Goal: Information Seeking & Learning: Learn about a topic

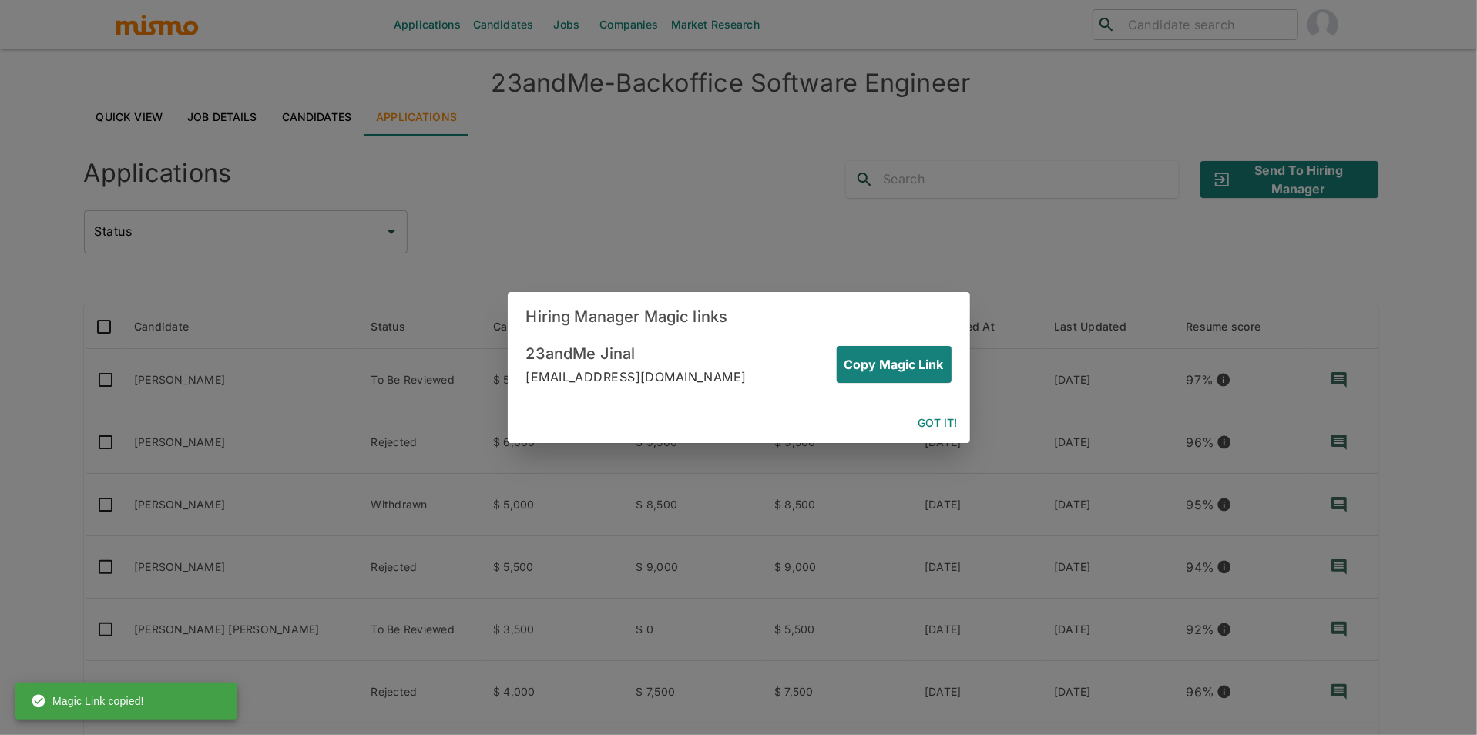
click at [934, 413] on button "Got it!" at bounding box center [938, 423] width 52 height 29
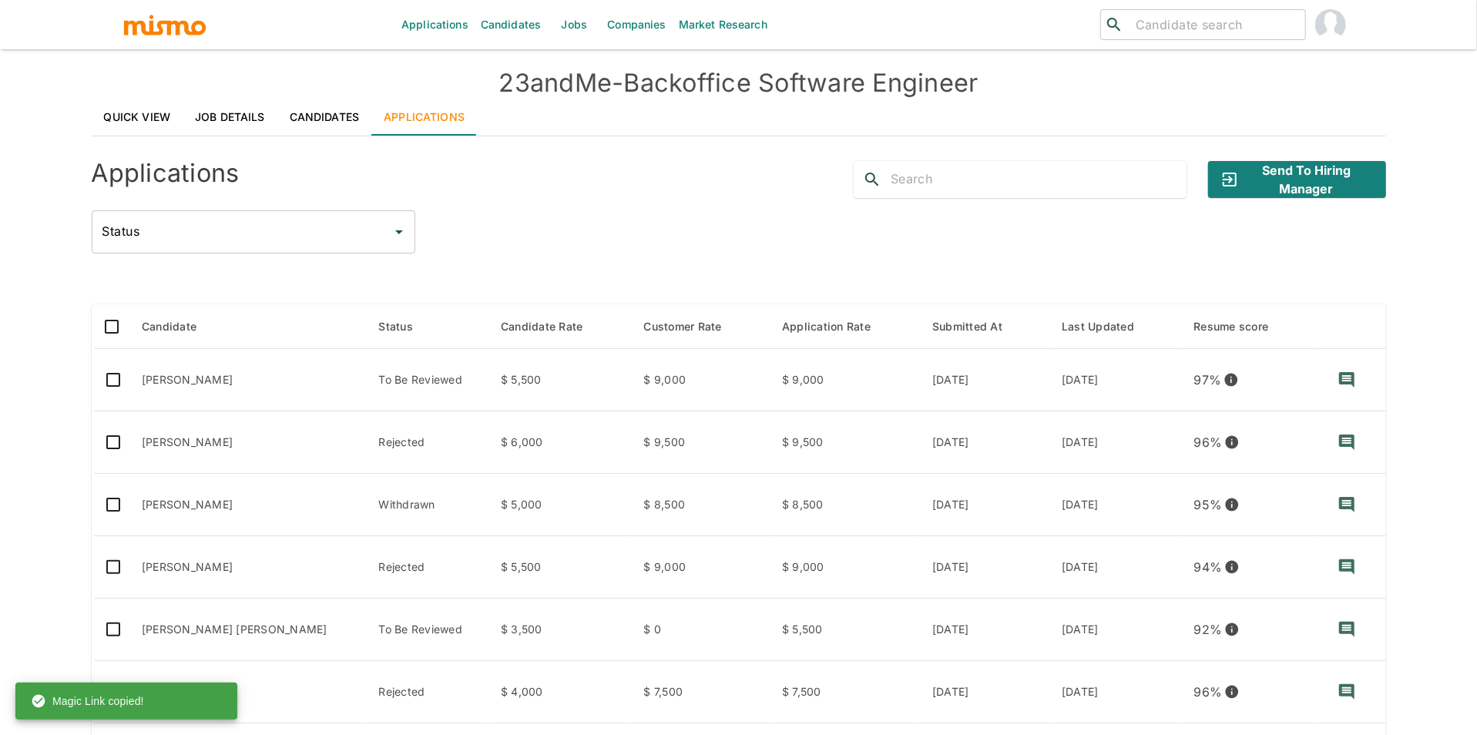
click at [1160, 22] on input "search" at bounding box center [1213, 25] width 169 height 22
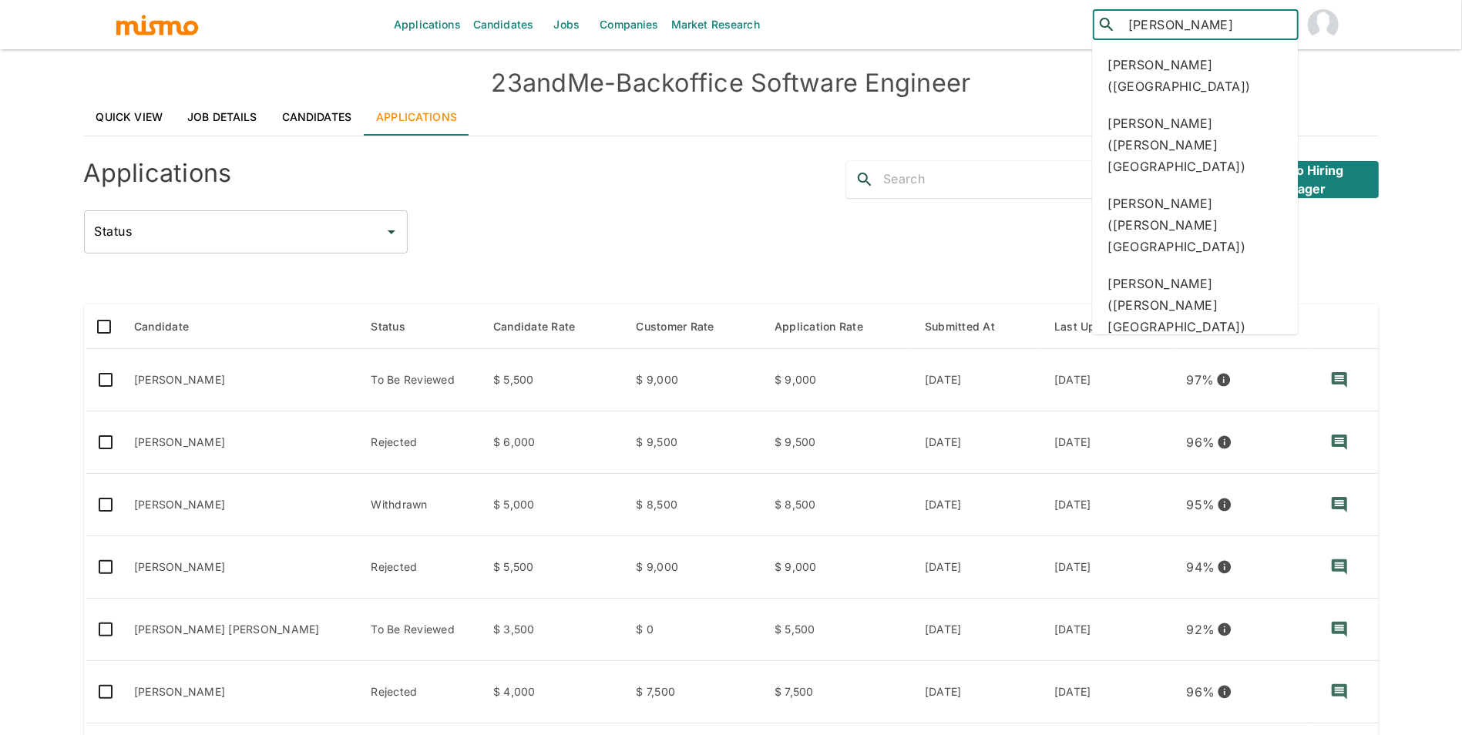
type input "mauricio"
click at [559, 24] on link "Jobs" at bounding box center [566, 24] width 54 height 49
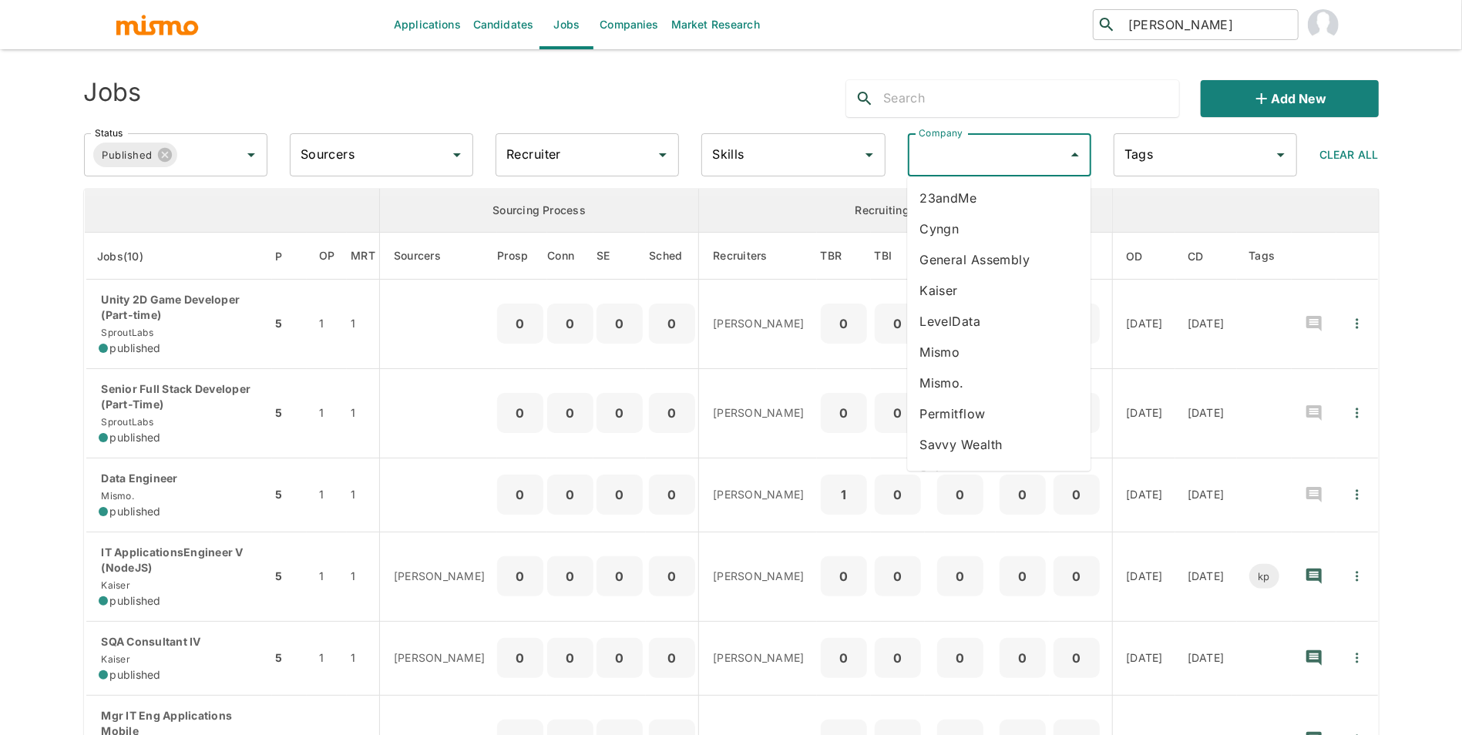
click at [977, 165] on input "Company" at bounding box center [988, 154] width 146 height 29
click at [988, 257] on li "General Assembly" at bounding box center [998, 259] width 183 height 31
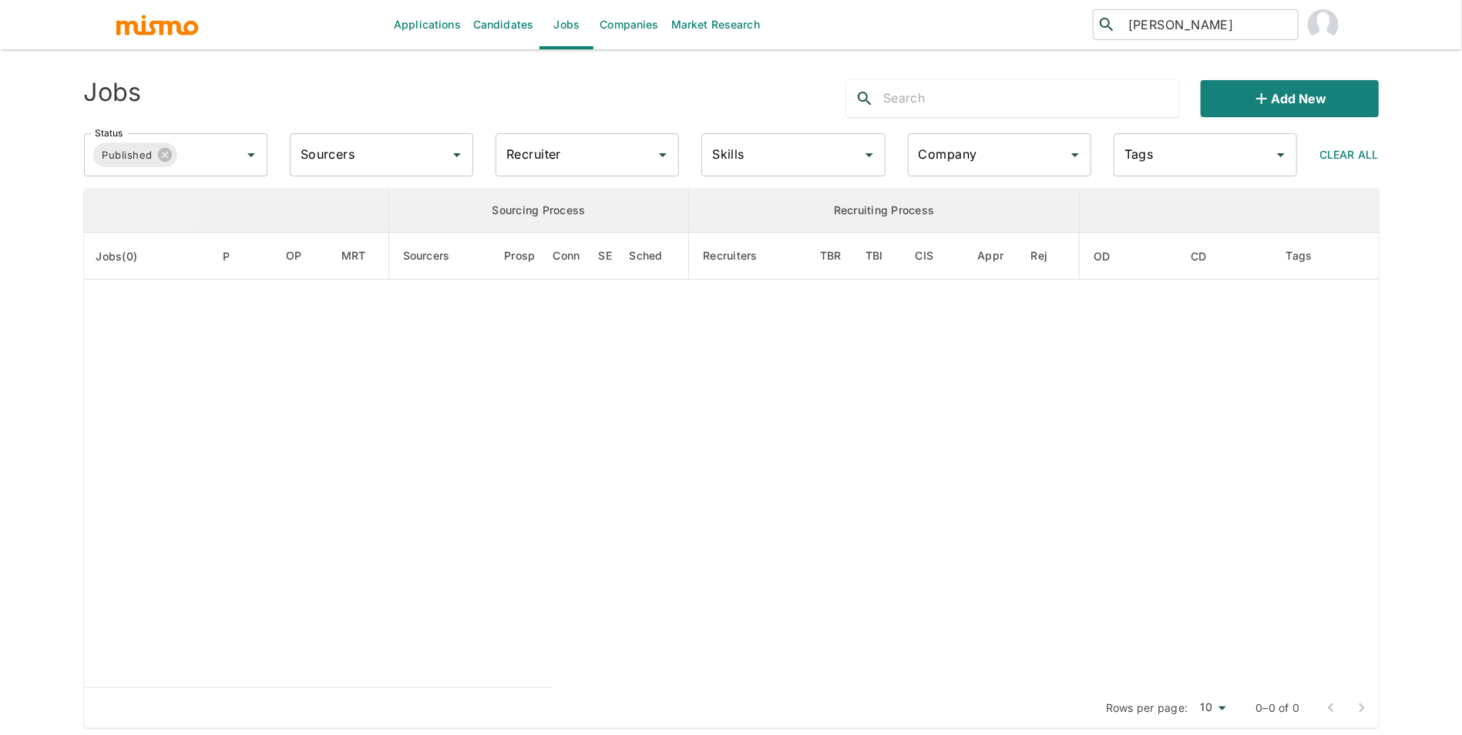
type input "General Assembly"
click at [188, 157] on input "Status" at bounding box center [198, 154] width 37 height 29
click at [159, 240] on li "Filled" at bounding box center [175, 228] width 183 height 31
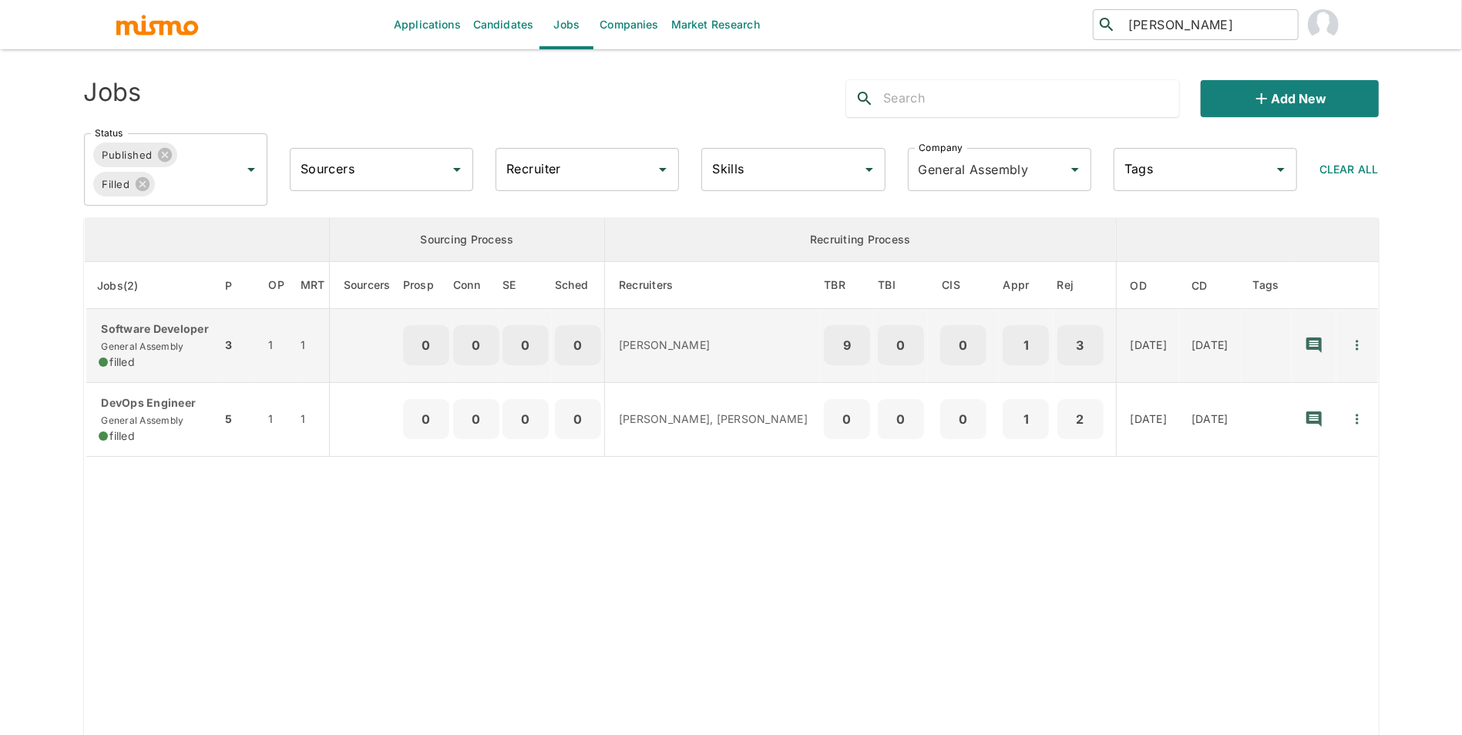
click at [149, 352] on span "General Assembly" at bounding box center [142, 347] width 86 height 12
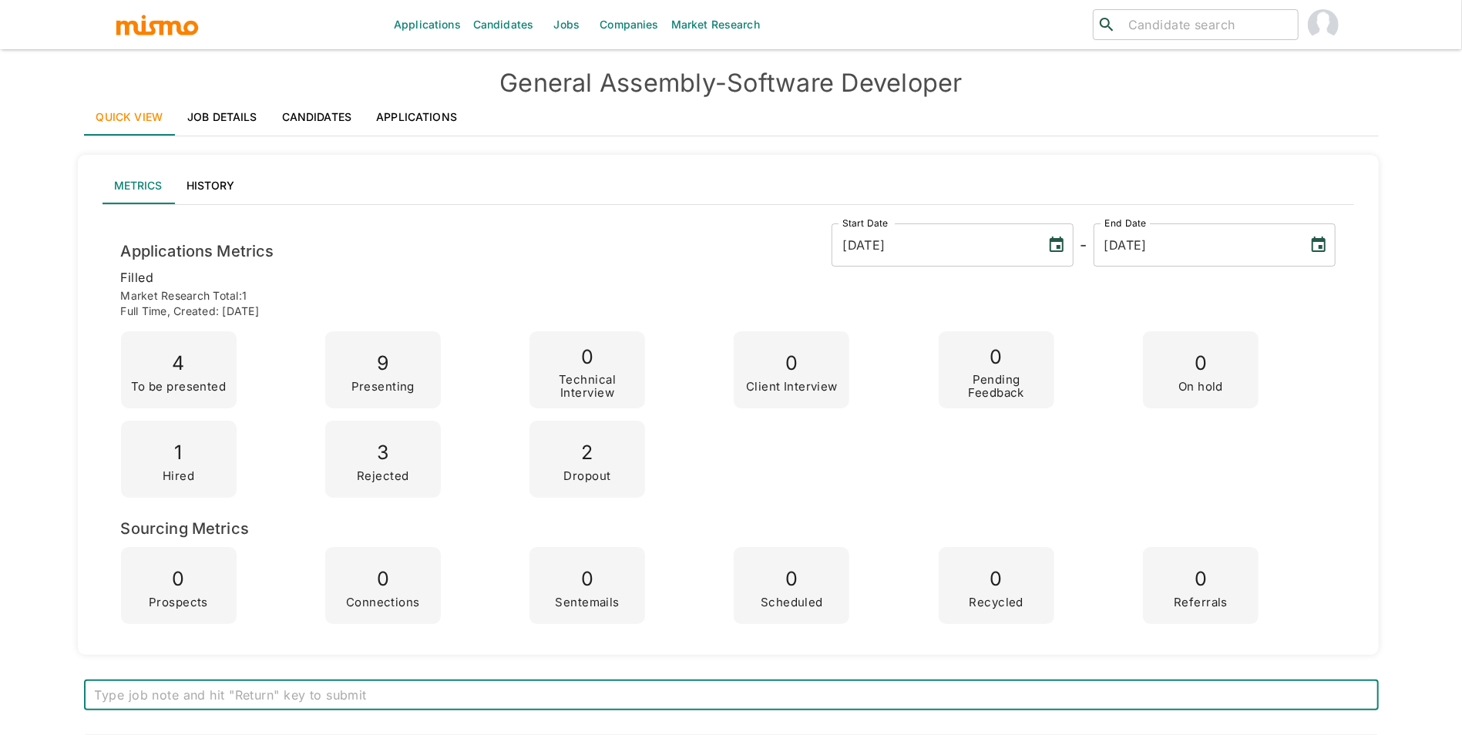
click at [441, 117] on link "Applications" at bounding box center [417, 117] width 106 height 37
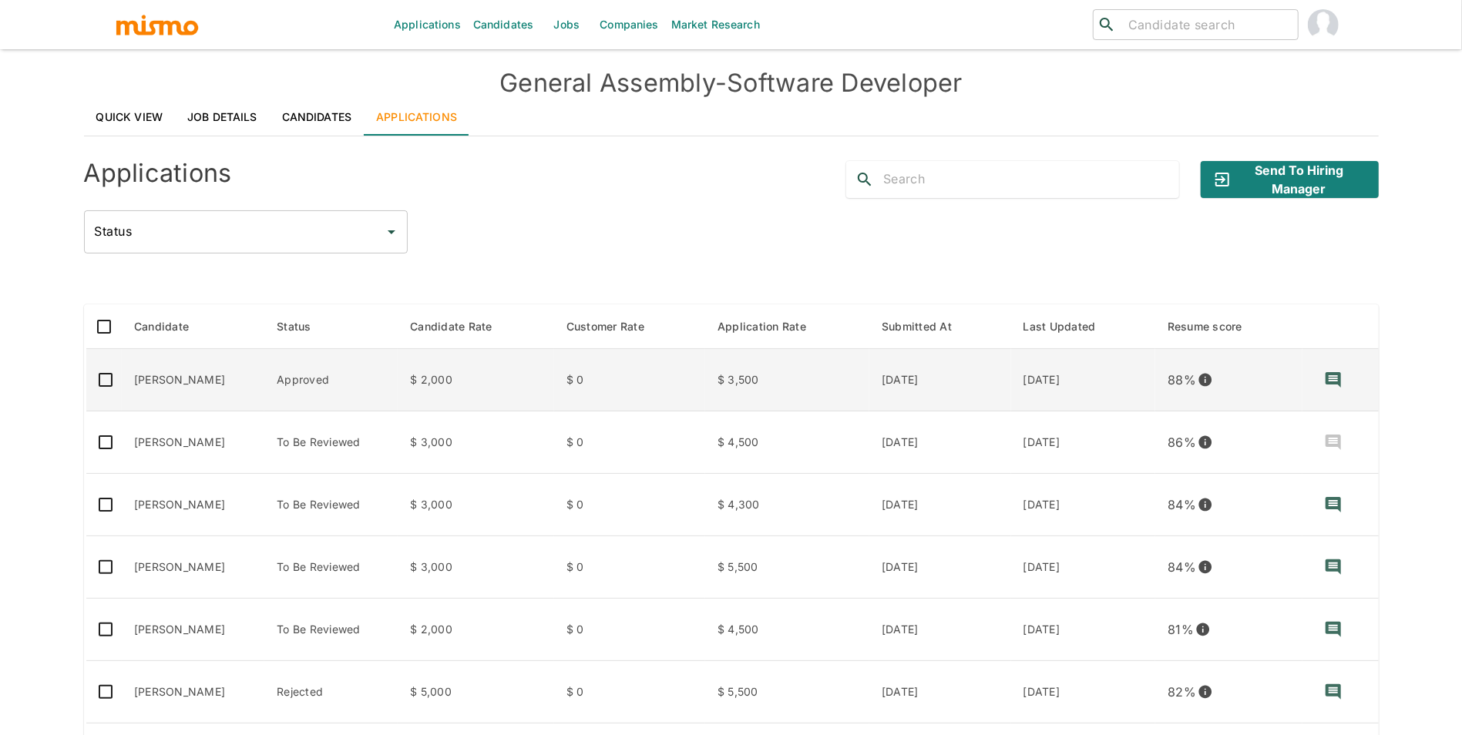
click at [173, 381] on td "[PERSON_NAME]" at bounding box center [193, 380] width 143 height 62
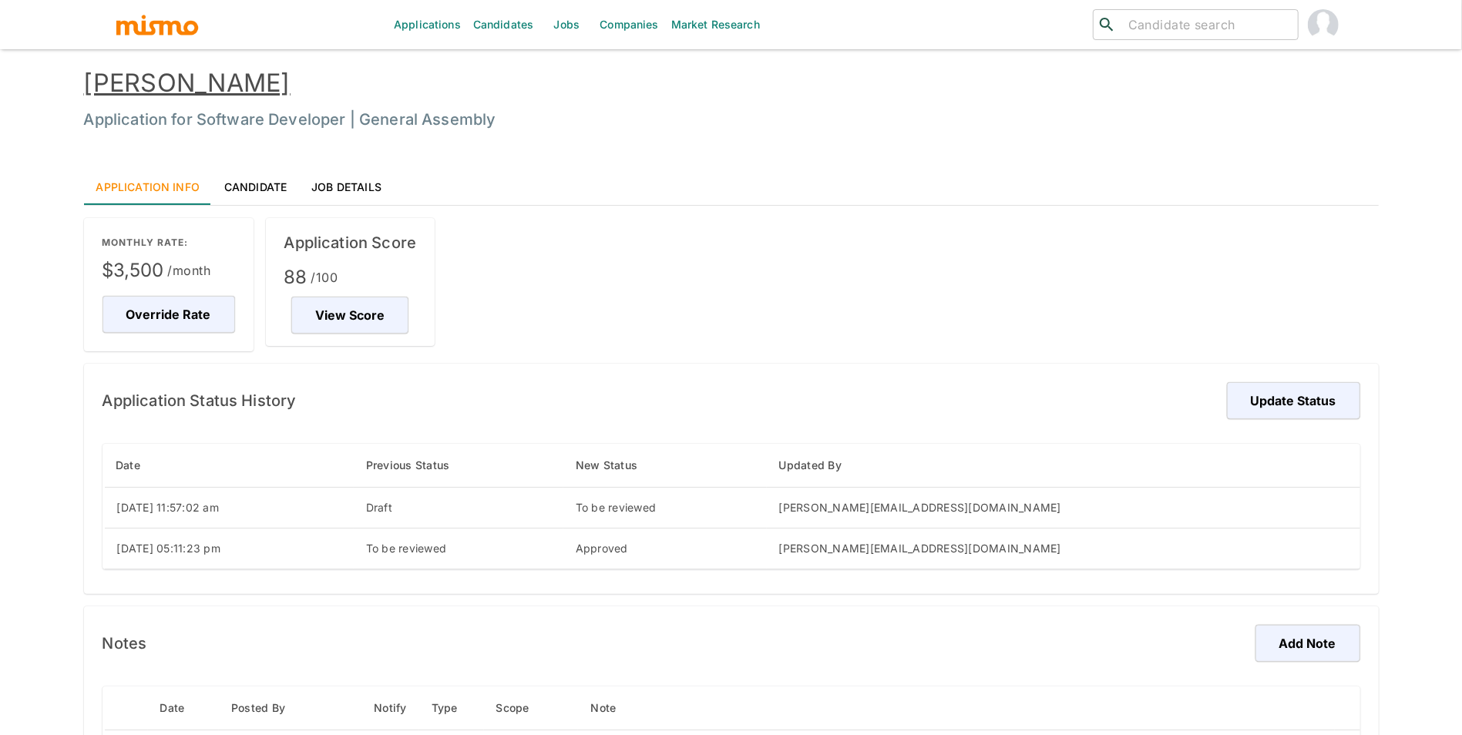
click at [243, 97] on link "[PERSON_NAME]" at bounding box center [187, 83] width 206 height 30
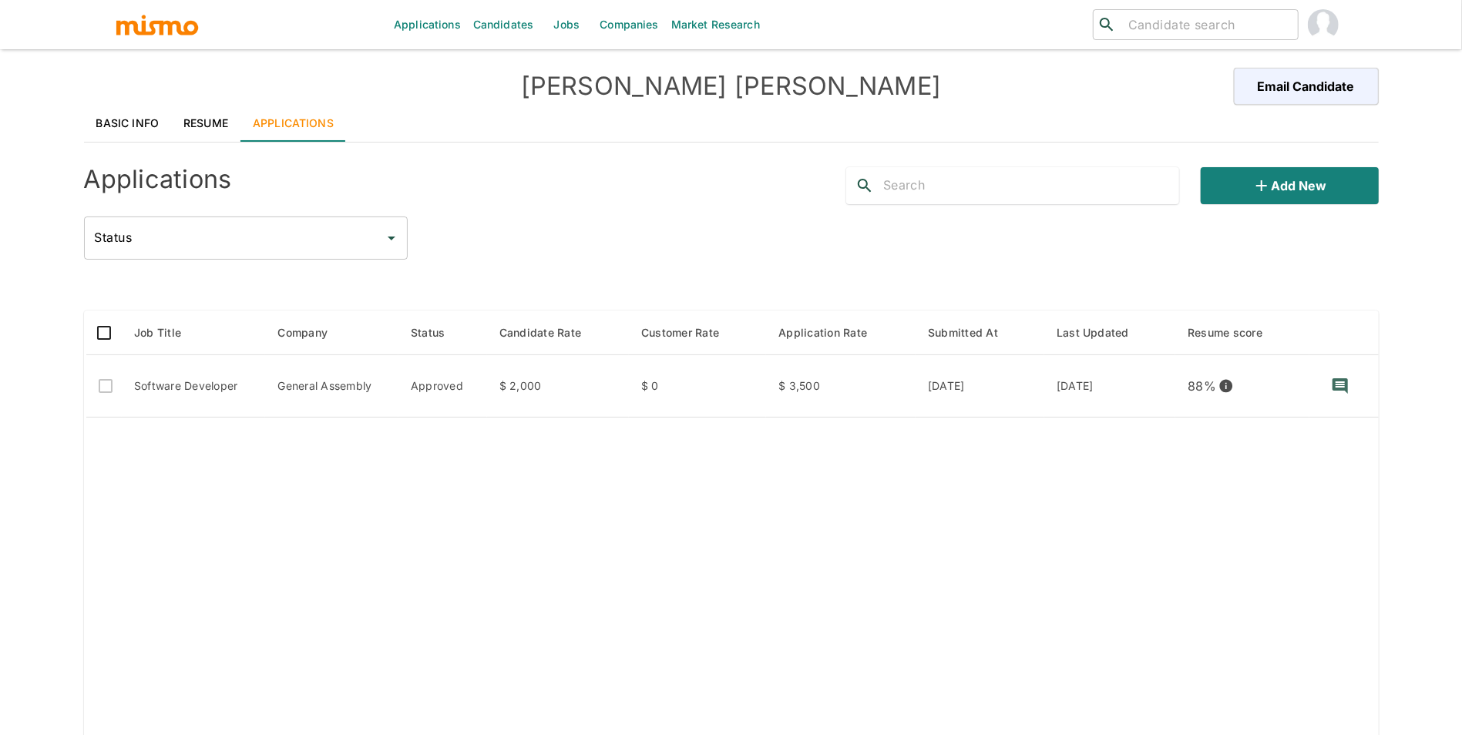
click at [223, 115] on link "Resume" at bounding box center [205, 123] width 69 height 37
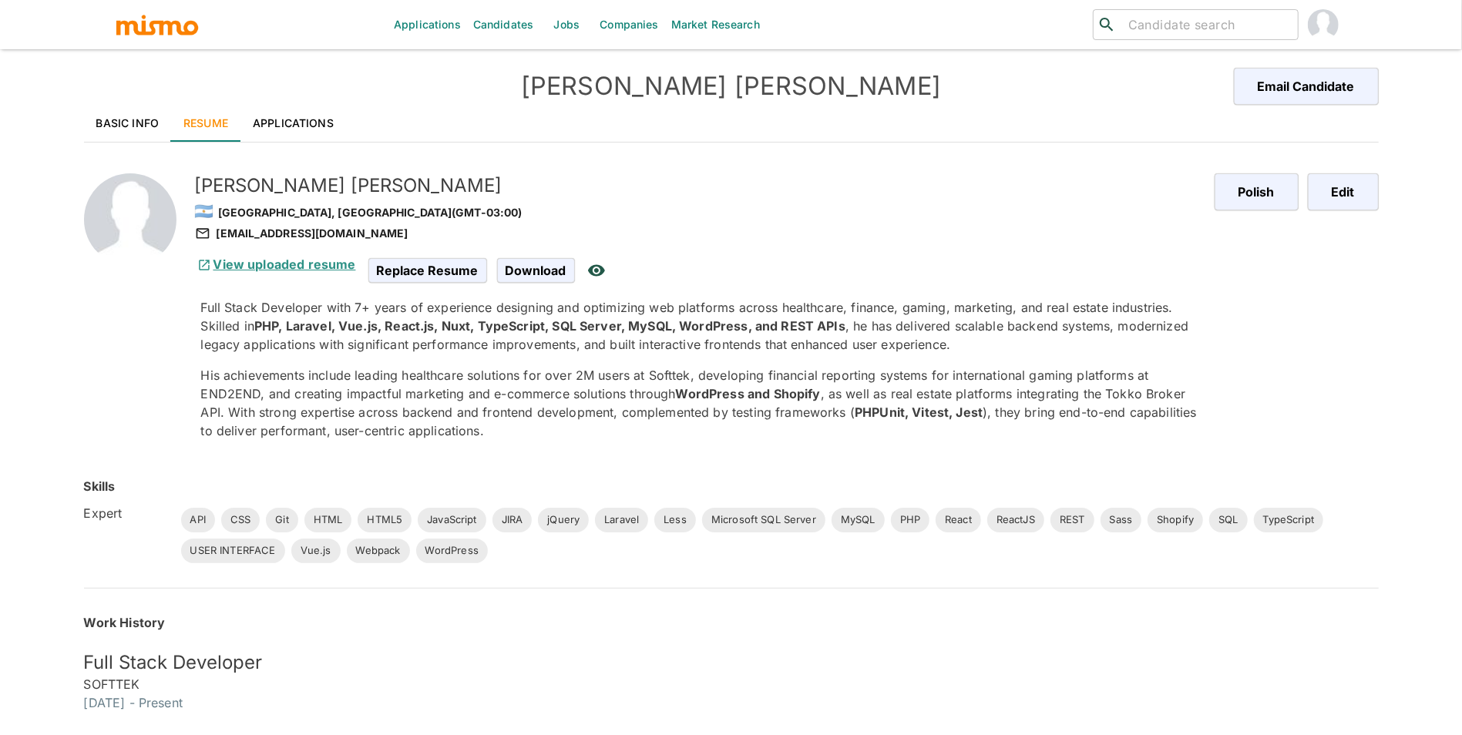
click at [294, 263] on link "View uploaded resume" at bounding box center [275, 264] width 161 height 15
click at [115, 126] on link "Basic Info" at bounding box center [128, 123] width 88 height 37
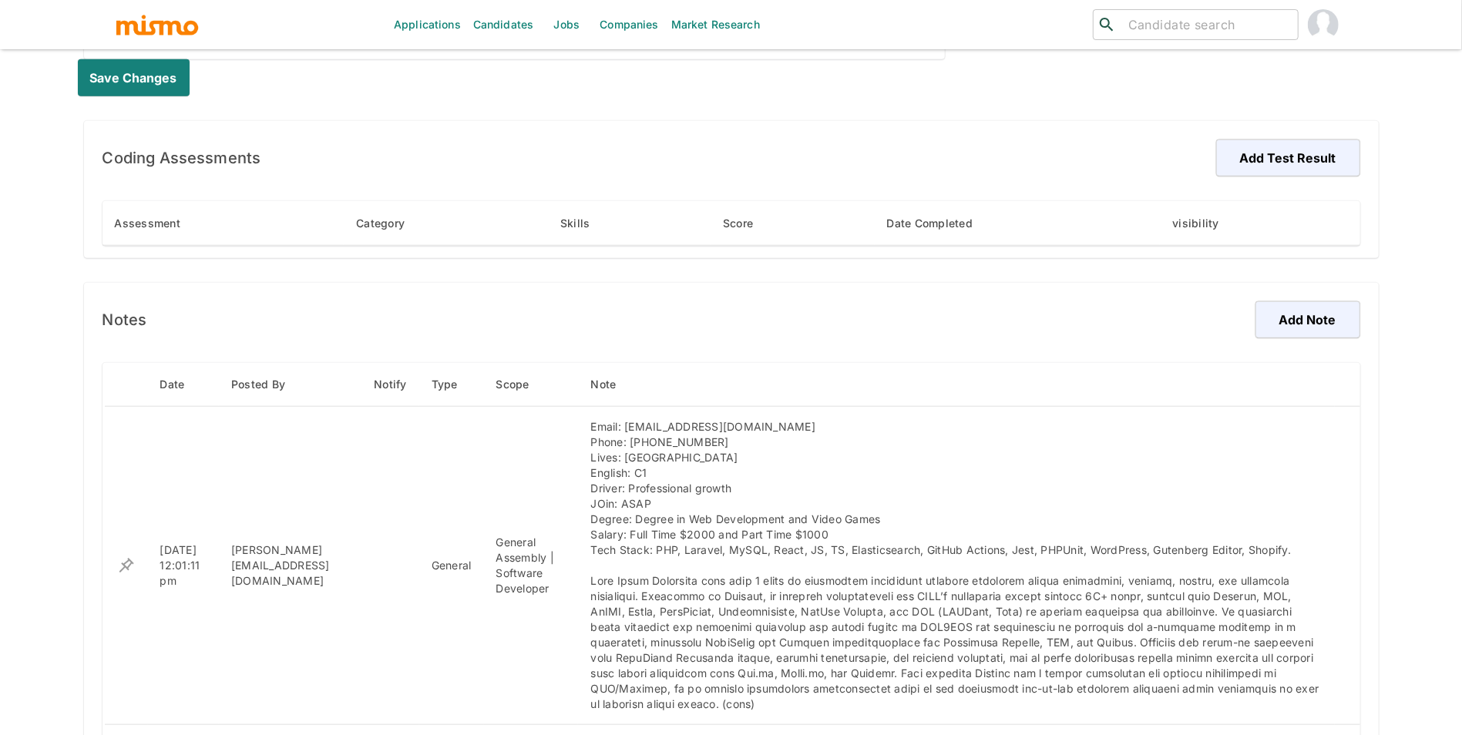
scroll to position [858, 0]
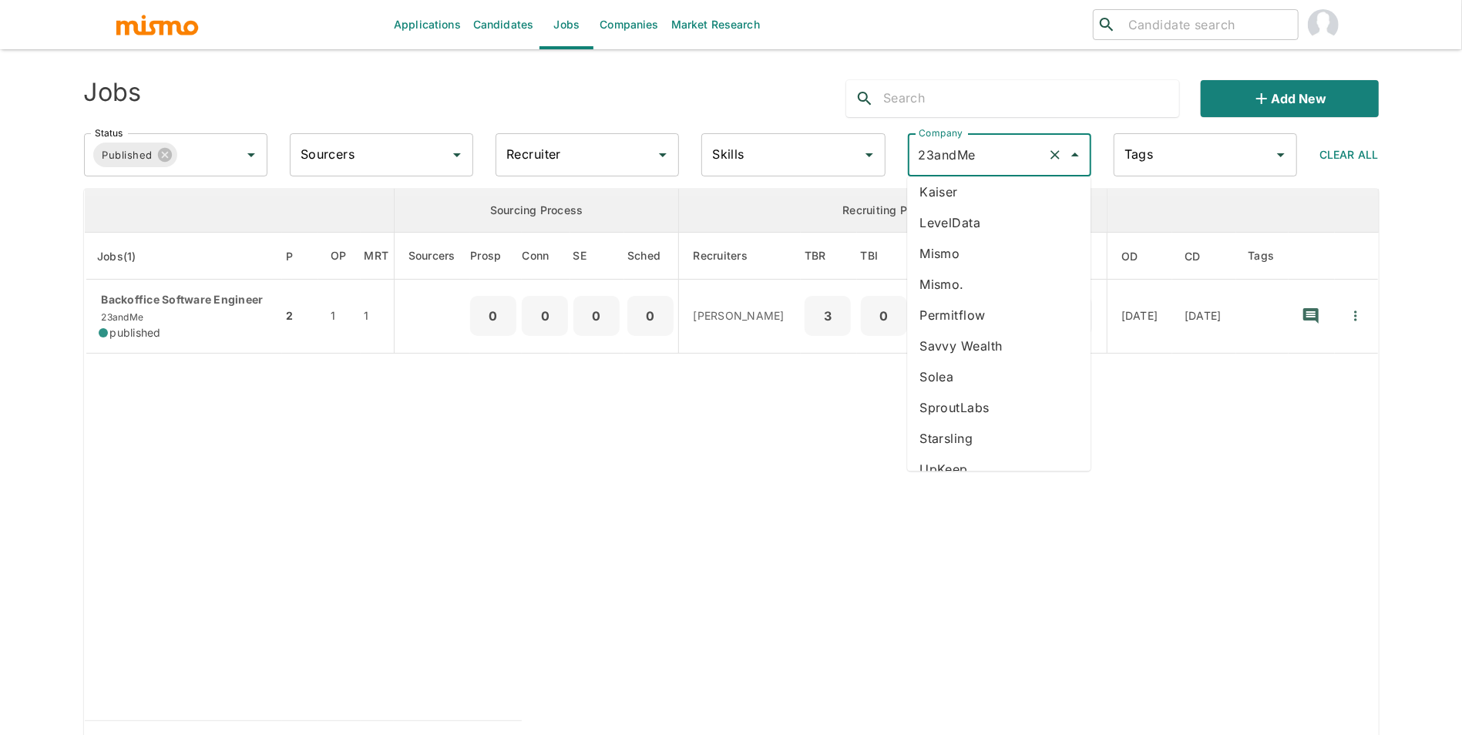
scroll to position [119, 0]
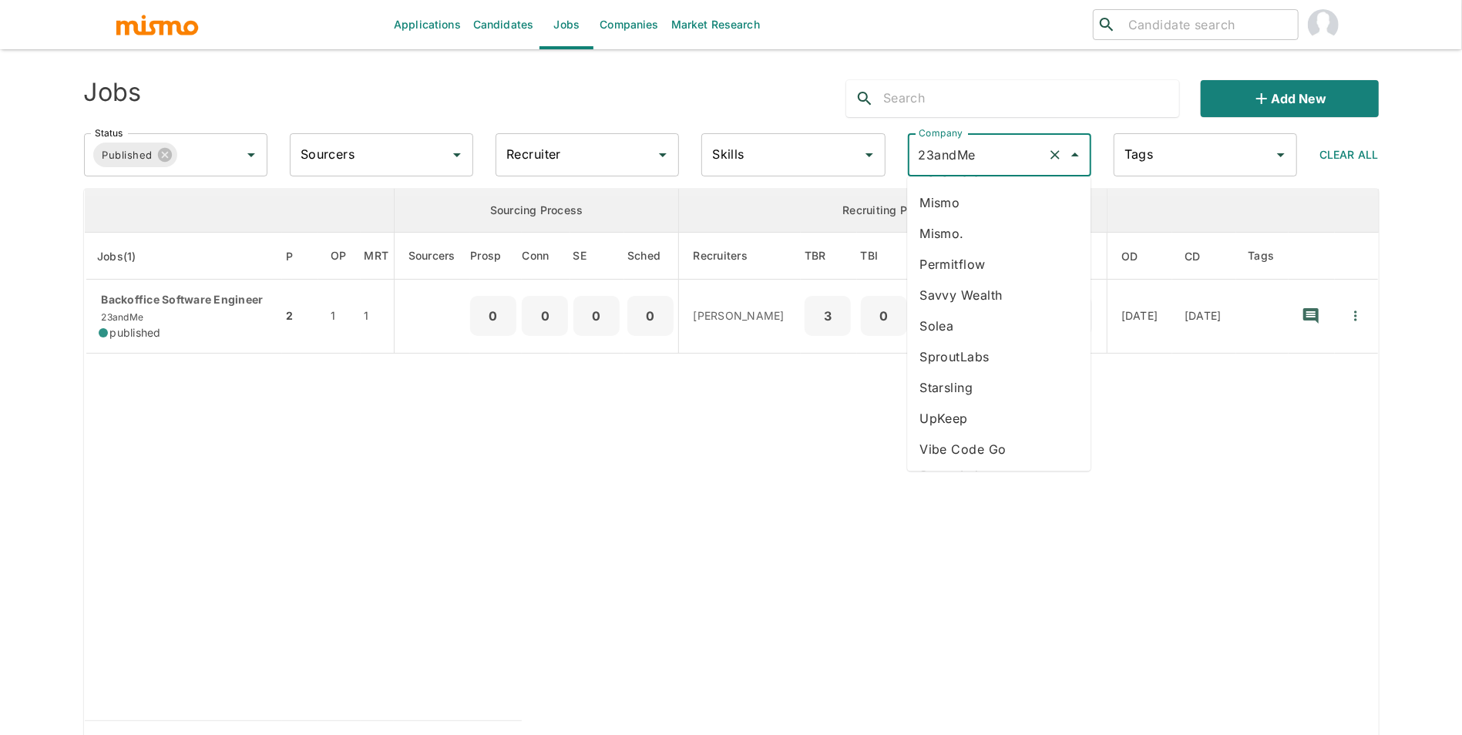
click at [974, 355] on li "SproutLabs" at bounding box center [998, 356] width 183 height 31
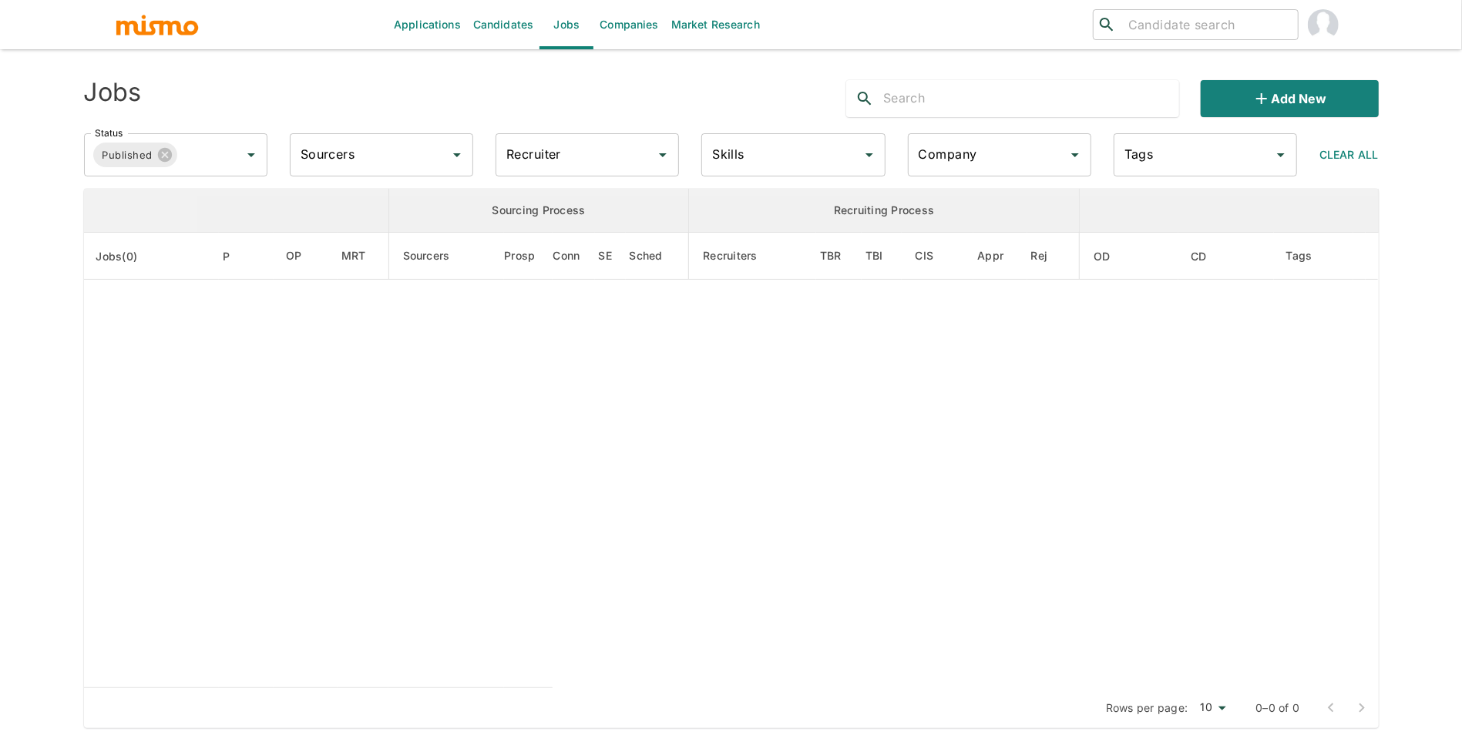
type input "SproutLabs"
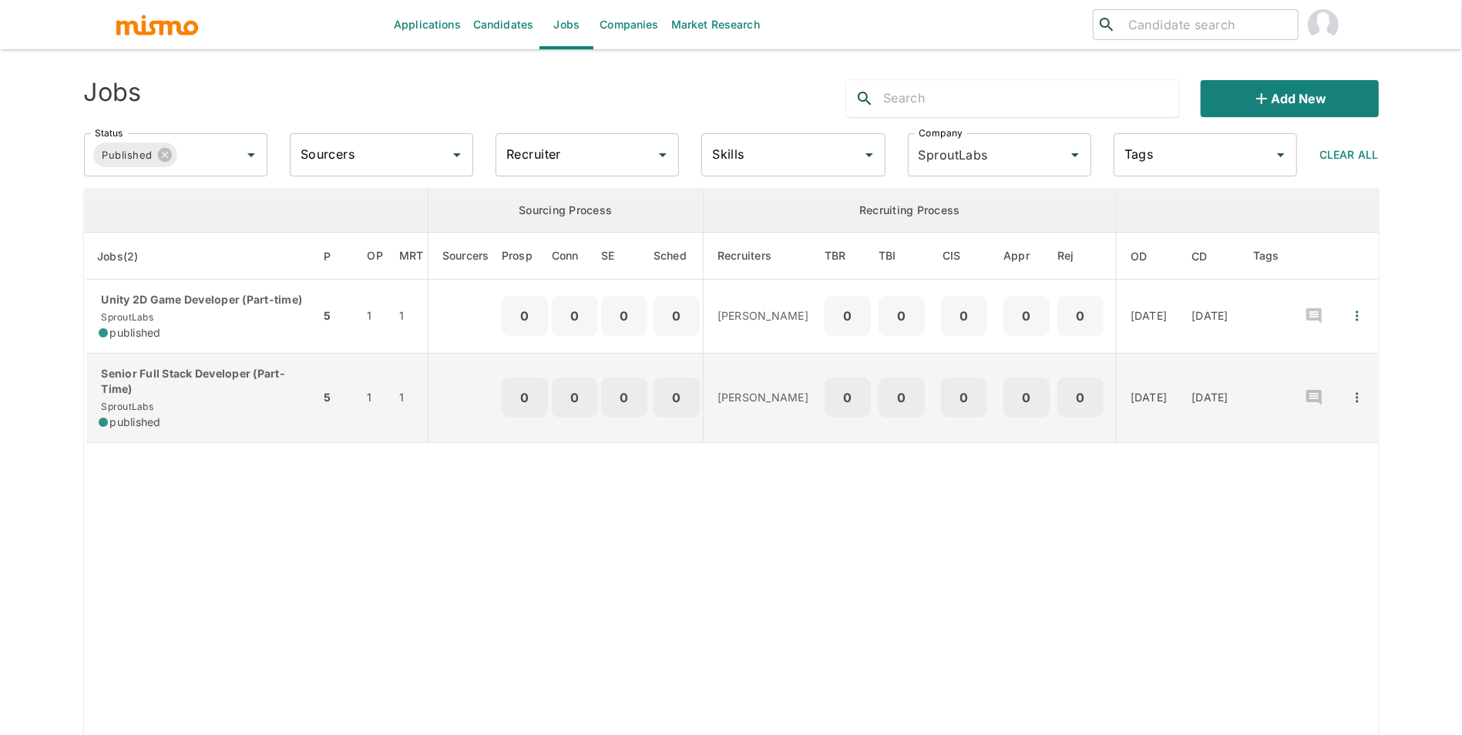
click at [193, 425] on div "Senior Full Stack Developer (Part-Time) SproutLabs published" at bounding box center [204, 398] width 210 height 64
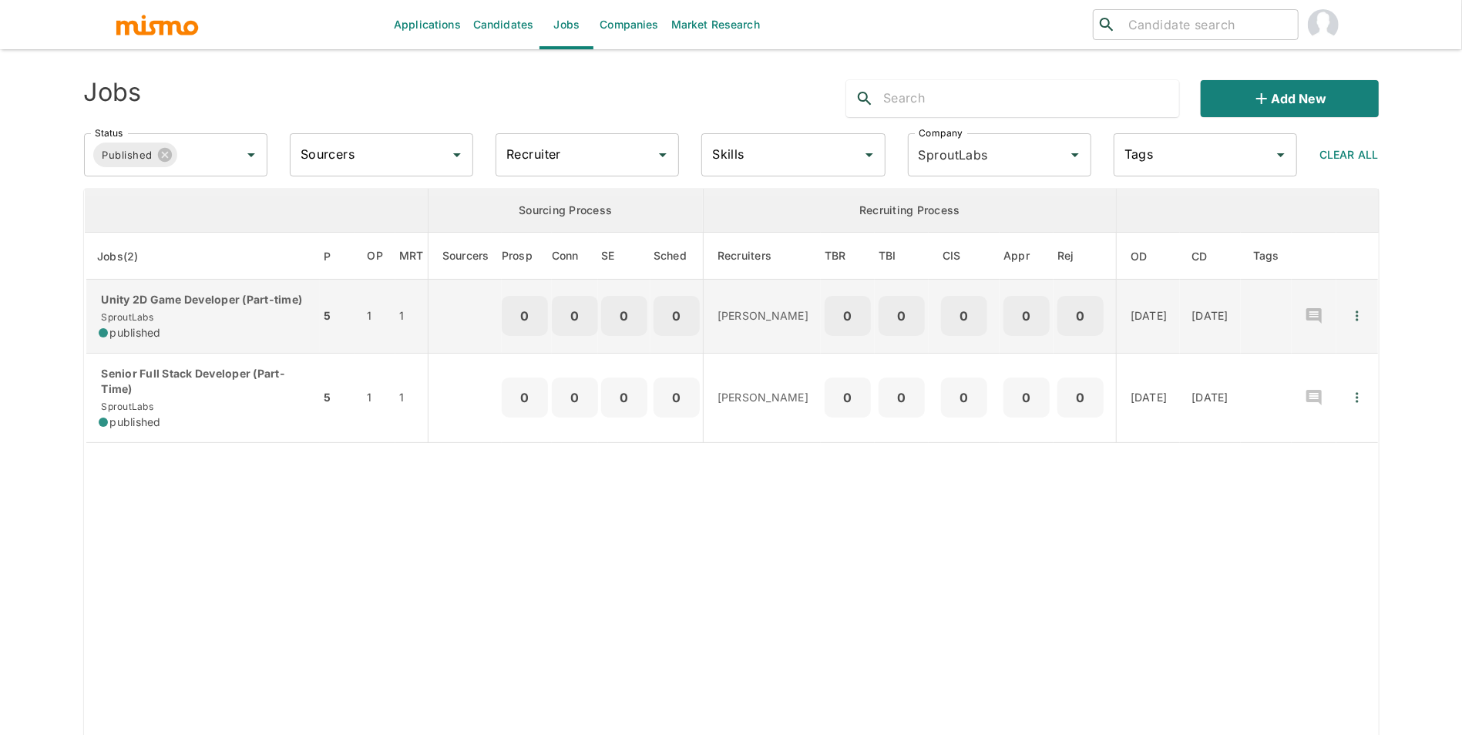
click at [187, 325] on div "Unity 2D Game Developer (Part-time) SproutLabs published" at bounding box center [204, 316] width 210 height 49
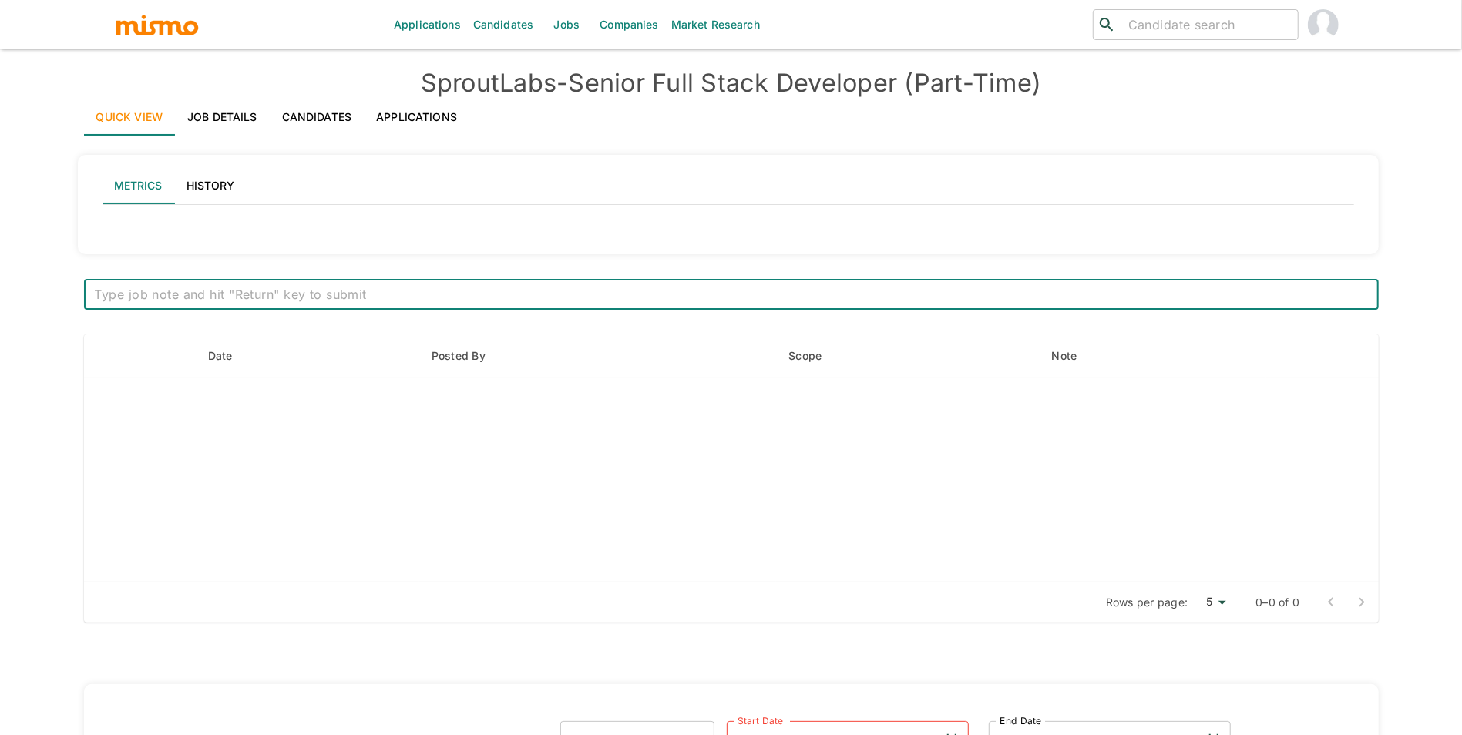
click at [225, 116] on link "Job Details" at bounding box center [222, 117] width 95 height 37
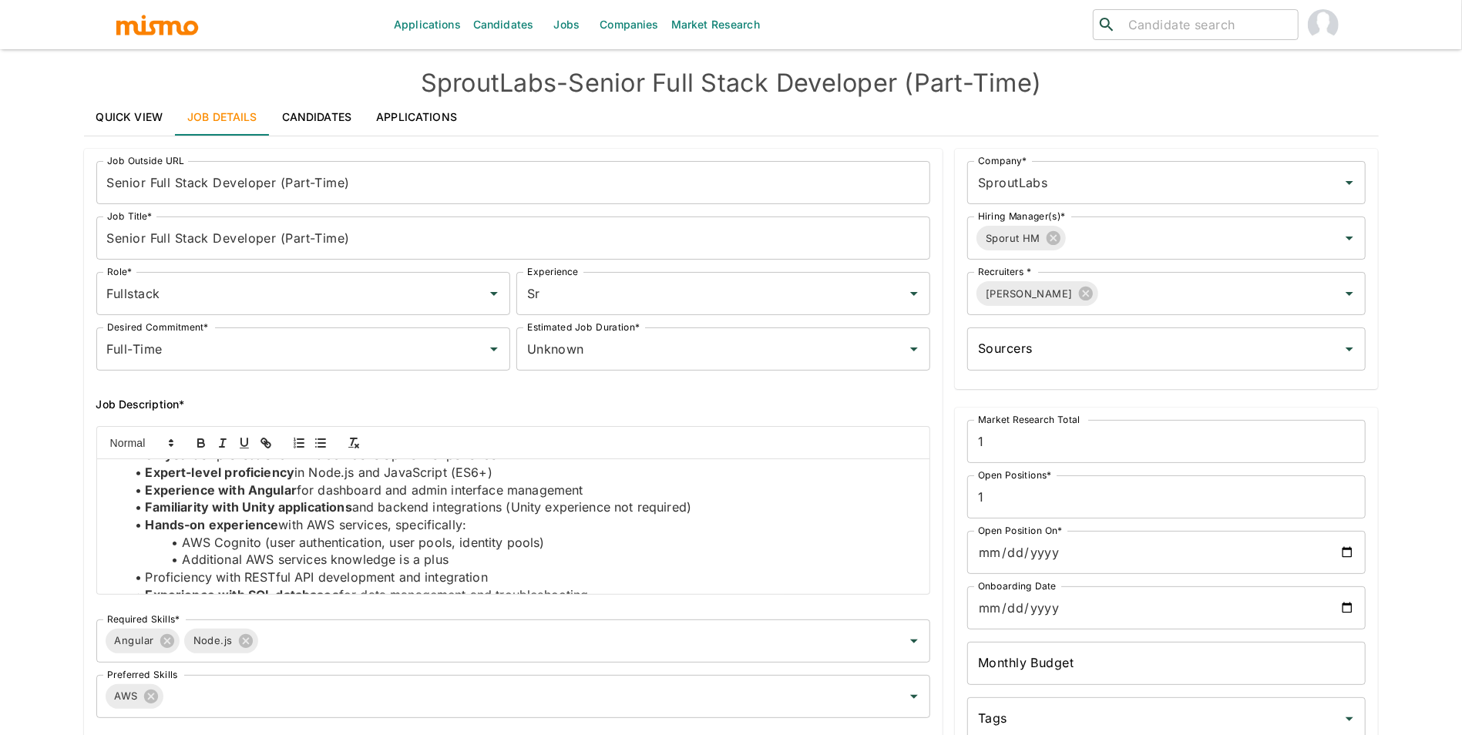
scroll to position [436, 0]
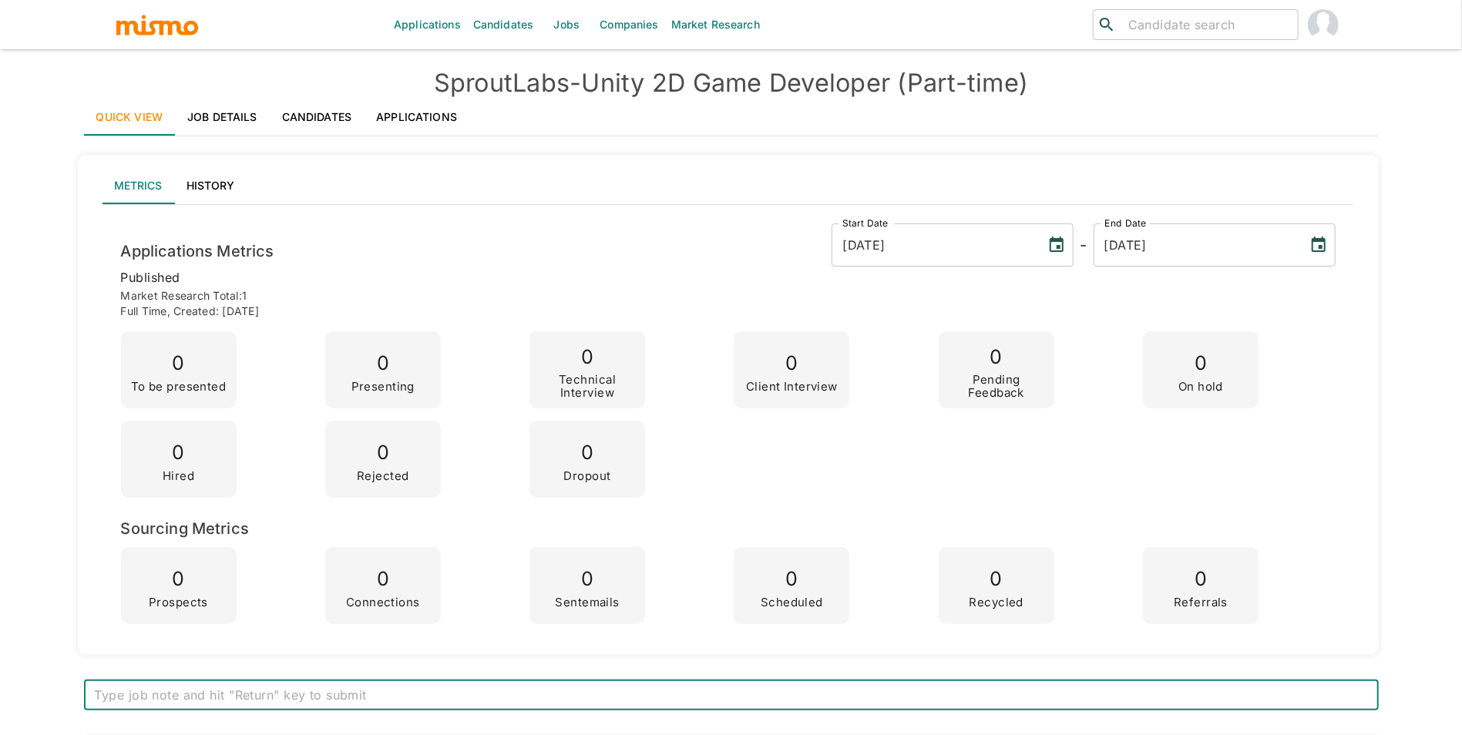
click at [522, 64] on div "Applications Candidates Jobs Companies Market Research ​ ​ SproutLabs - Unity 2…" at bounding box center [731, 385] width 1294 height 735
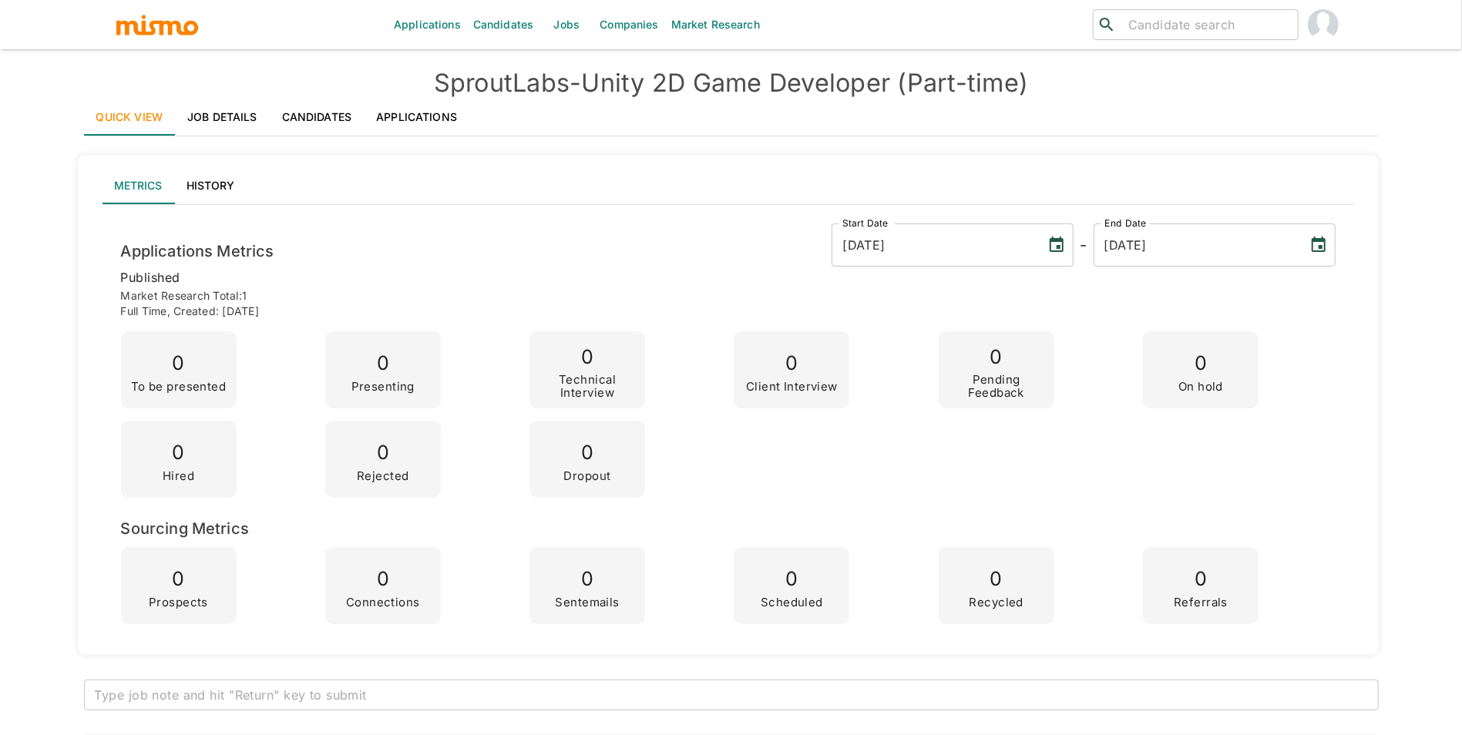
click at [522, 71] on h4 "SproutLabs - Unity 2D Game Developer (Part-time)" at bounding box center [731, 83] width 1294 height 31
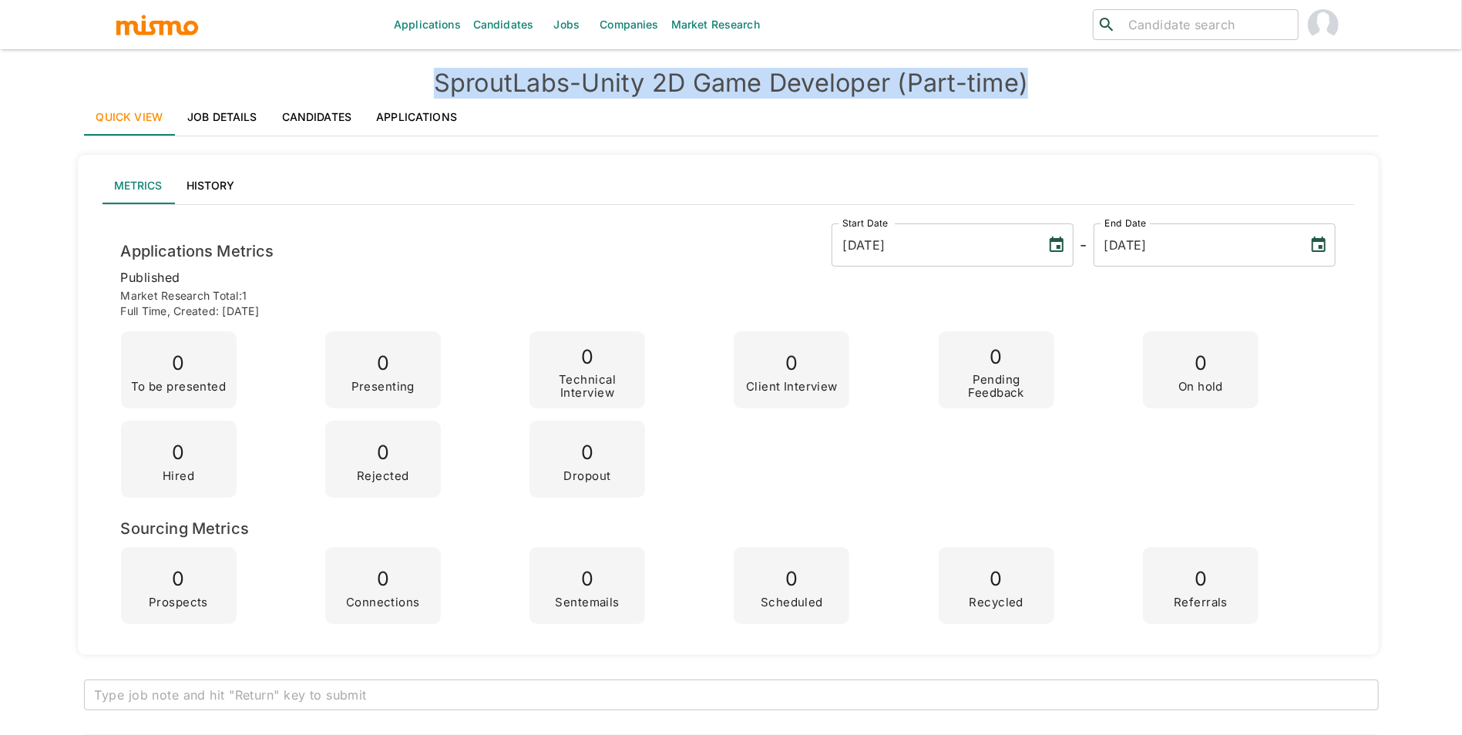
click at [522, 71] on h4 "SproutLabs - Unity 2D Game Developer (Part-time)" at bounding box center [731, 83] width 1294 height 31
copy h4 "SproutLabs - Unity 2D Game Developer (Part-time)"
click at [216, 99] on link "Job Details" at bounding box center [222, 117] width 95 height 37
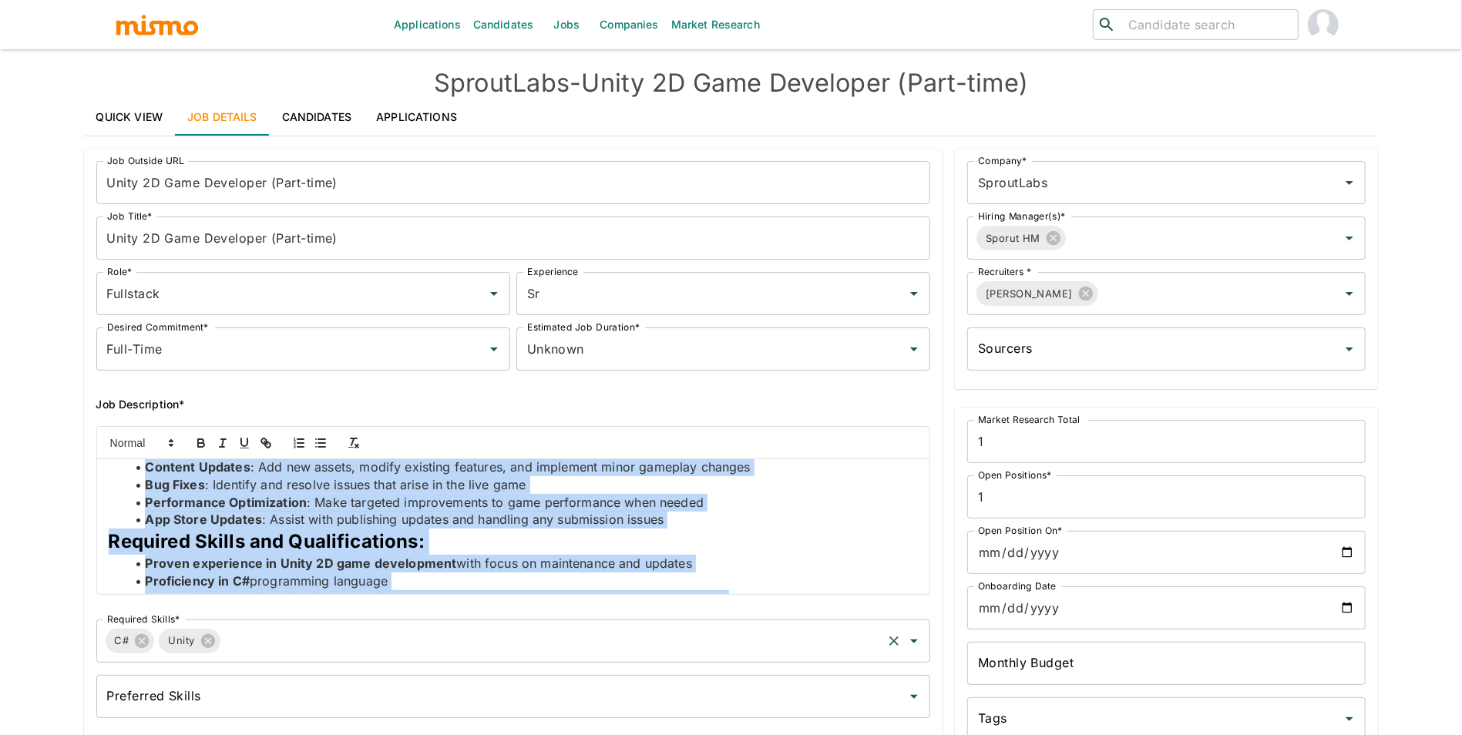
scroll to position [653, 0]
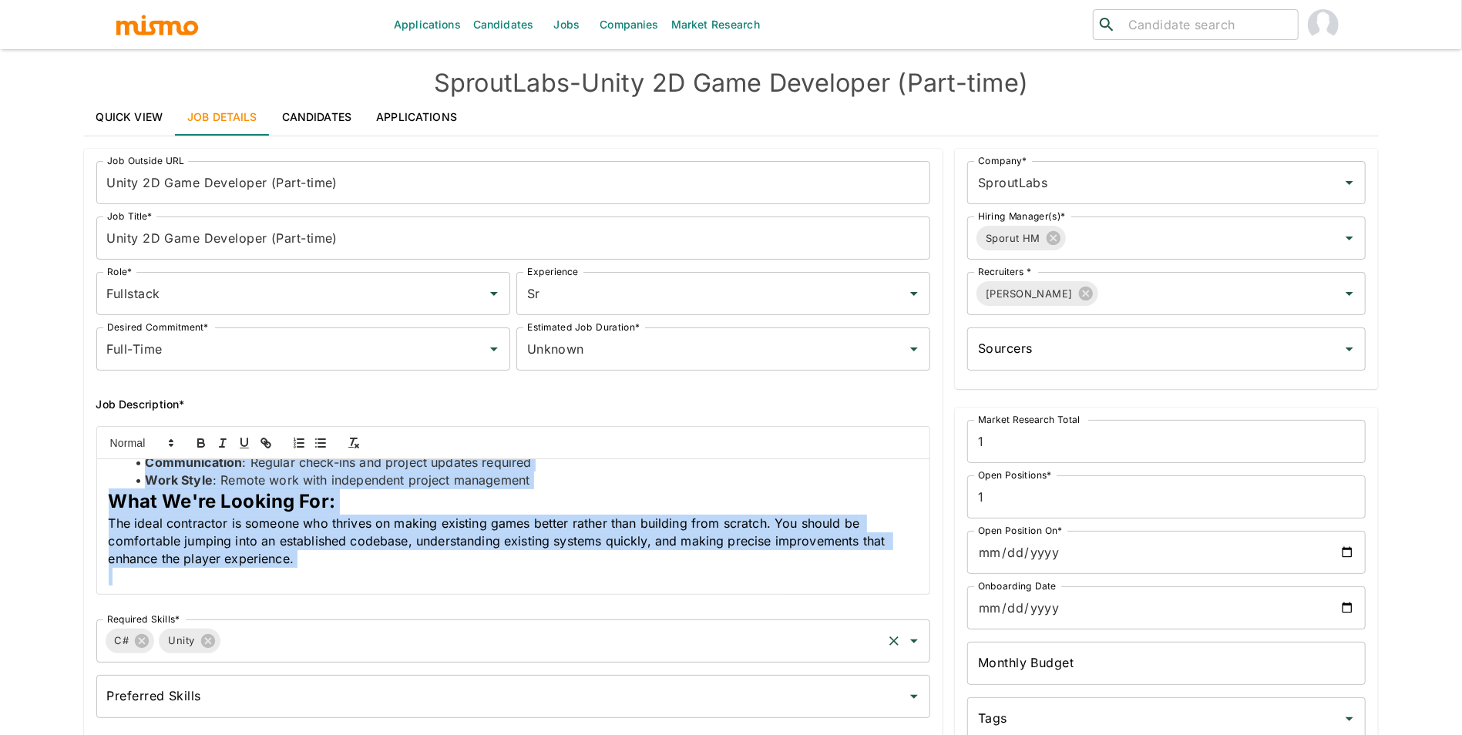
drag, startPoint x: 108, startPoint y: 472, endPoint x: 309, endPoint y: 645, distance: 265.0
click at [309, 645] on div "Job Outside URL Unity 2D Game Developer (Part-time) Job Outside URL Job Title* …" at bounding box center [507, 437] width 847 height 576
copy div "We are seeking an experienced Unity Developer for ongoing contract work to help…"
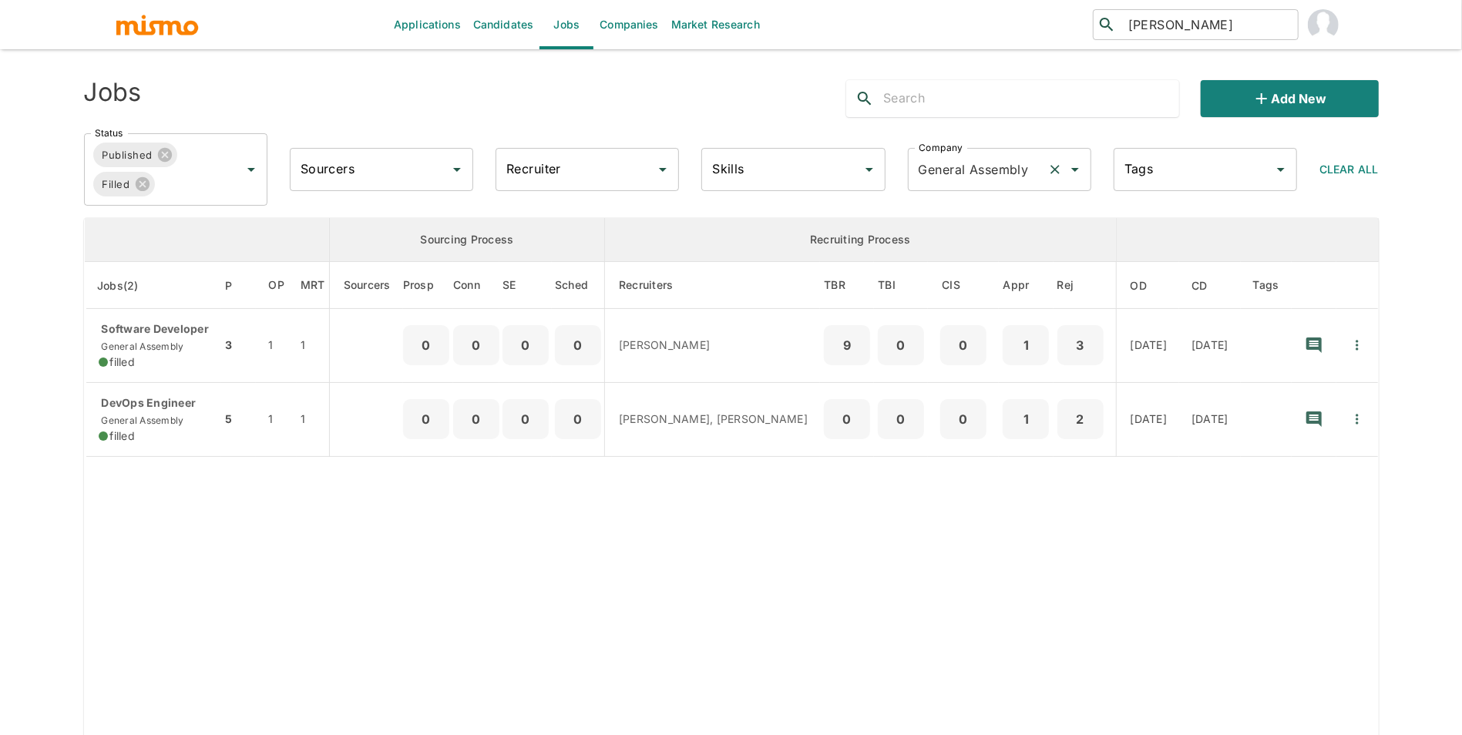
click at [1018, 173] on input "General Assembly" at bounding box center [978, 169] width 126 height 29
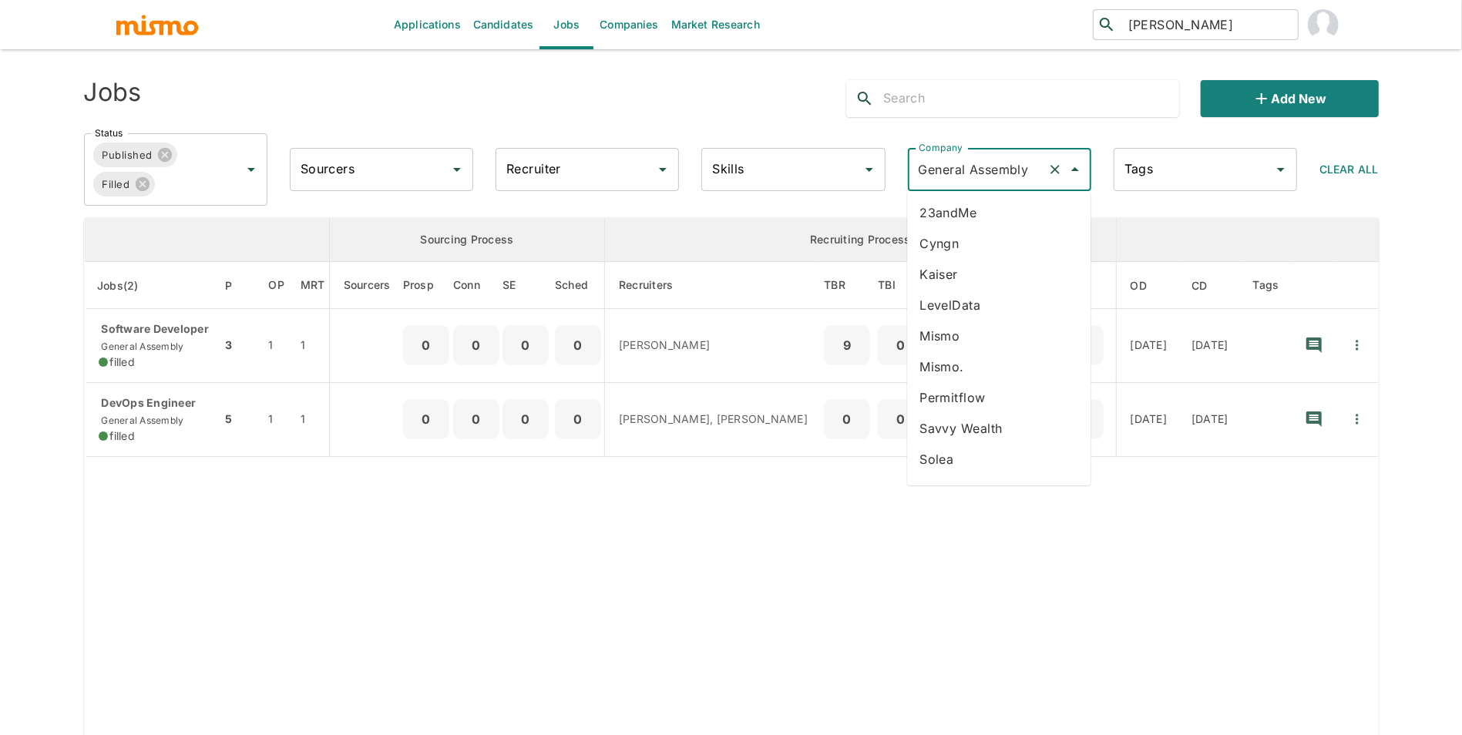
click at [1002, 211] on li "23andMe" at bounding box center [998, 212] width 183 height 31
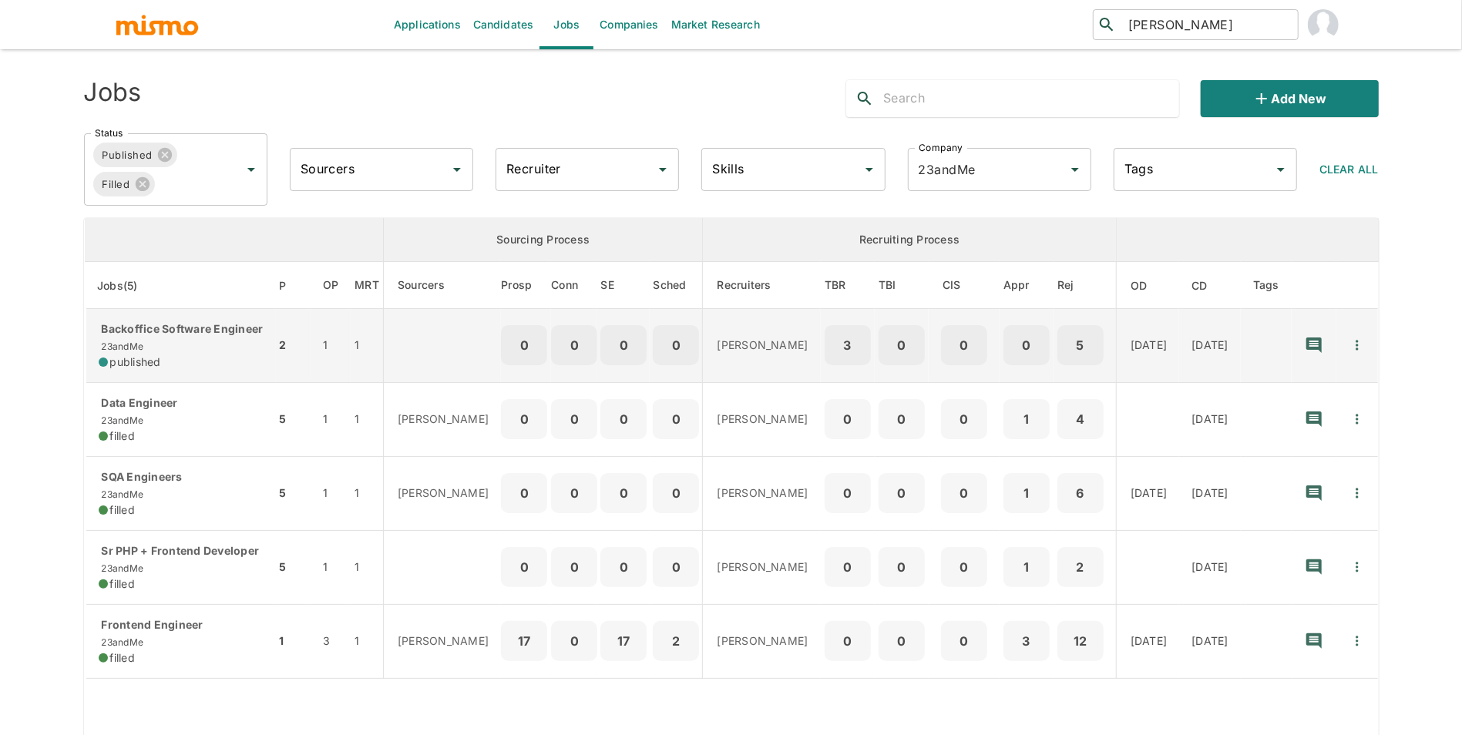
click at [216, 364] on div "Backoffice Software Engineer 23andMe published" at bounding box center [181, 345] width 165 height 49
click at [193, 337] on p "Backoffice Software Engineer" at bounding box center [181, 328] width 165 height 15
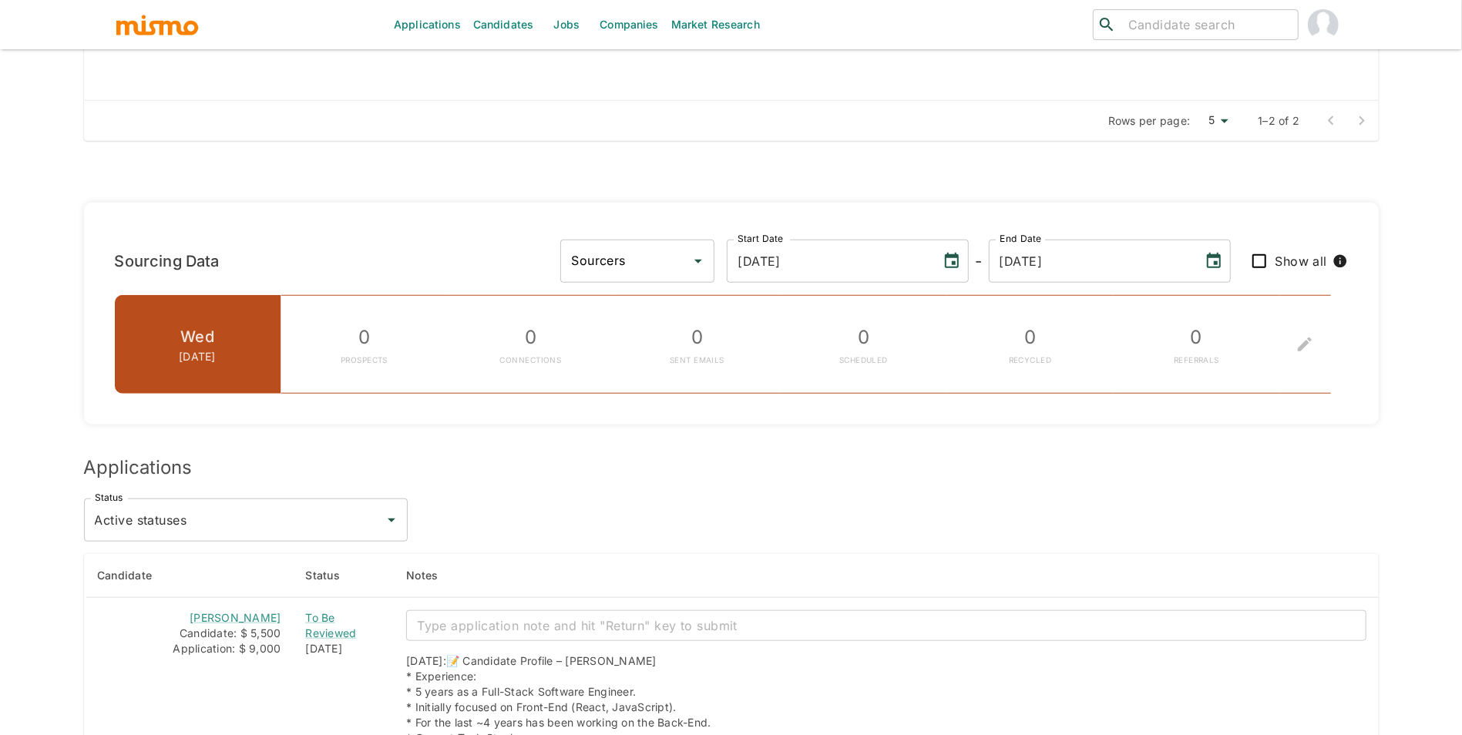
scroll to position [1085, 0]
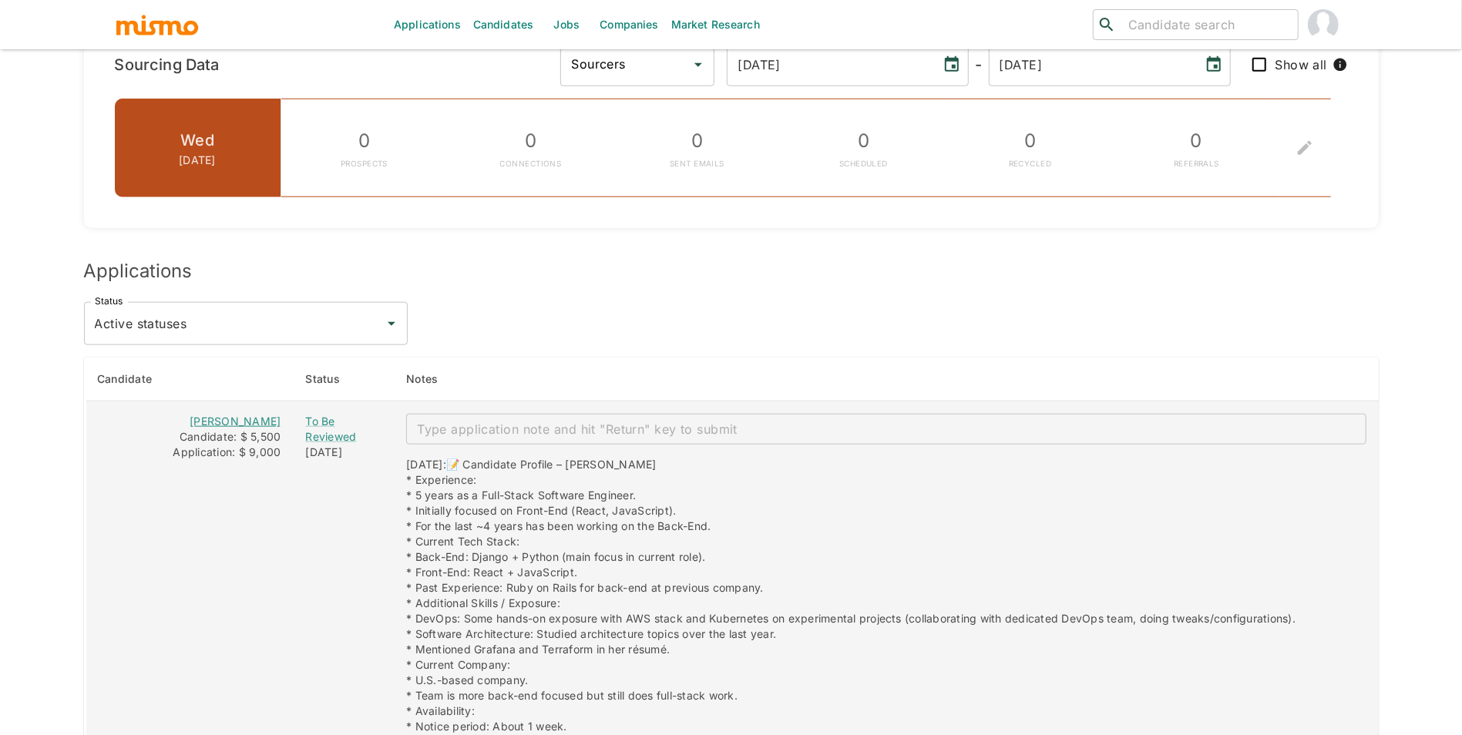
click at [247, 420] on link "[PERSON_NAME]" at bounding box center [235, 421] width 91 height 13
click at [313, 427] on div "To Be Reviewed" at bounding box center [343, 429] width 76 height 31
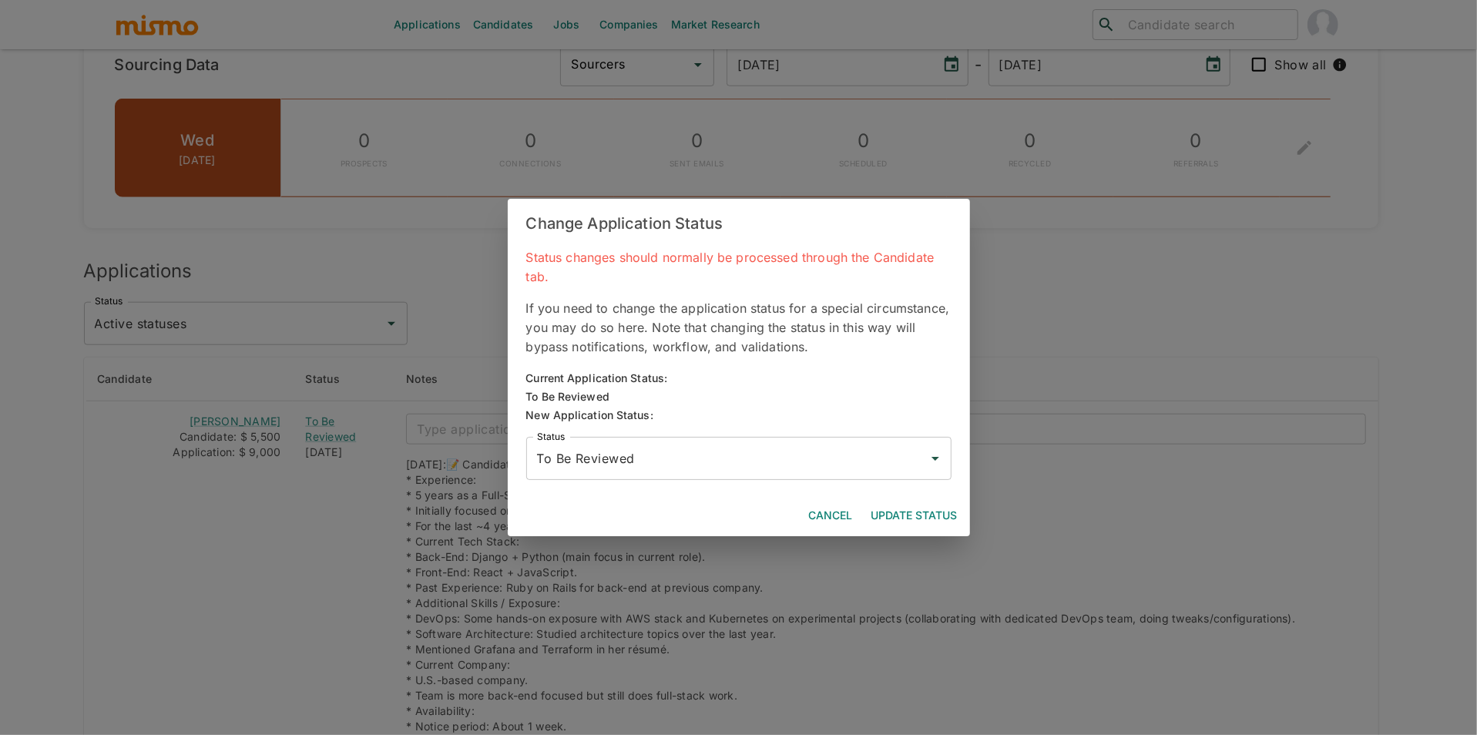
click at [689, 465] on input "To Be Reviewed" at bounding box center [727, 458] width 388 height 29
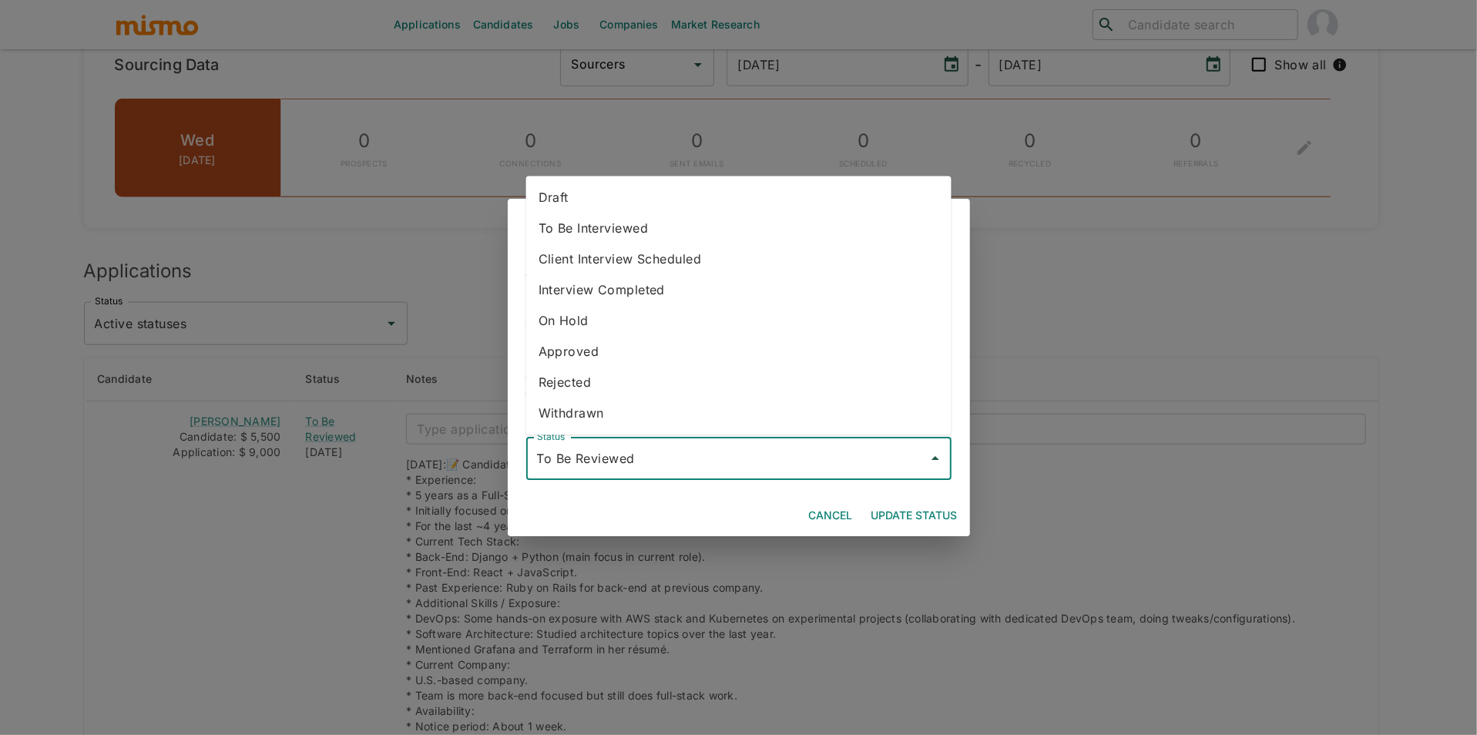
click at [676, 233] on li "To Be Interviewed" at bounding box center [738, 228] width 425 height 31
type input "To Be Interviewed"
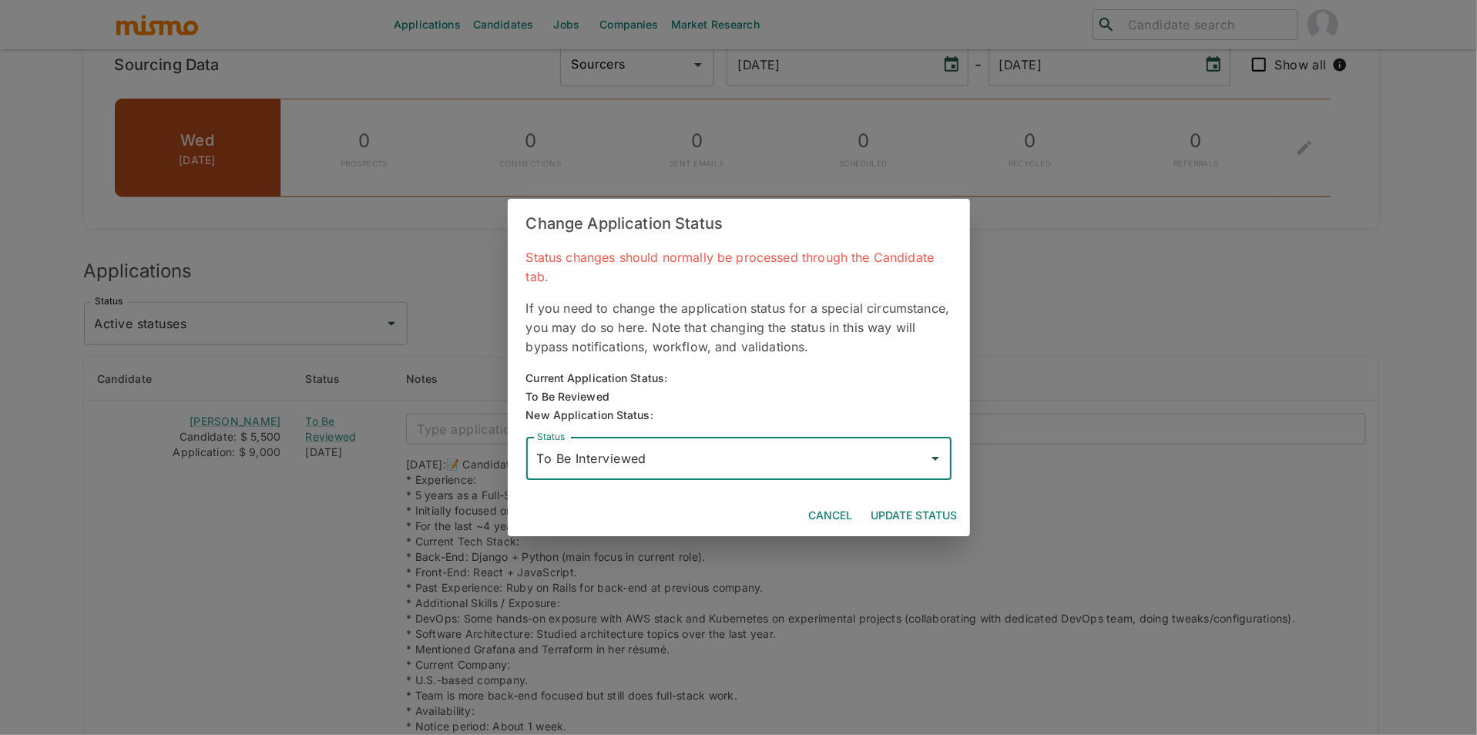
click at [938, 513] on button "Update Status" at bounding box center [914, 516] width 99 height 29
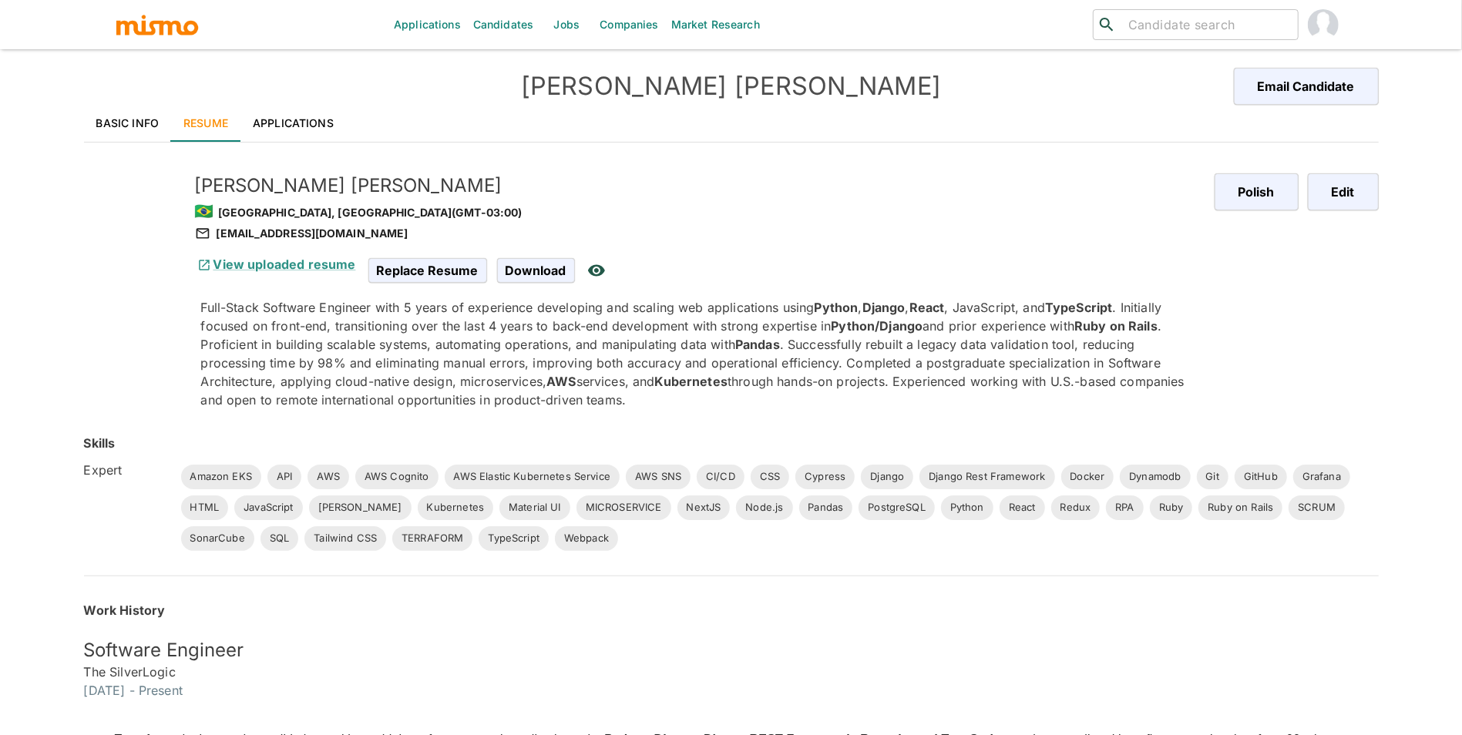
click at [124, 131] on link "Basic Info" at bounding box center [128, 123] width 88 height 37
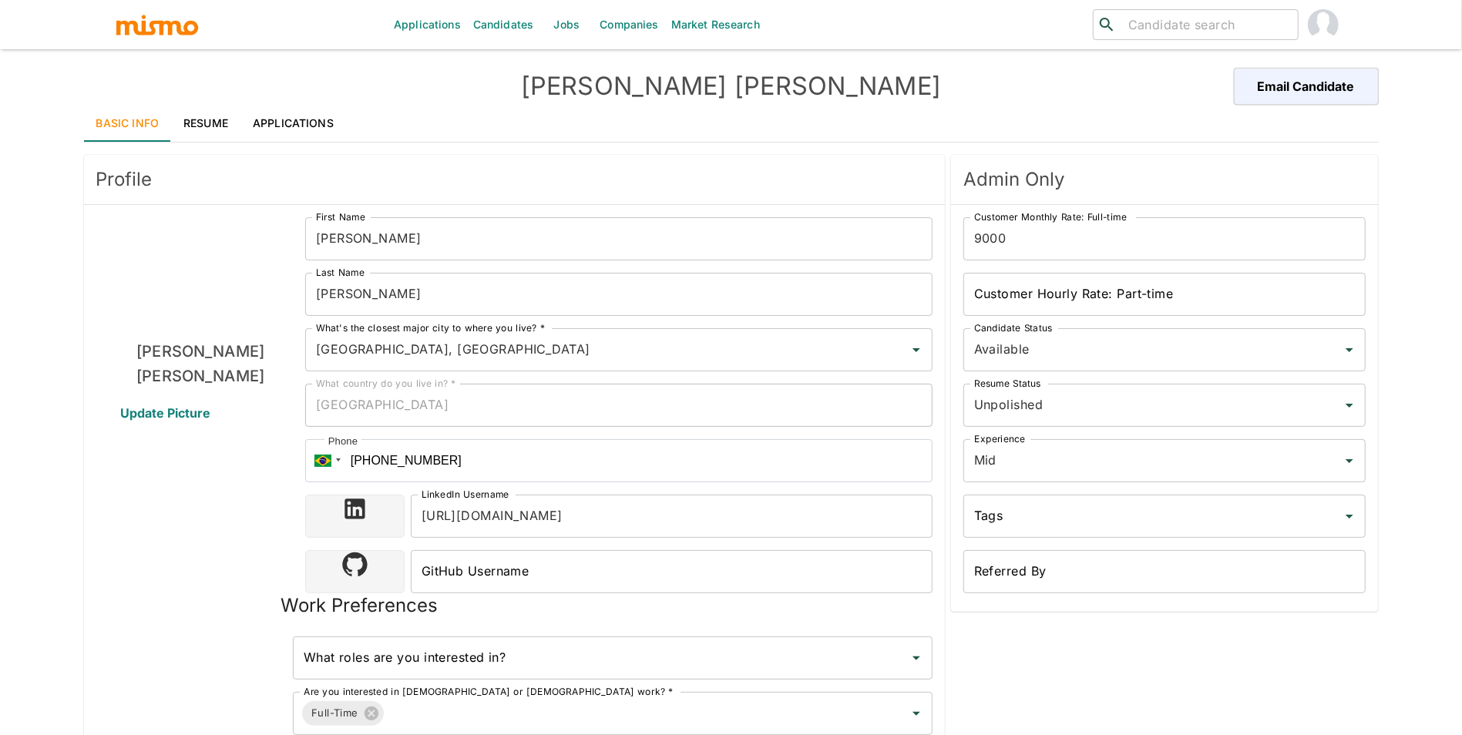
click at [221, 103] on div "[PERSON_NAME] Email Candidate" at bounding box center [731, 86] width 1294 height 37
click at [221, 111] on link "Resume" at bounding box center [205, 123] width 69 height 37
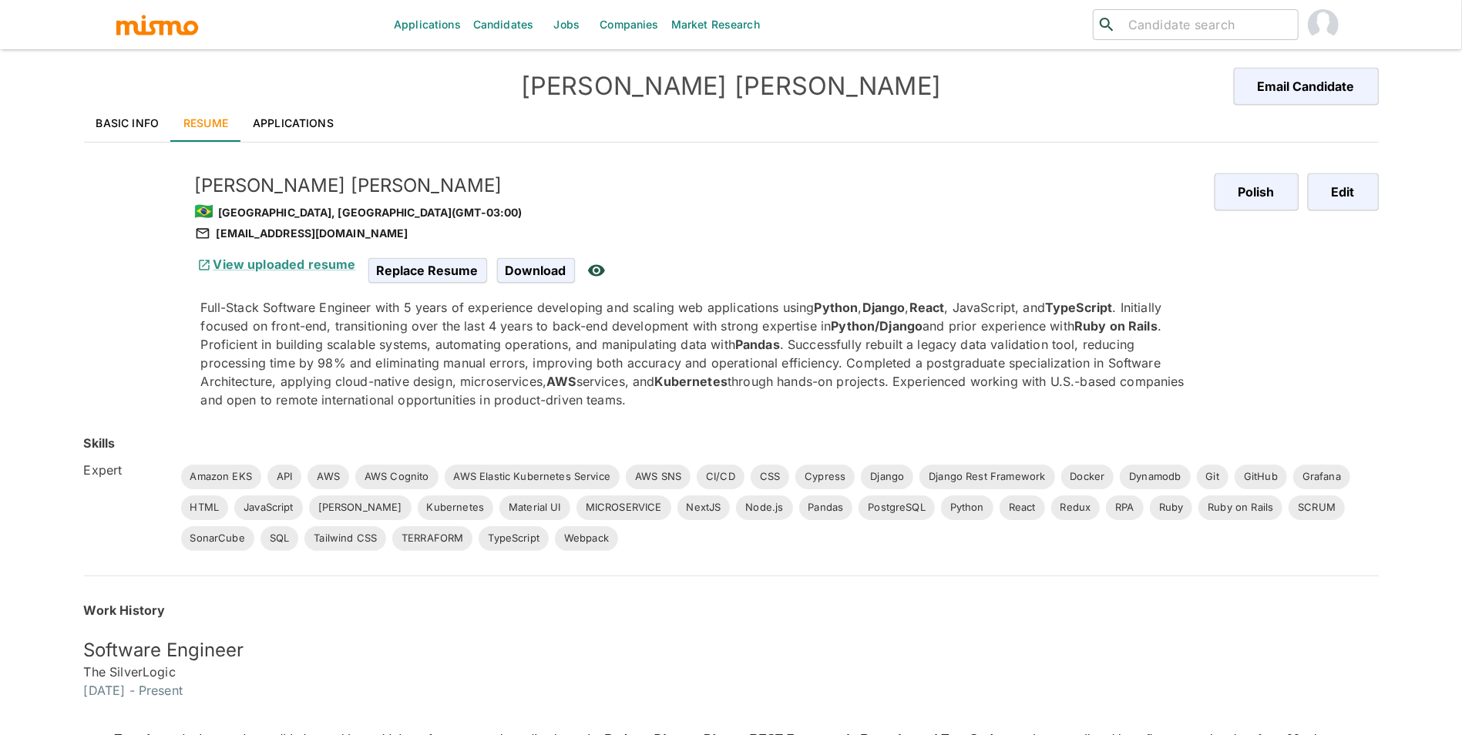
click at [251, 183] on h5 "Debora Silveira" at bounding box center [698, 185] width 1007 height 25
copy h5 "Debora Silveira"
click at [280, 233] on div "deboracosilveira@gmail.com" at bounding box center [698, 233] width 1007 height 18
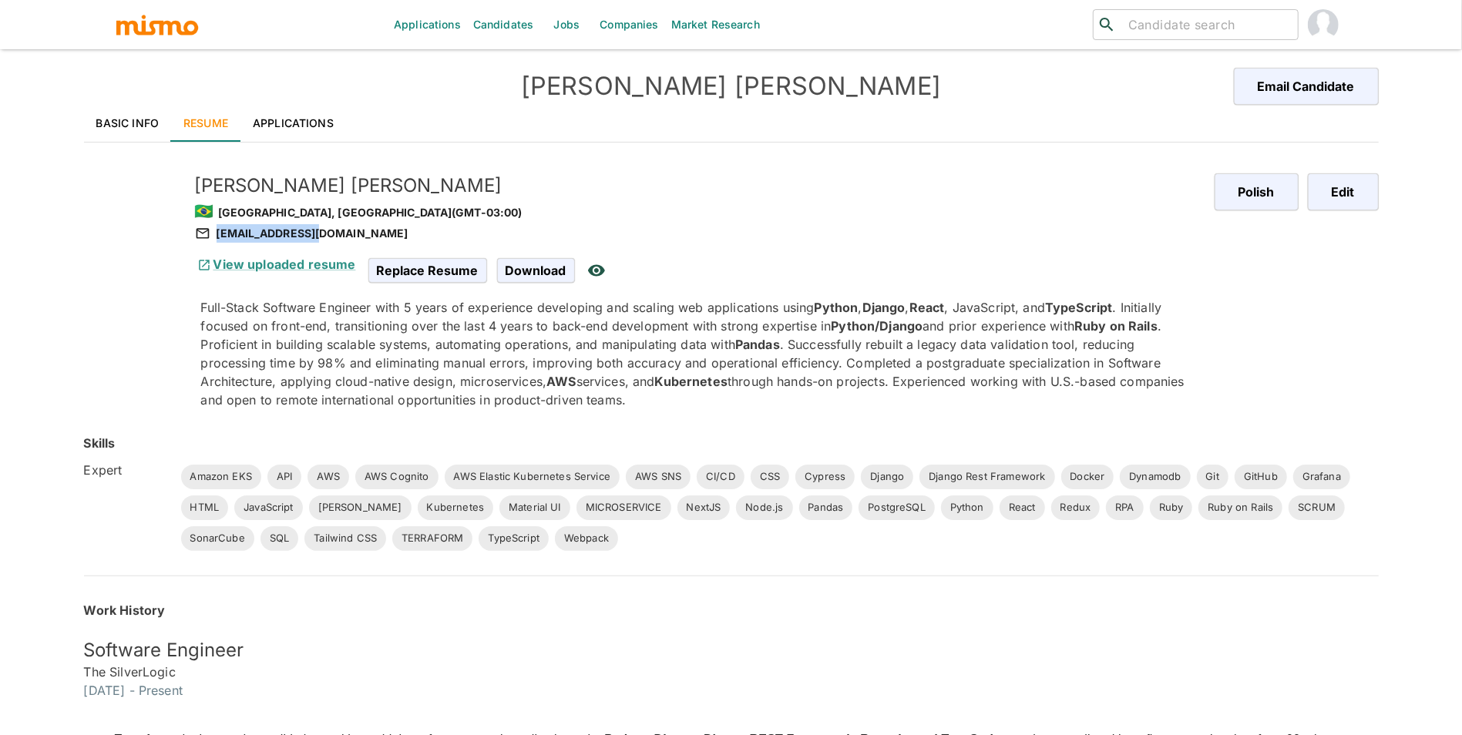
click at [280, 232] on div "deboracosilveira@gmail.com" at bounding box center [698, 233] width 1007 height 18
copy div "deboracosilveira@gmail.com"
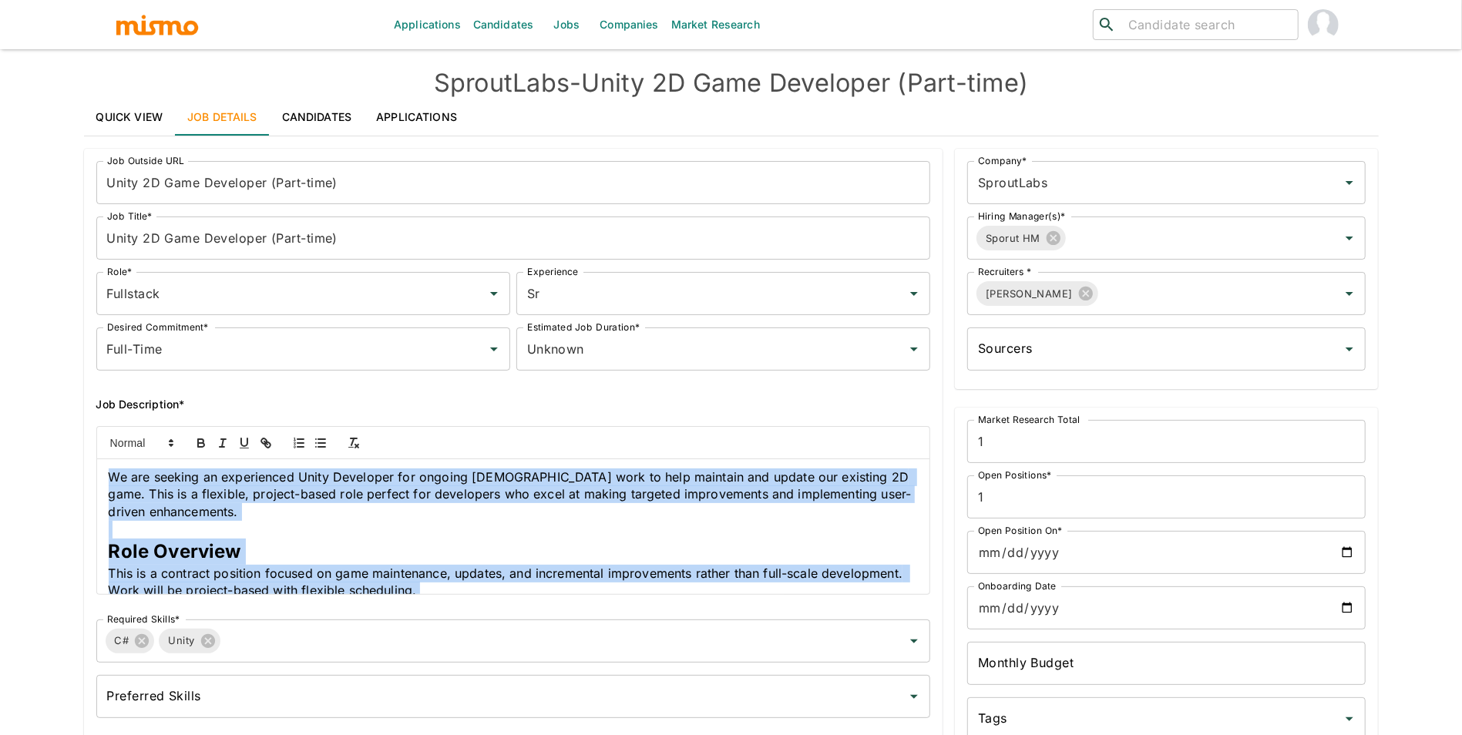
scroll to position [653, 0]
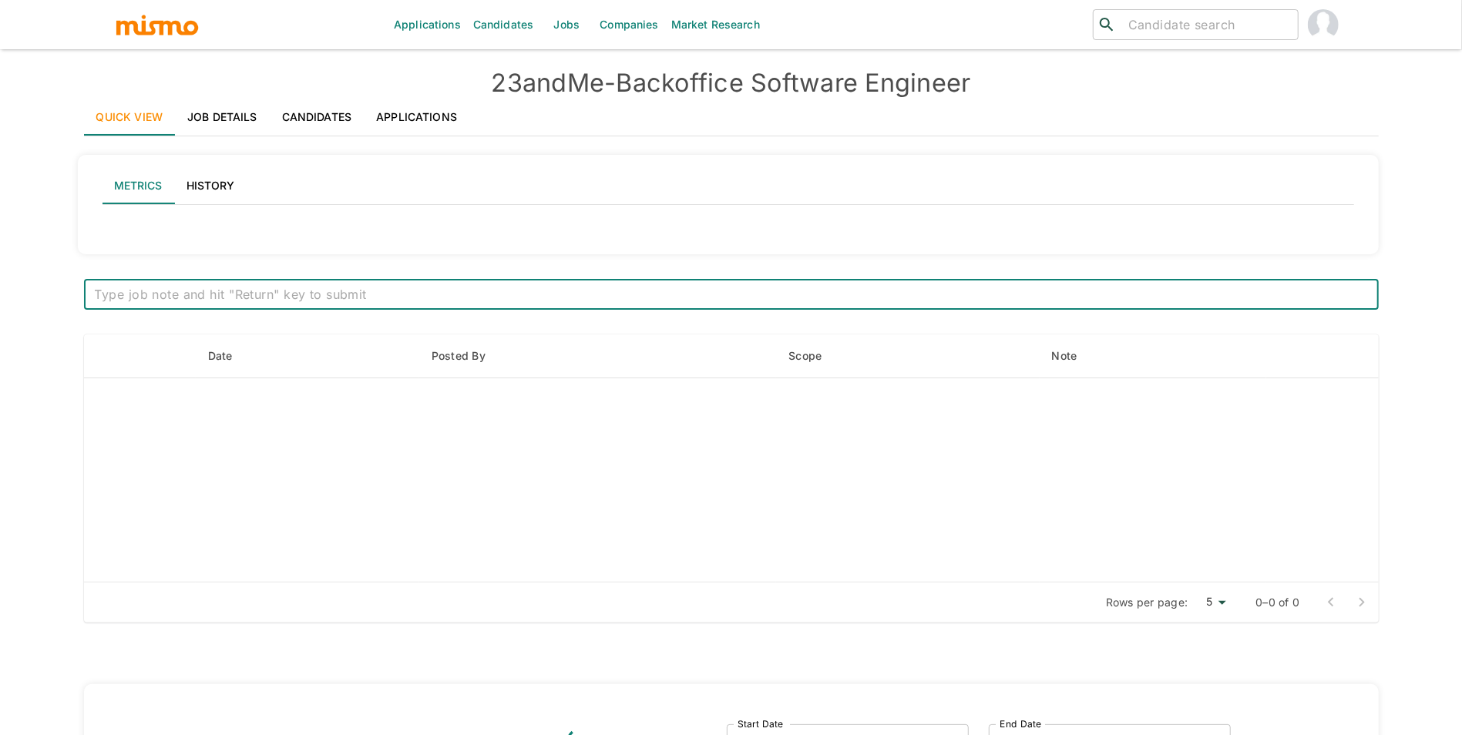
type input "Active statuses"
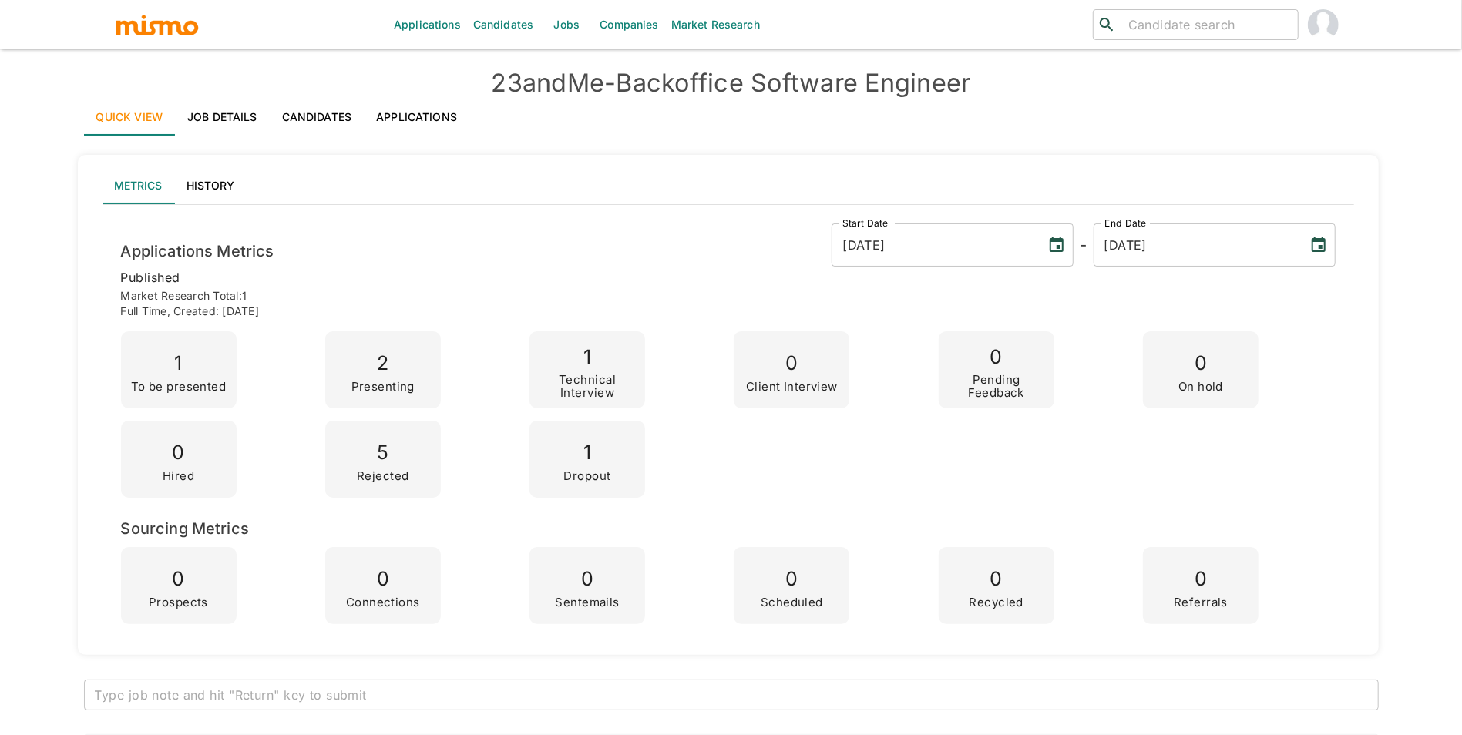
click at [211, 91] on h4 "23andMe - Backoffice Software Engineer" at bounding box center [731, 83] width 1294 height 31
click at [217, 110] on link "Job Details" at bounding box center [222, 117] width 95 height 37
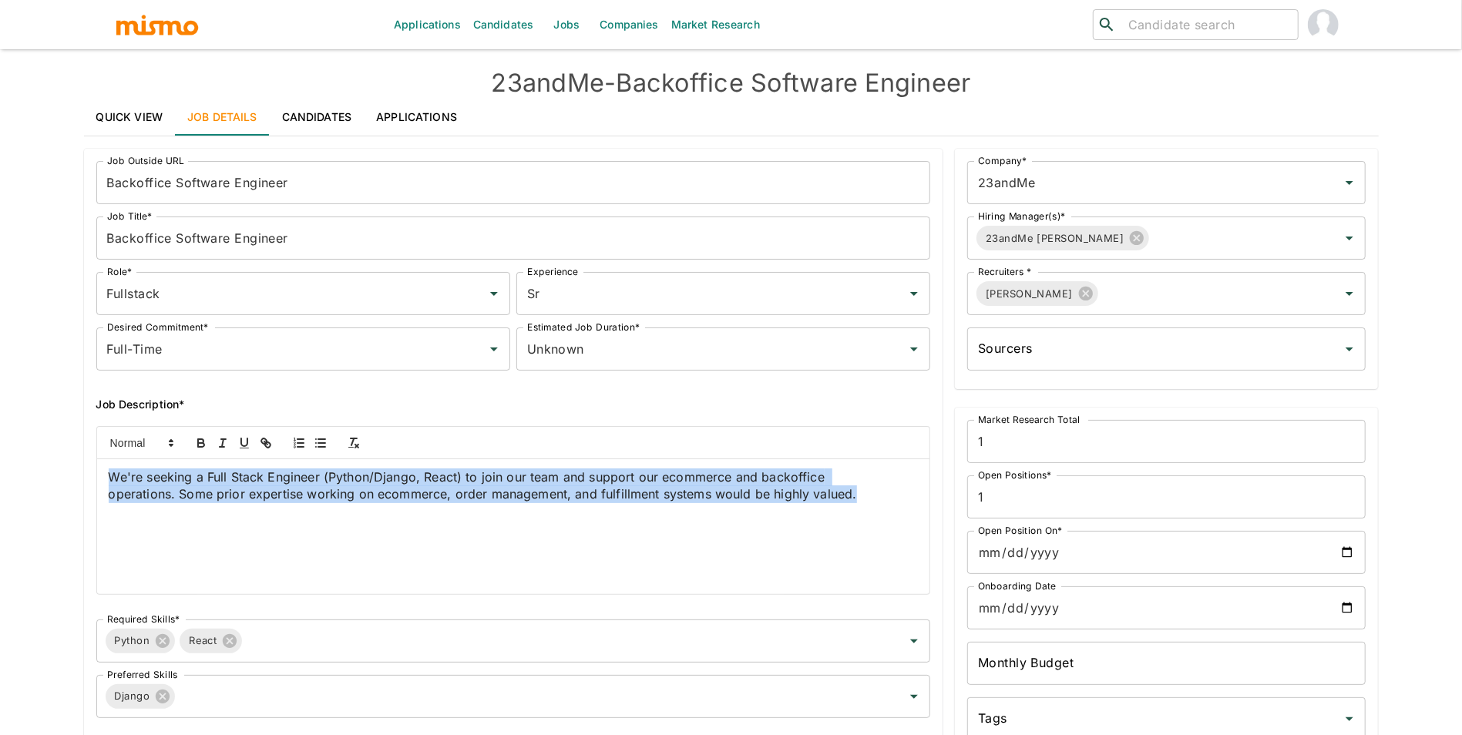
drag, startPoint x: 487, startPoint y: 535, endPoint x: 58, endPoint y: 445, distance: 438.5
click at [58, 445] on div "Applications Candidates Jobs Companies Market Research ​ ​ 23andMe - Backoffice…" at bounding box center [731, 386] width 1462 height 772
copy span "We're seeking a Full Stack Engineer (Python/Django, React) to join our team and…"
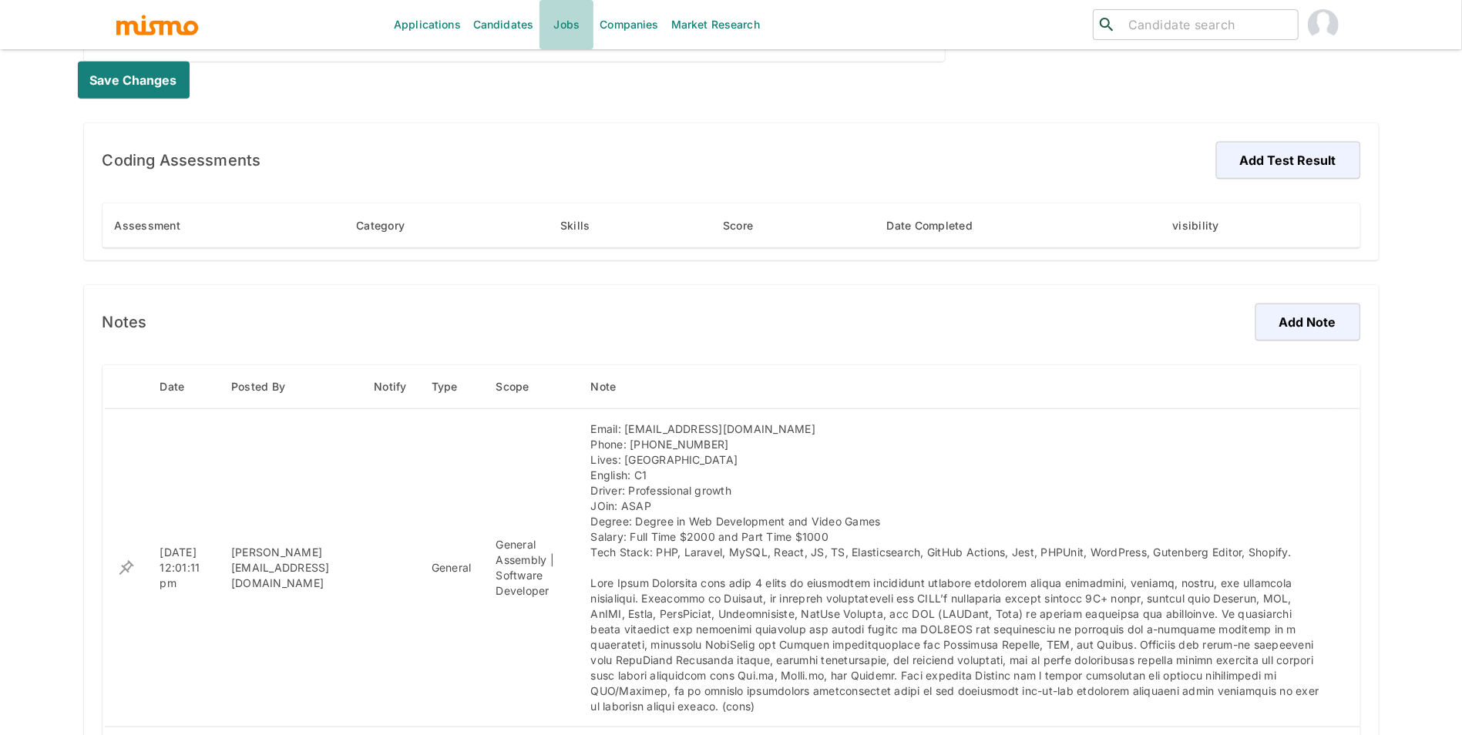
click at [562, 34] on link "Jobs" at bounding box center [566, 24] width 54 height 49
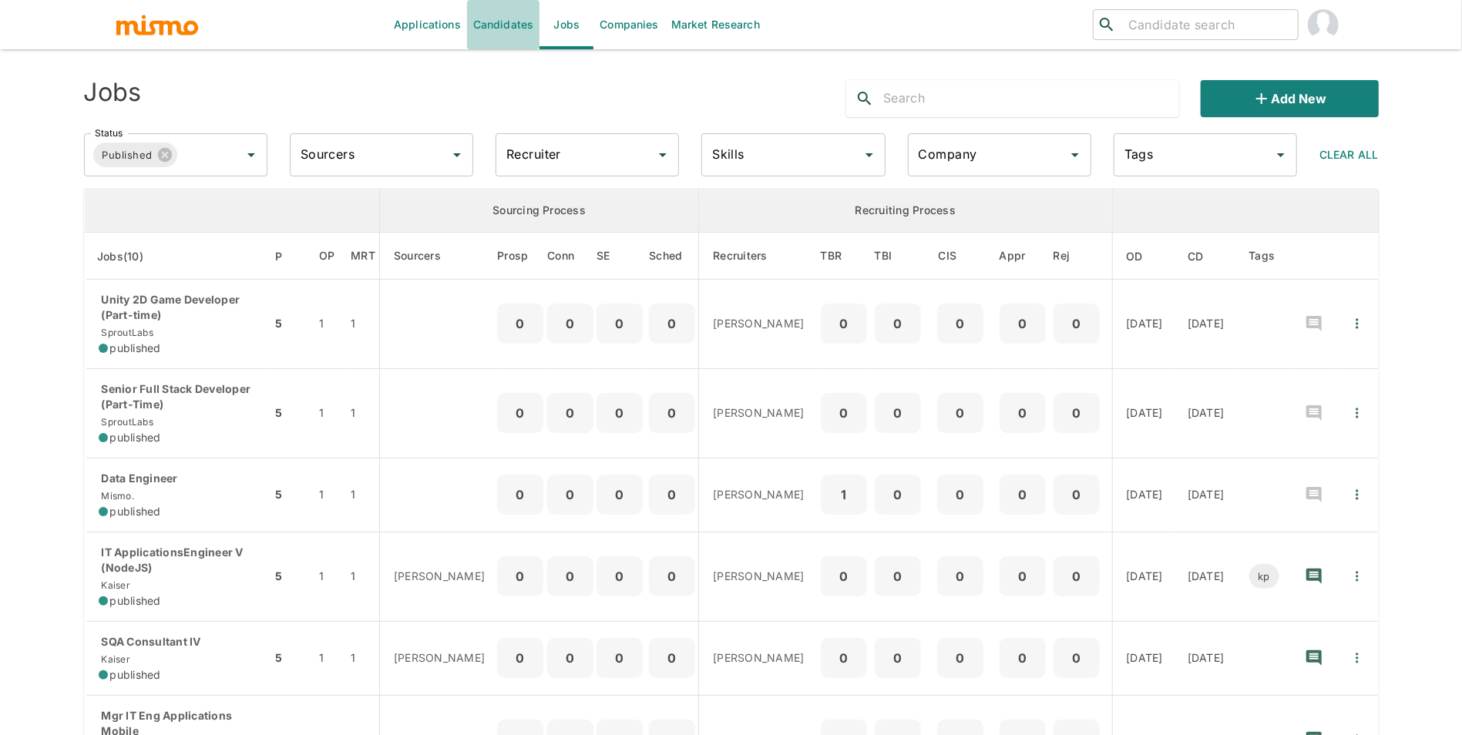
click at [504, 31] on link "Candidates" at bounding box center [503, 24] width 73 height 49
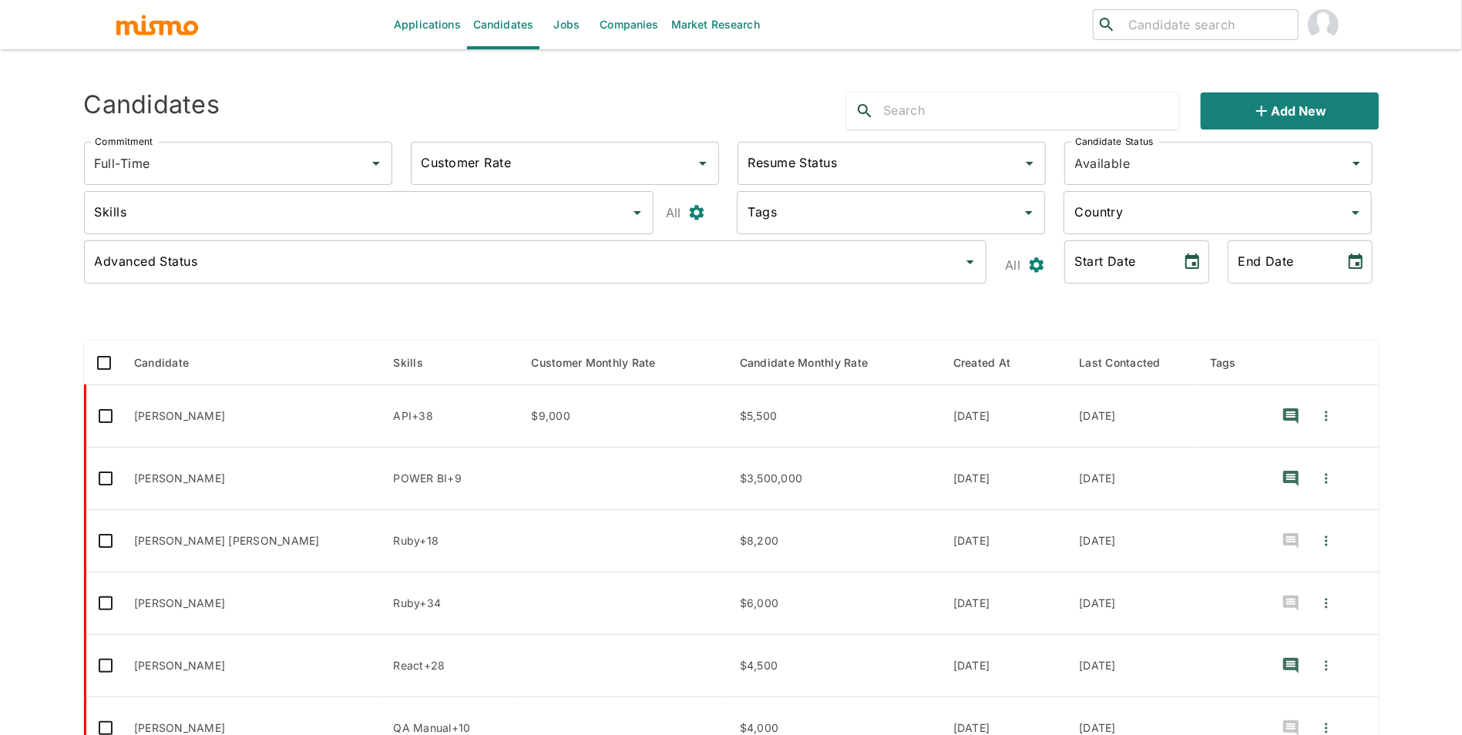
click at [285, 223] on input "Skills" at bounding box center [357, 212] width 532 height 29
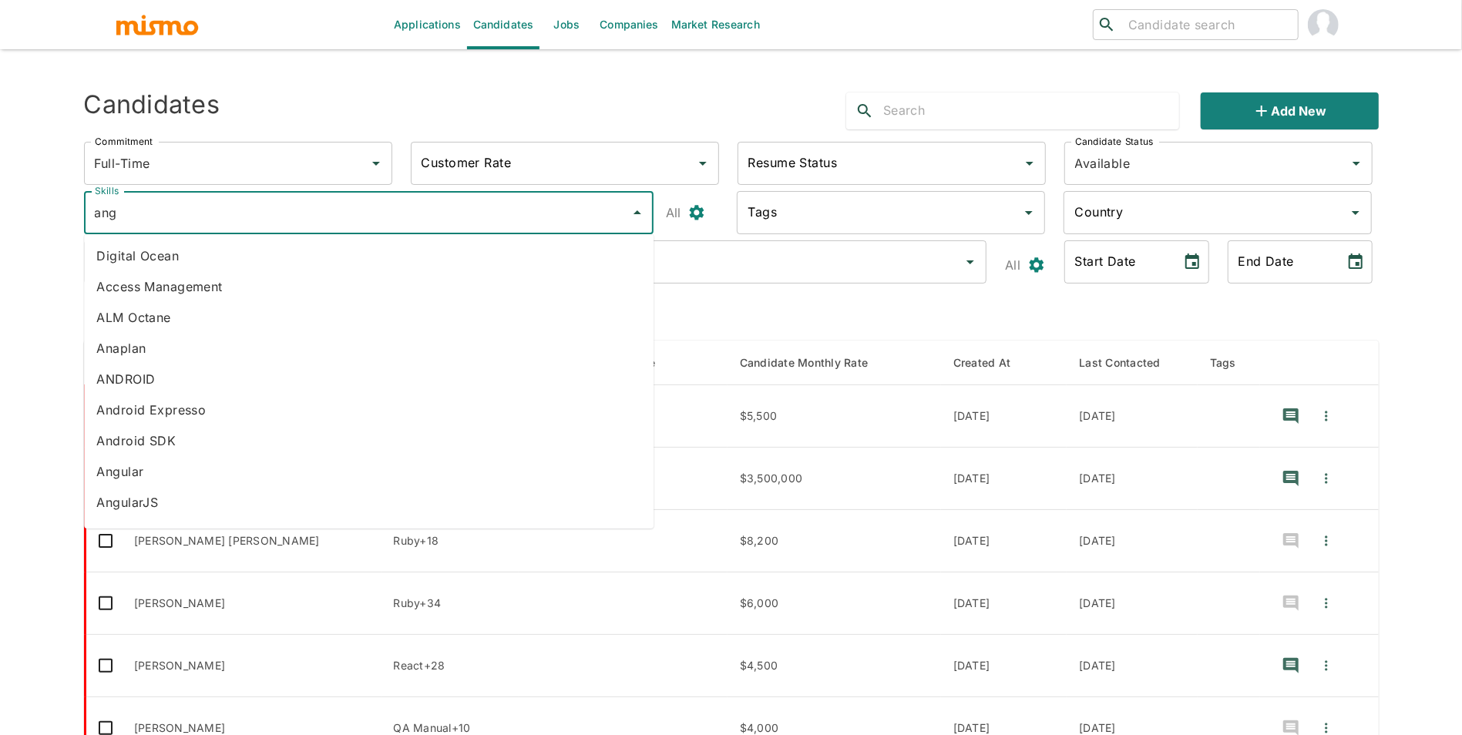
type input "angu"
click at [242, 251] on li "Angular" at bounding box center [368, 255] width 569 height 31
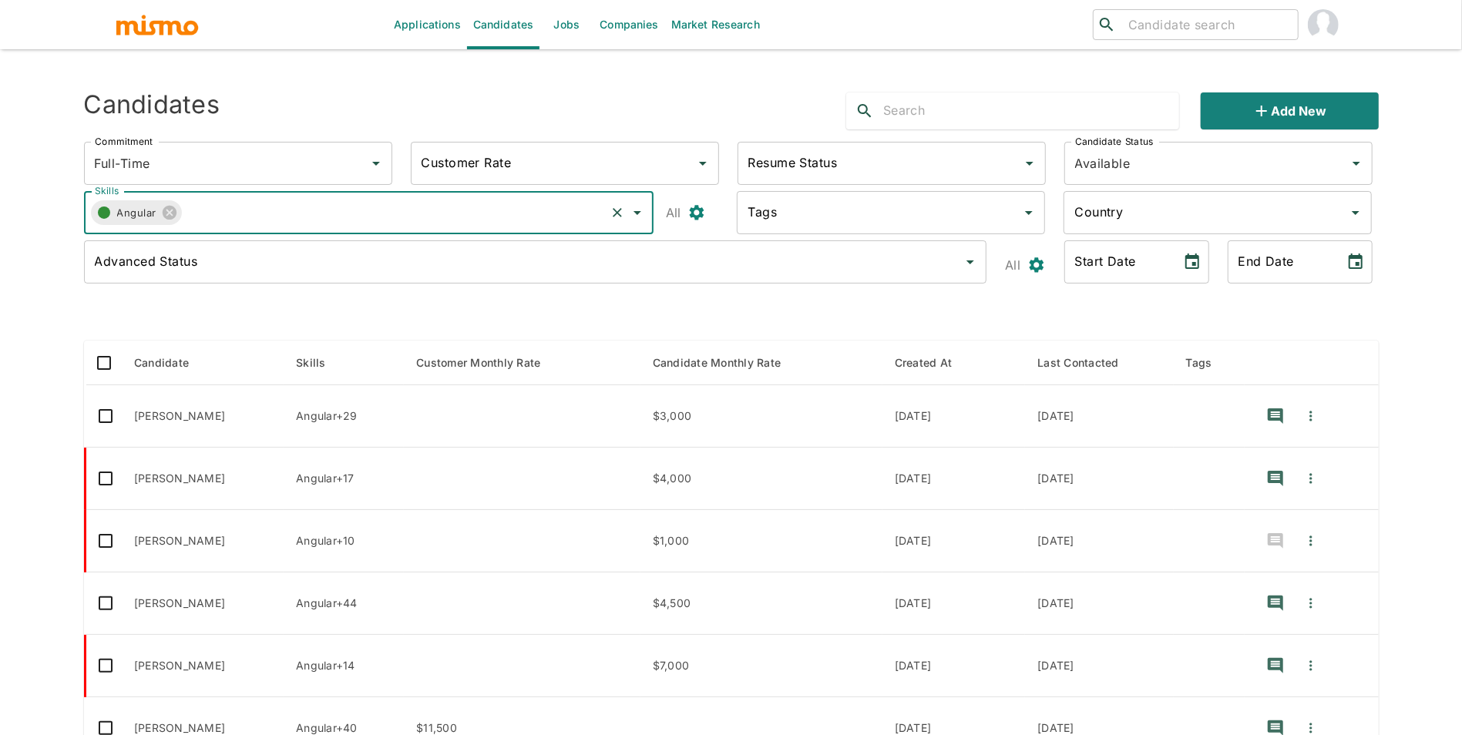
click at [98, 213] on circle "button" at bounding box center [104, 212] width 12 height 12
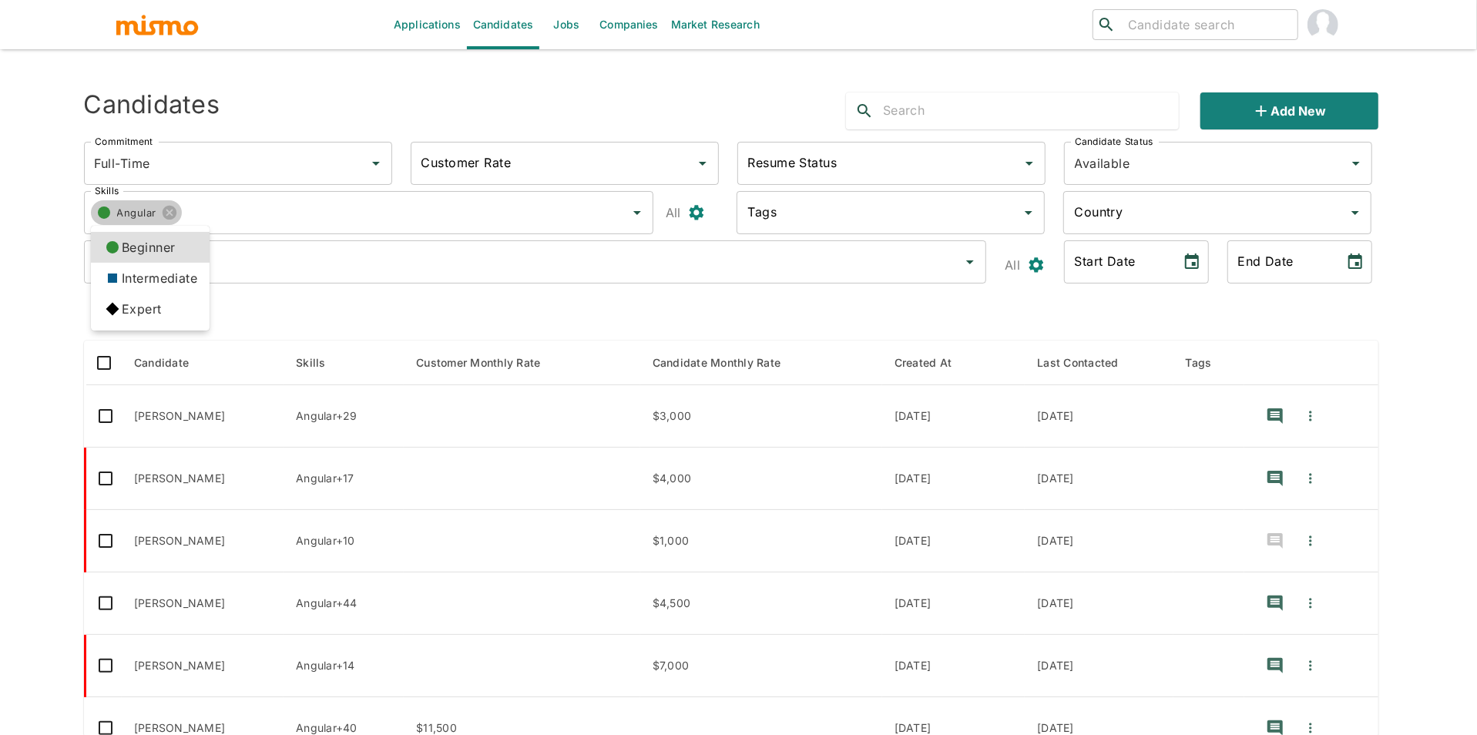
click at [116, 299] on icon at bounding box center [112, 309] width 26 height 26
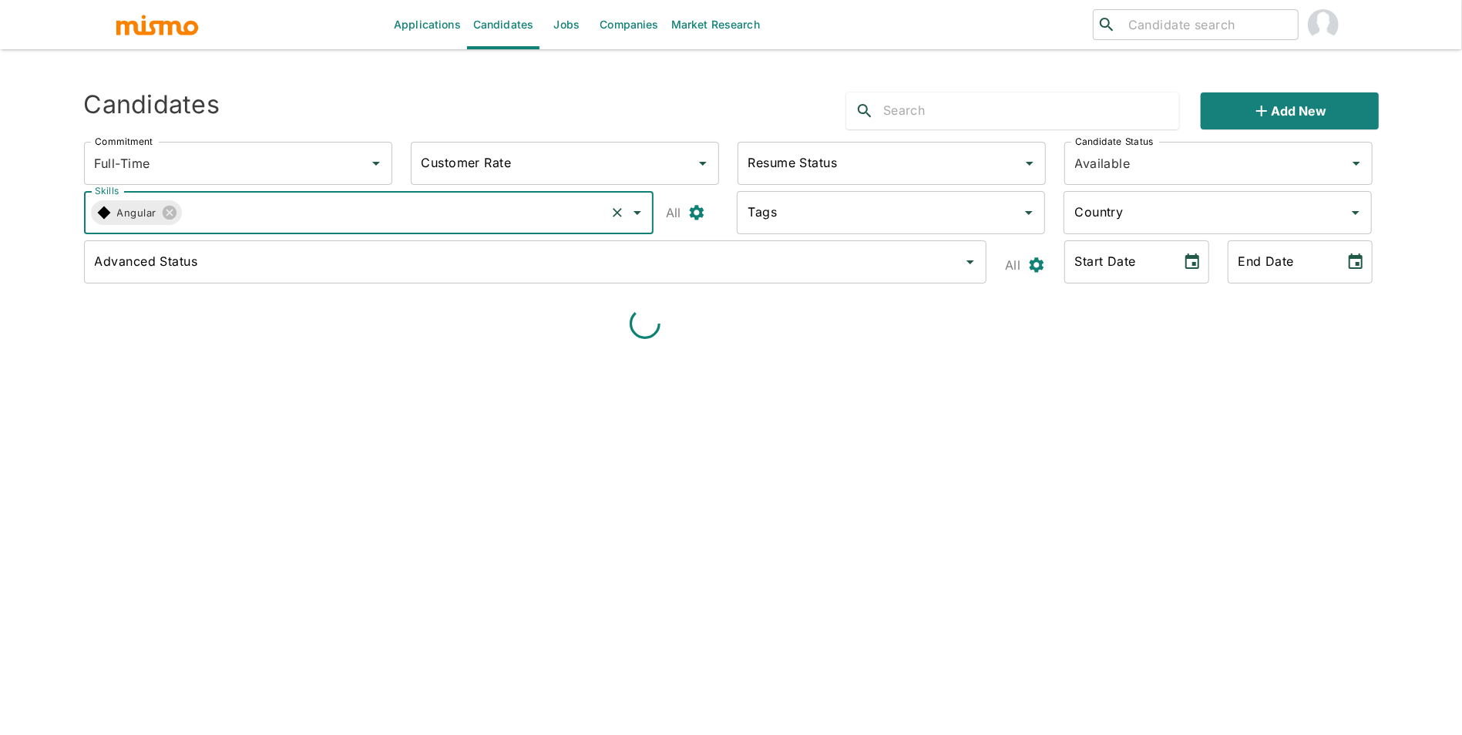
click at [269, 207] on input "Skills" at bounding box center [392, 212] width 421 height 29
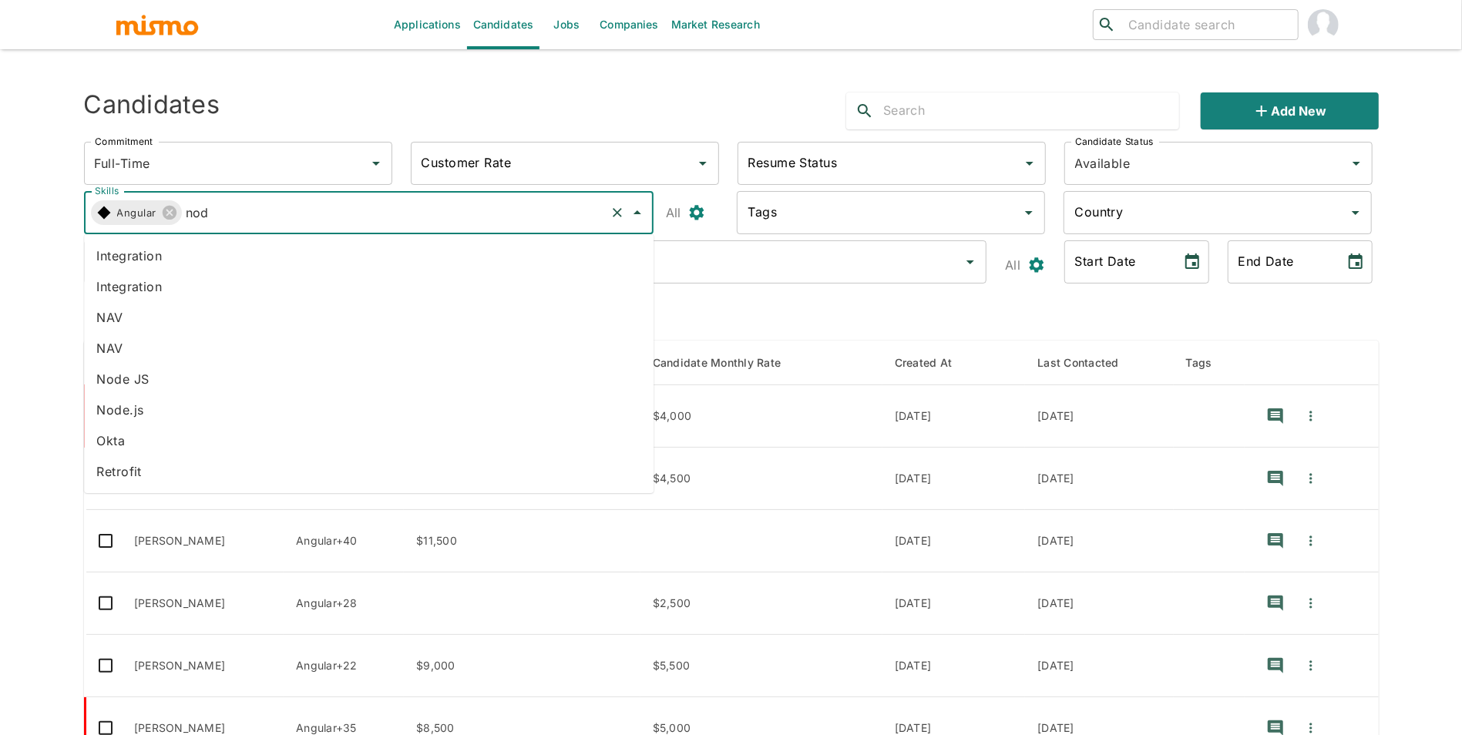
type input "node"
click at [166, 413] on li "Node.js" at bounding box center [368, 409] width 569 height 31
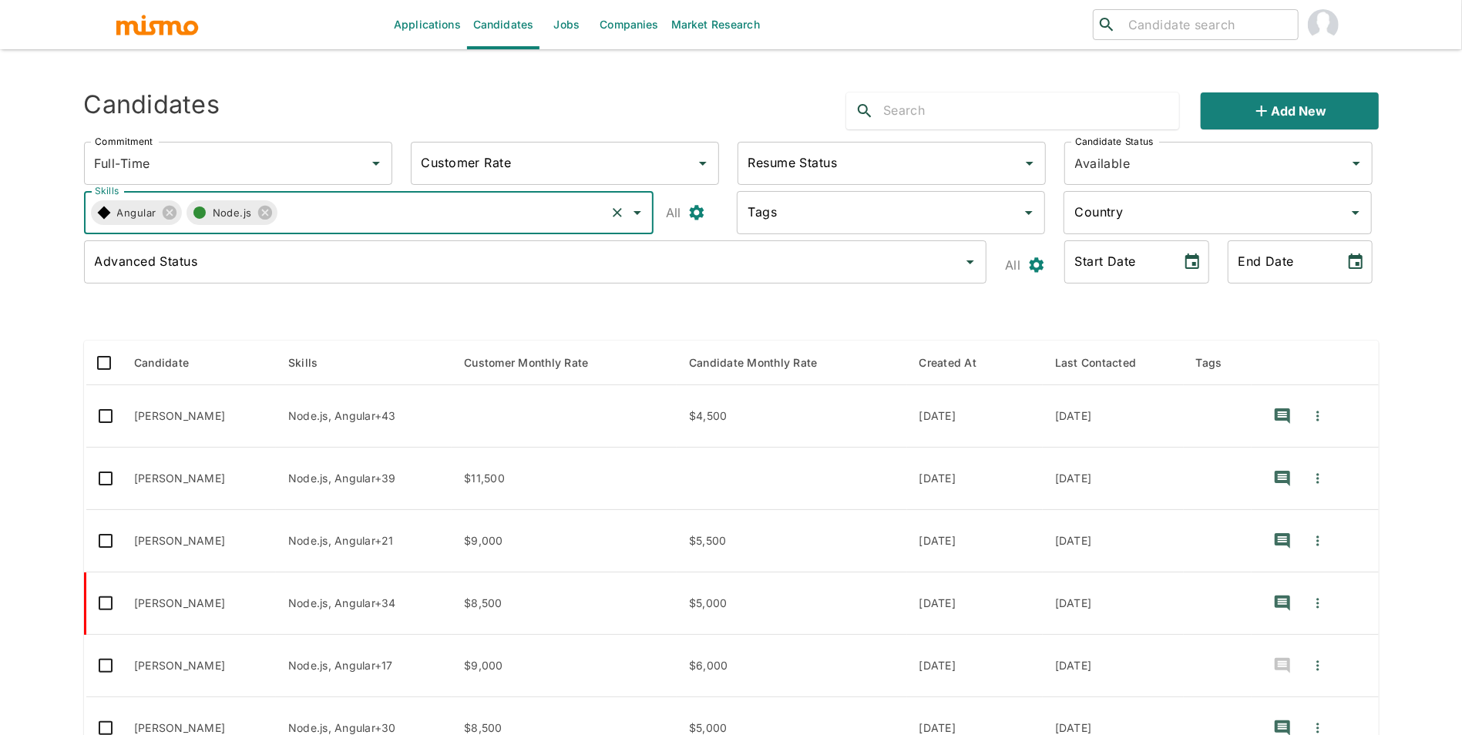
click at [196, 205] on icon "button" at bounding box center [199, 212] width 18 height 18
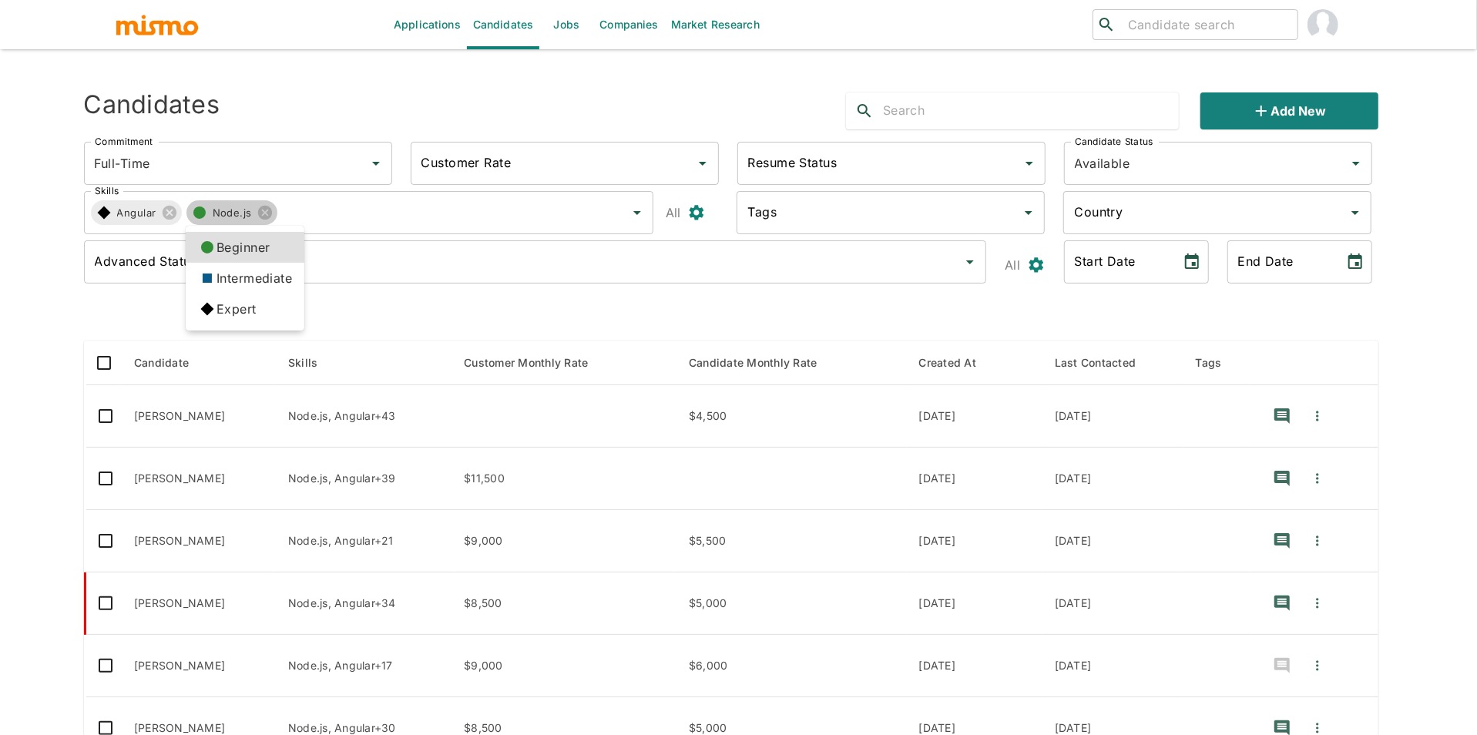
click at [200, 313] on icon at bounding box center [207, 309] width 26 height 26
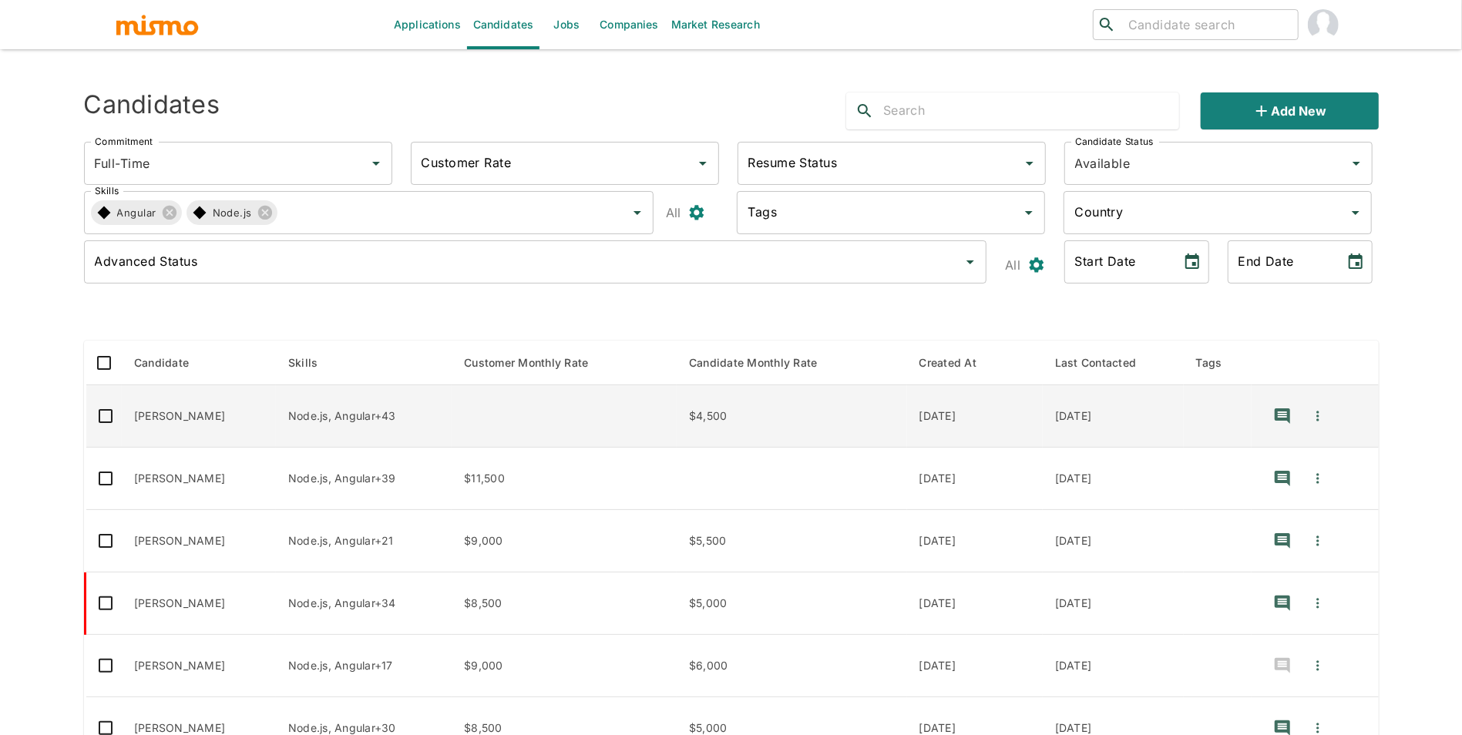
click at [267, 431] on td "Joel Dias Correia" at bounding box center [199, 416] width 154 height 62
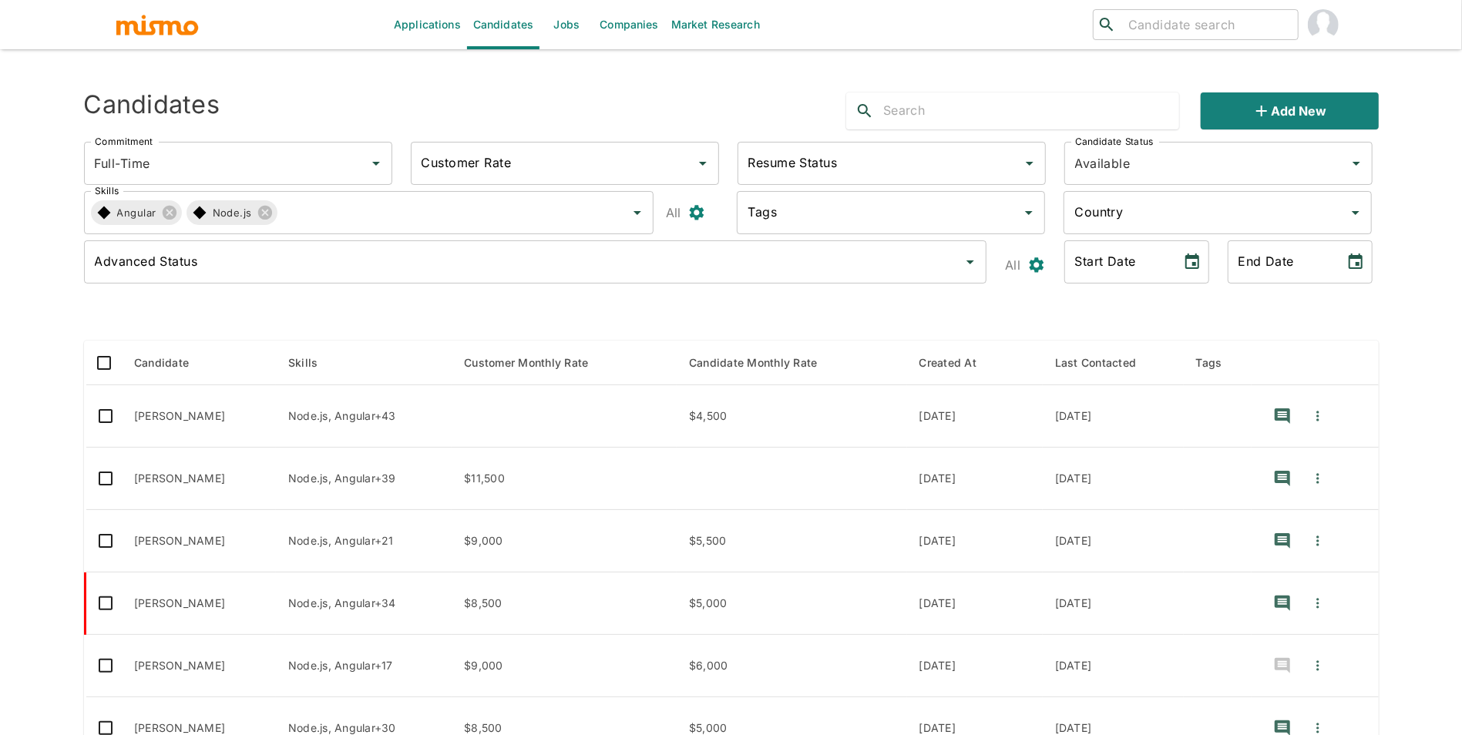
click at [243, 497] on td "Mauricio Peraza Castro" at bounding box center [199, 479] width 154 height 62
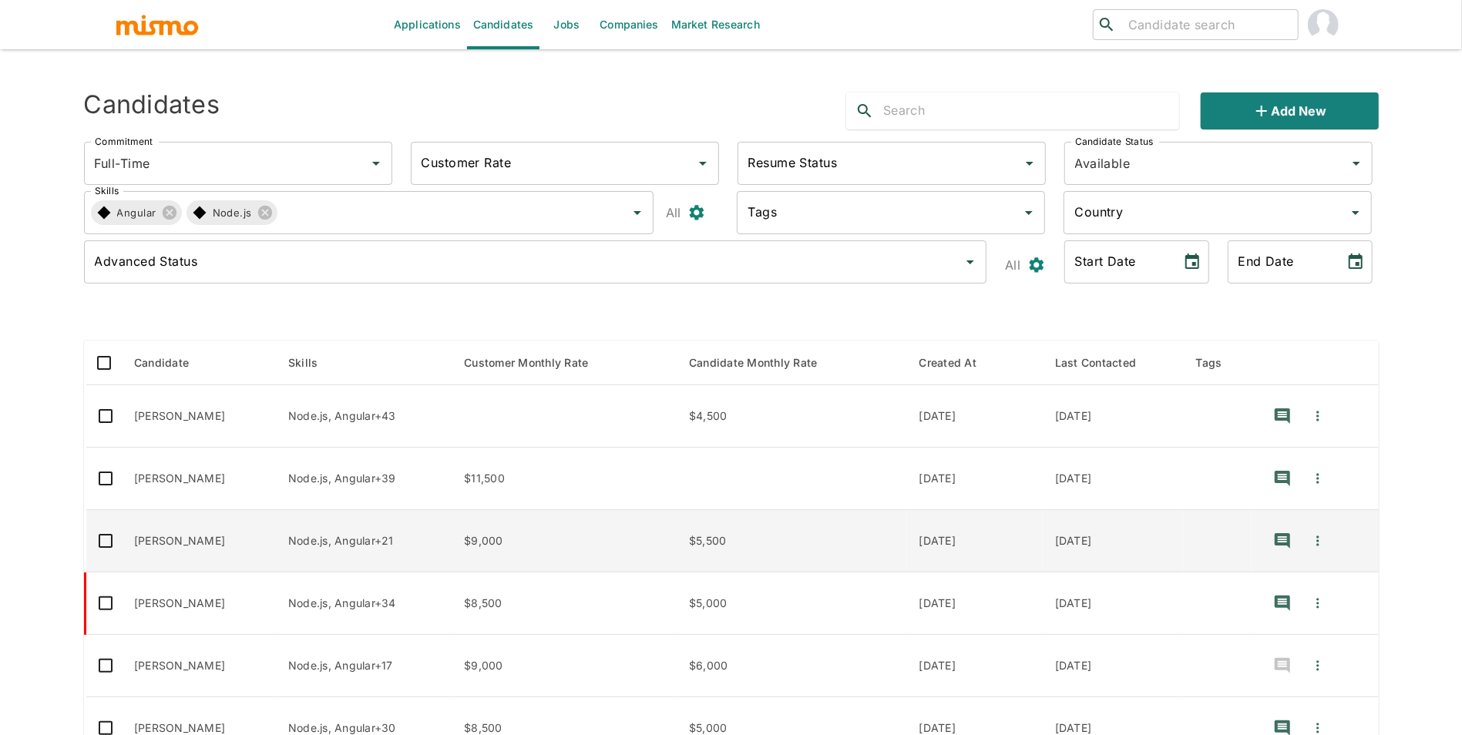
click at [201, 544] on td "Andres Santos" at bounding box center [199, 541] width 154 height 62
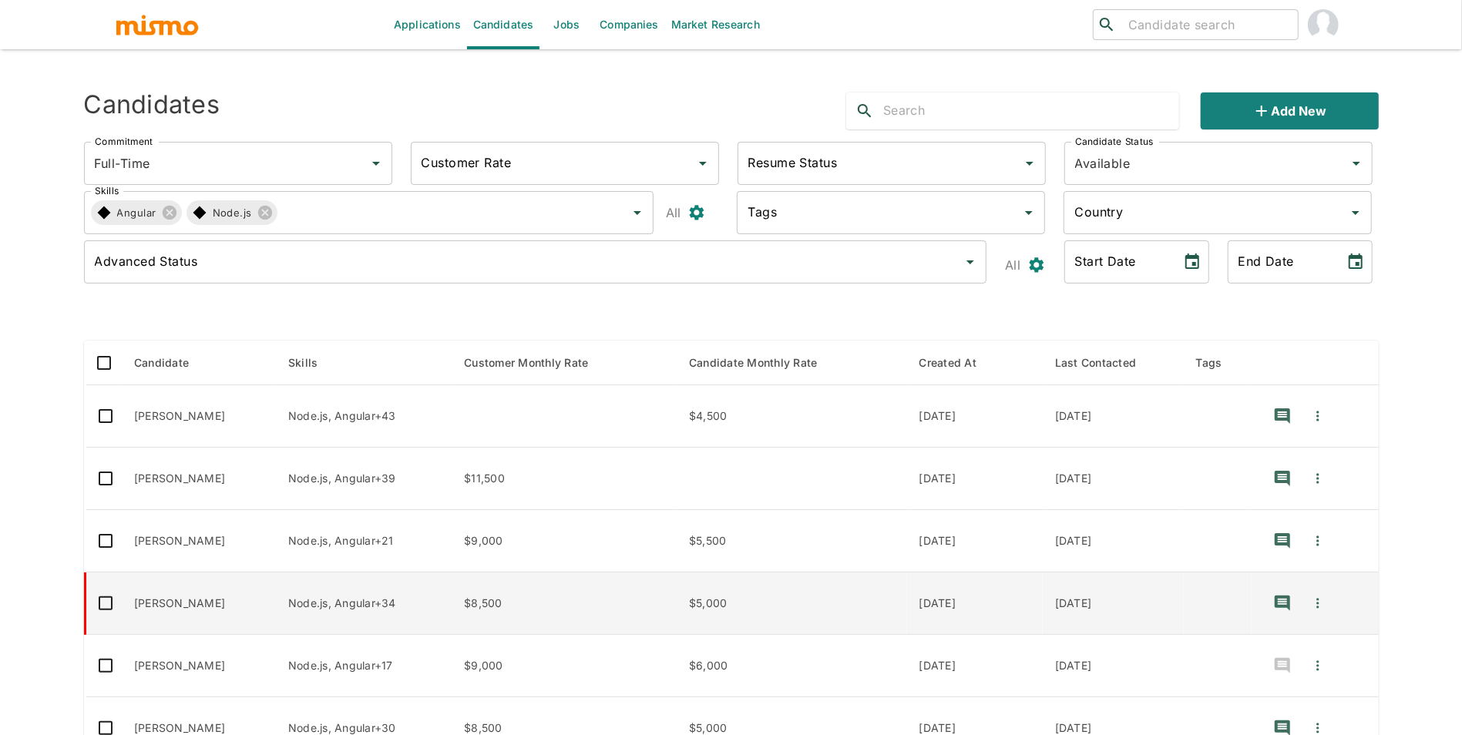
click at [218, 613] on td "Eduardo Picetti Torezan" at bounding box center [199, 603] width 154 height 62
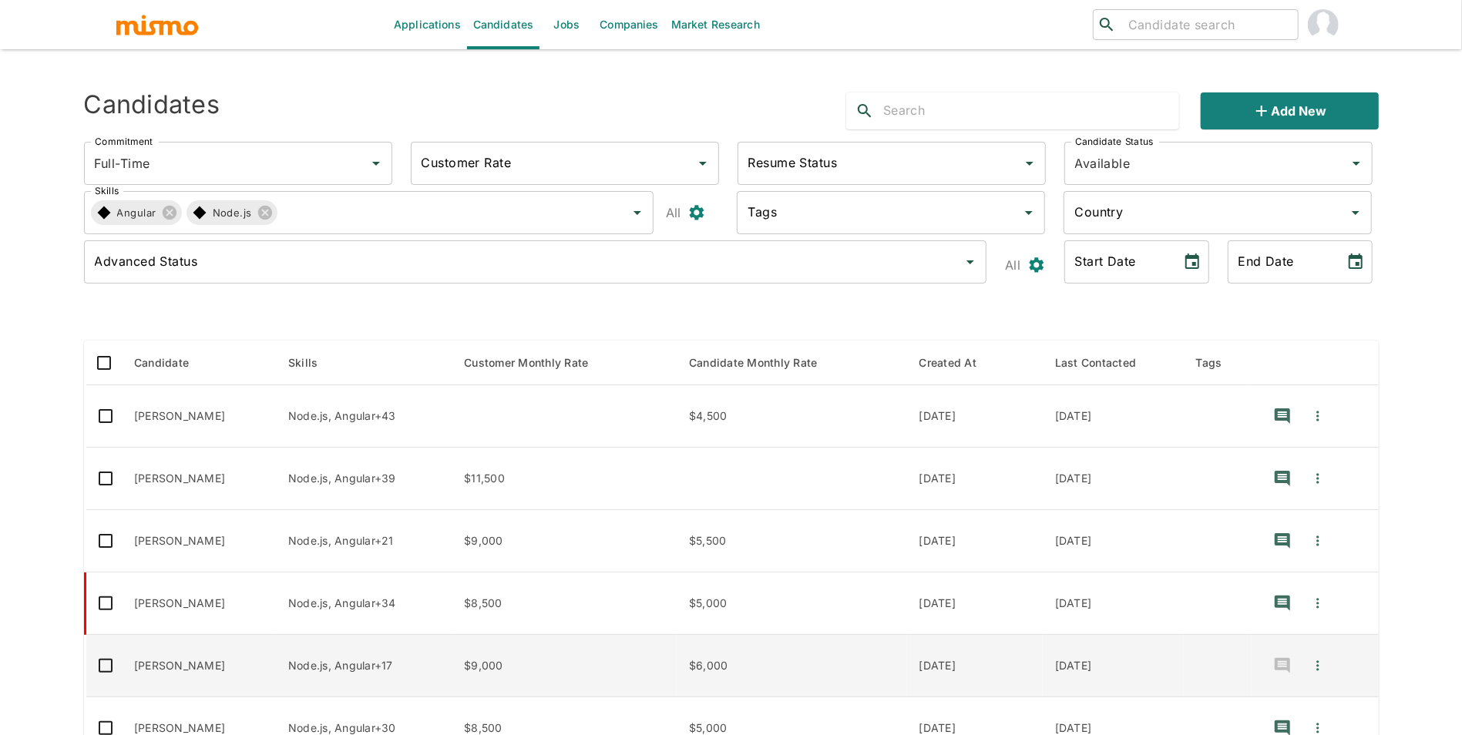
click at [216, 665] on td "Fábio Onofre" at bounding box center [199, 666] width 154 height 62
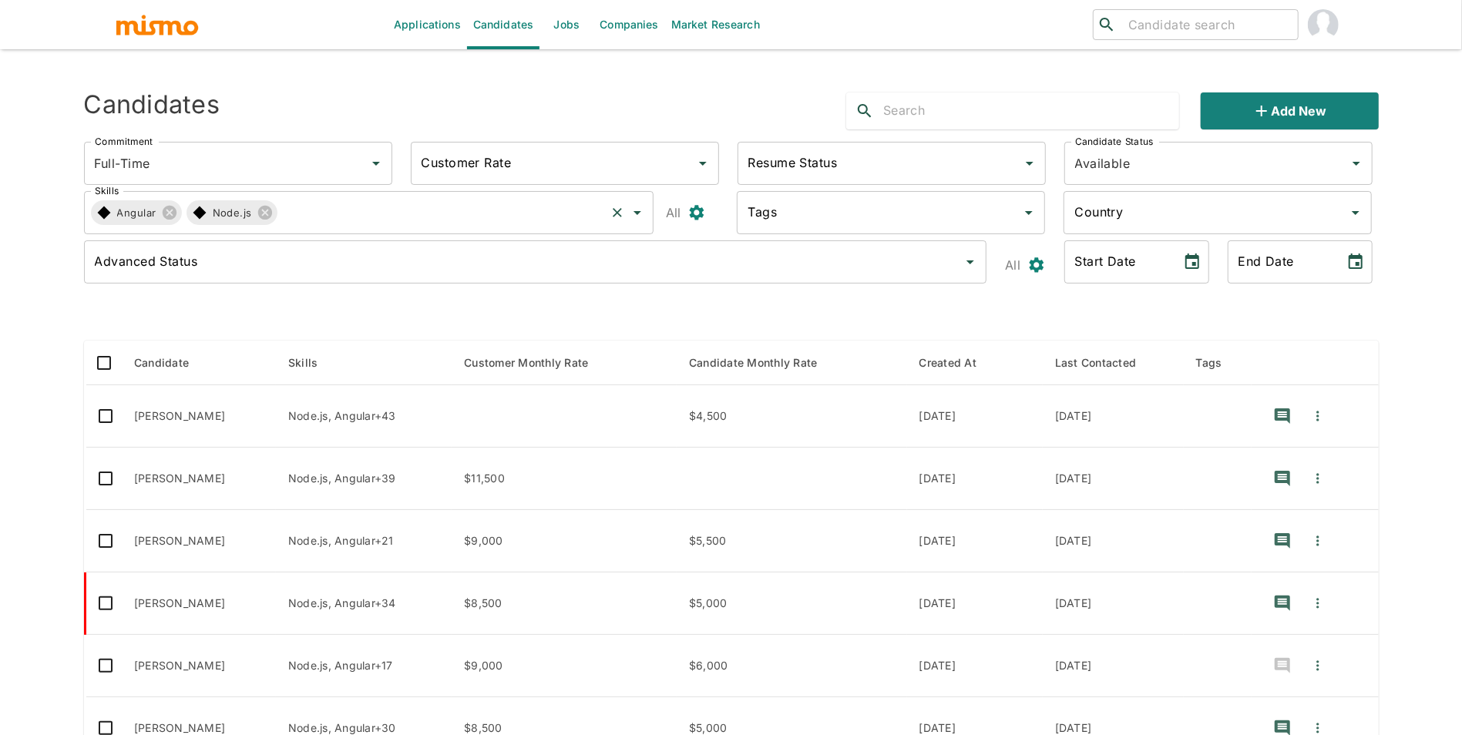
click at [168, 219] on icon at bounding box center [169, 213] width 14 height 14
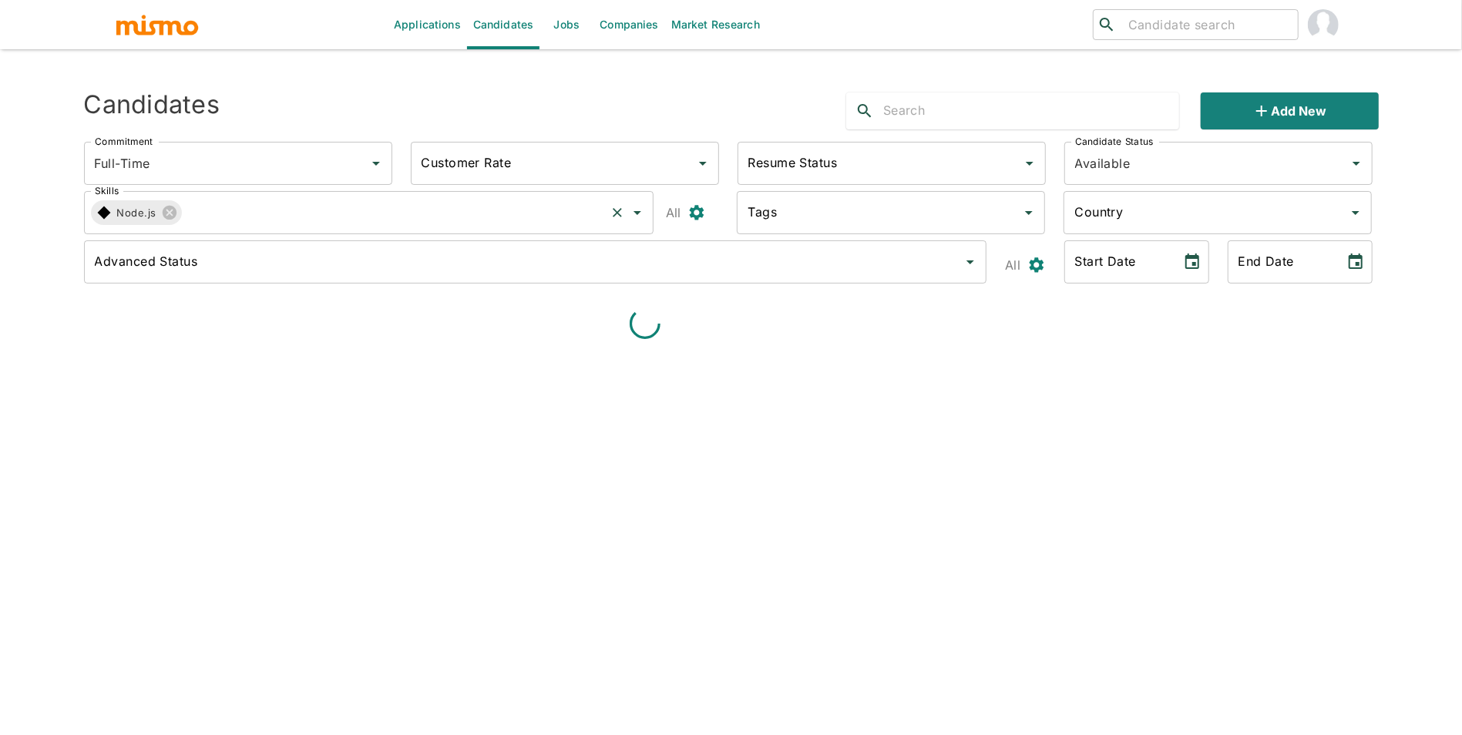
click at [268, 227] on input "Skills" at bounding box center [392, 212] width 421 height 29
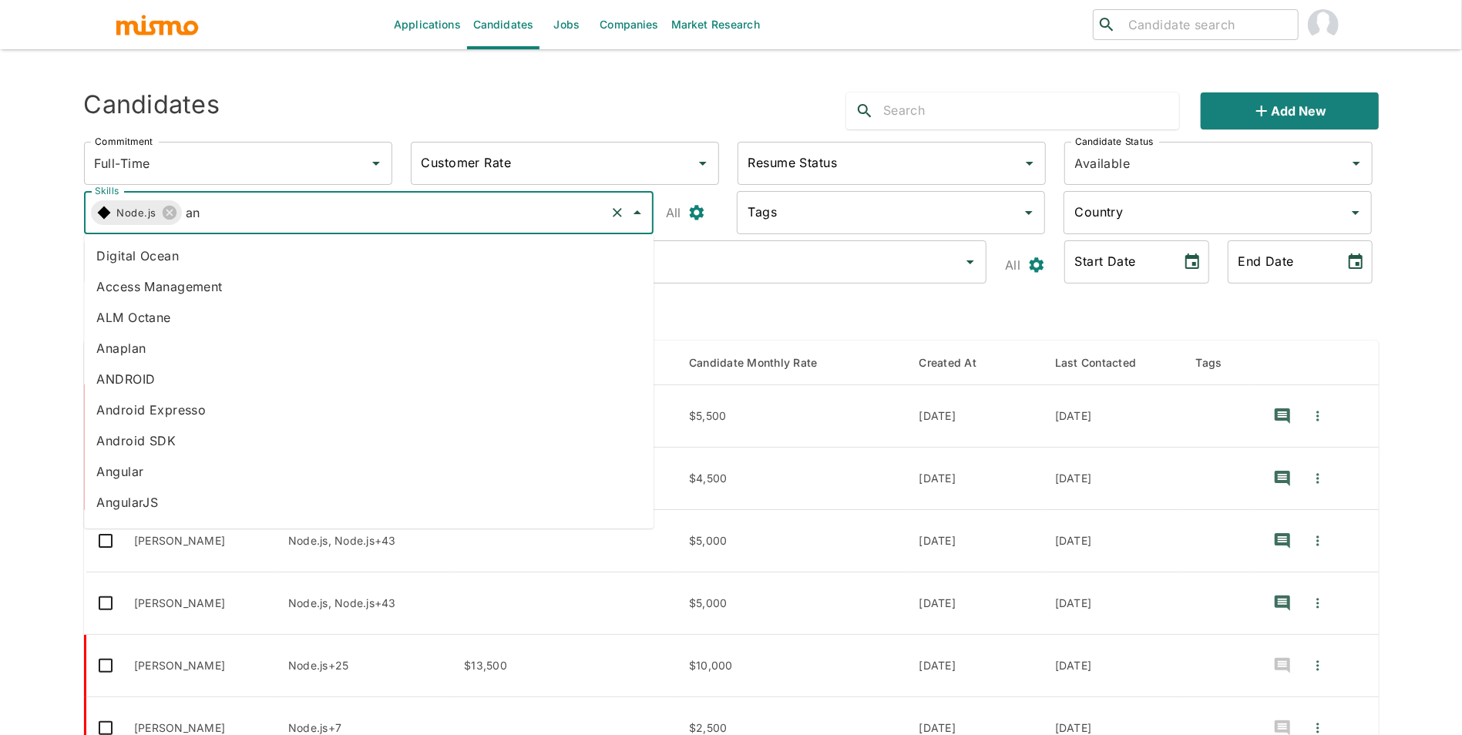
type input "ang"
click at [178, 290] on li "AngularJS" at bounding box center [368, 286] width 569 height 31
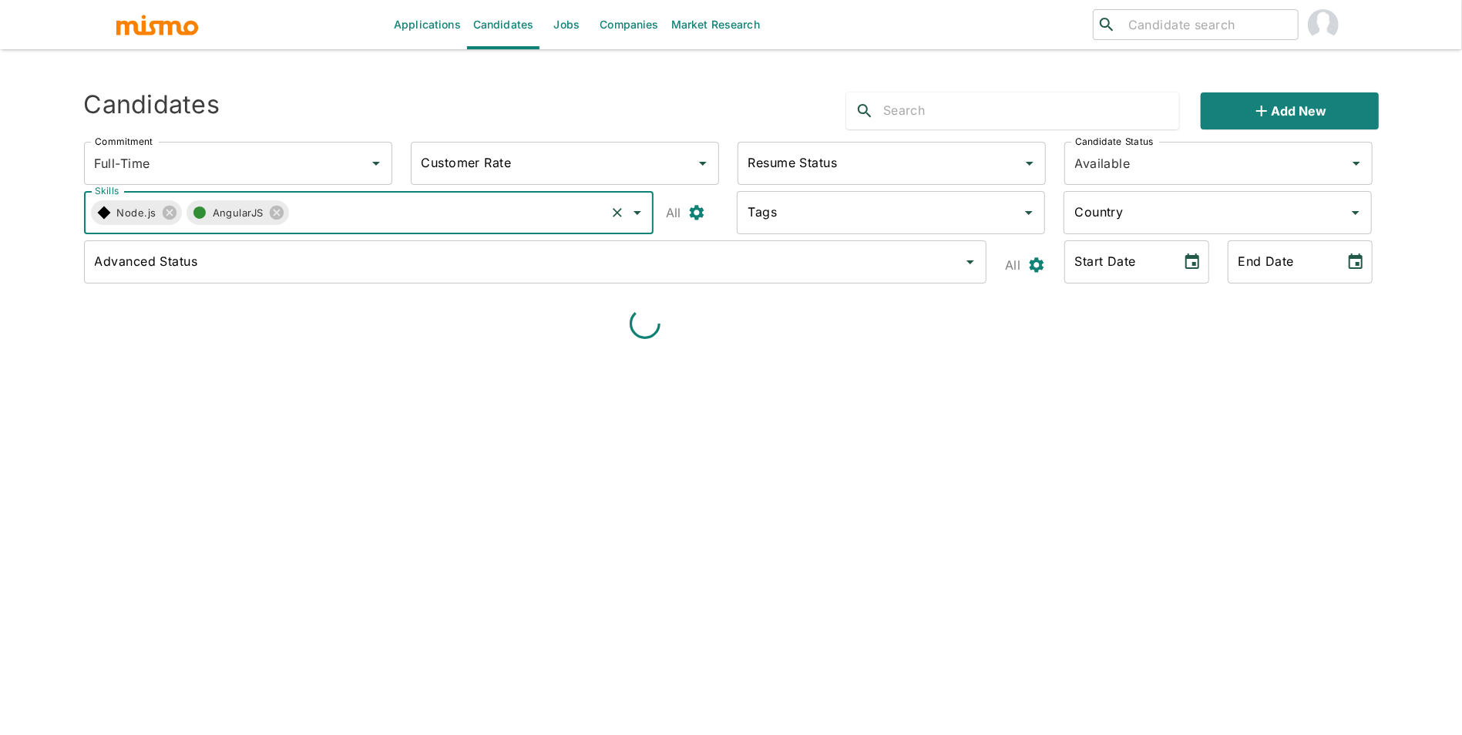
click at [203, 206] on icon "button" at bounding box center [199, 212] width 18 height 18
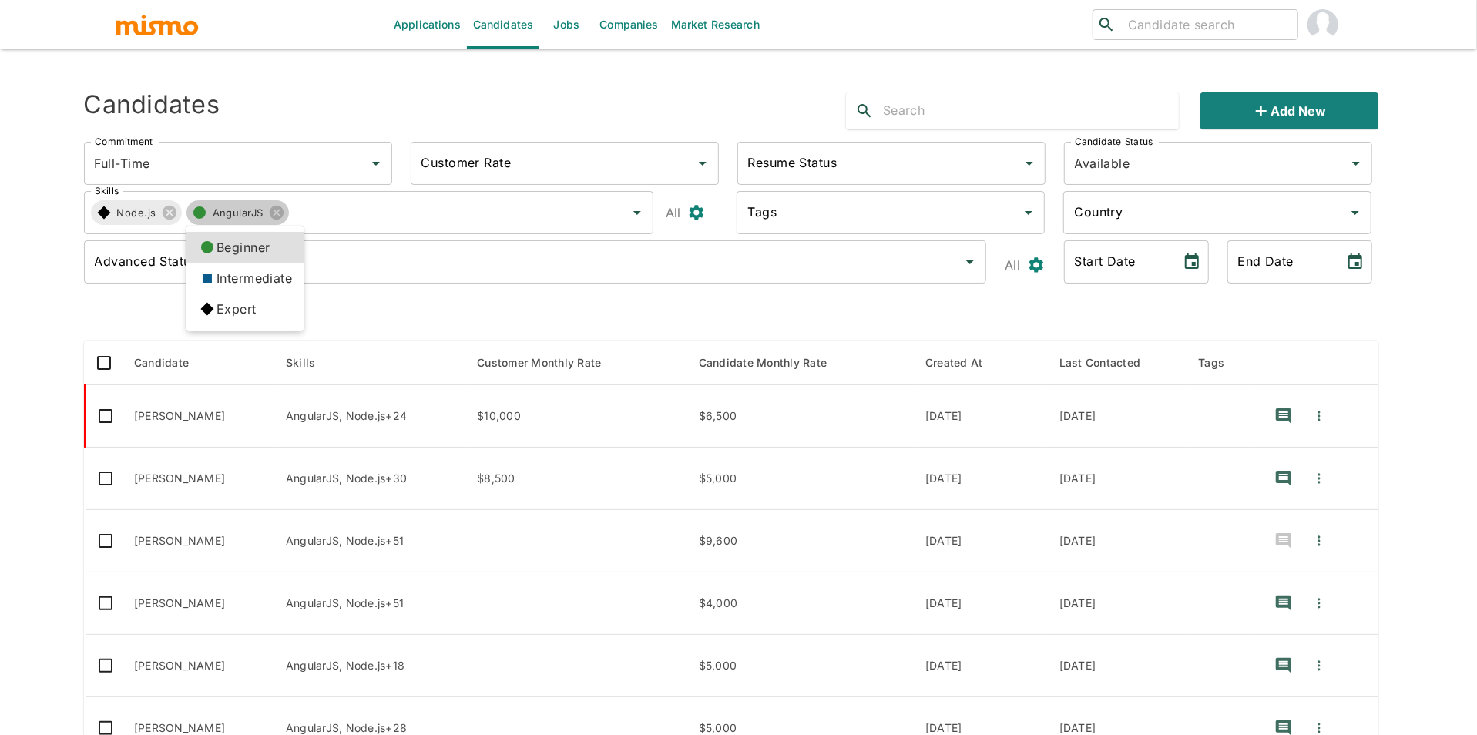
click at [222, 311] on li "Expert" at bounding box center [245, 309] width 119 height 31
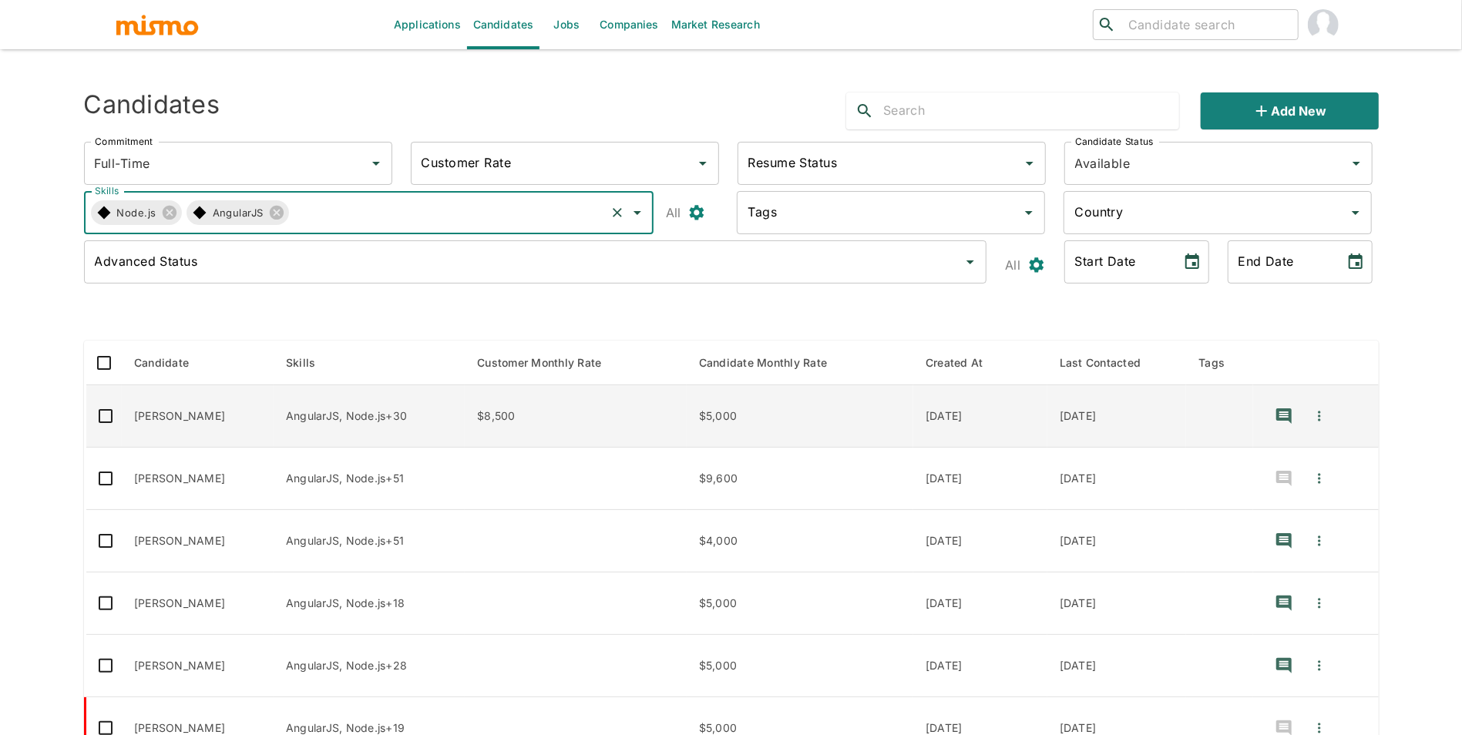
click at [231, 411] on td "Claudio Cáceres" at bounding box center [198, 416] width 152 height 62
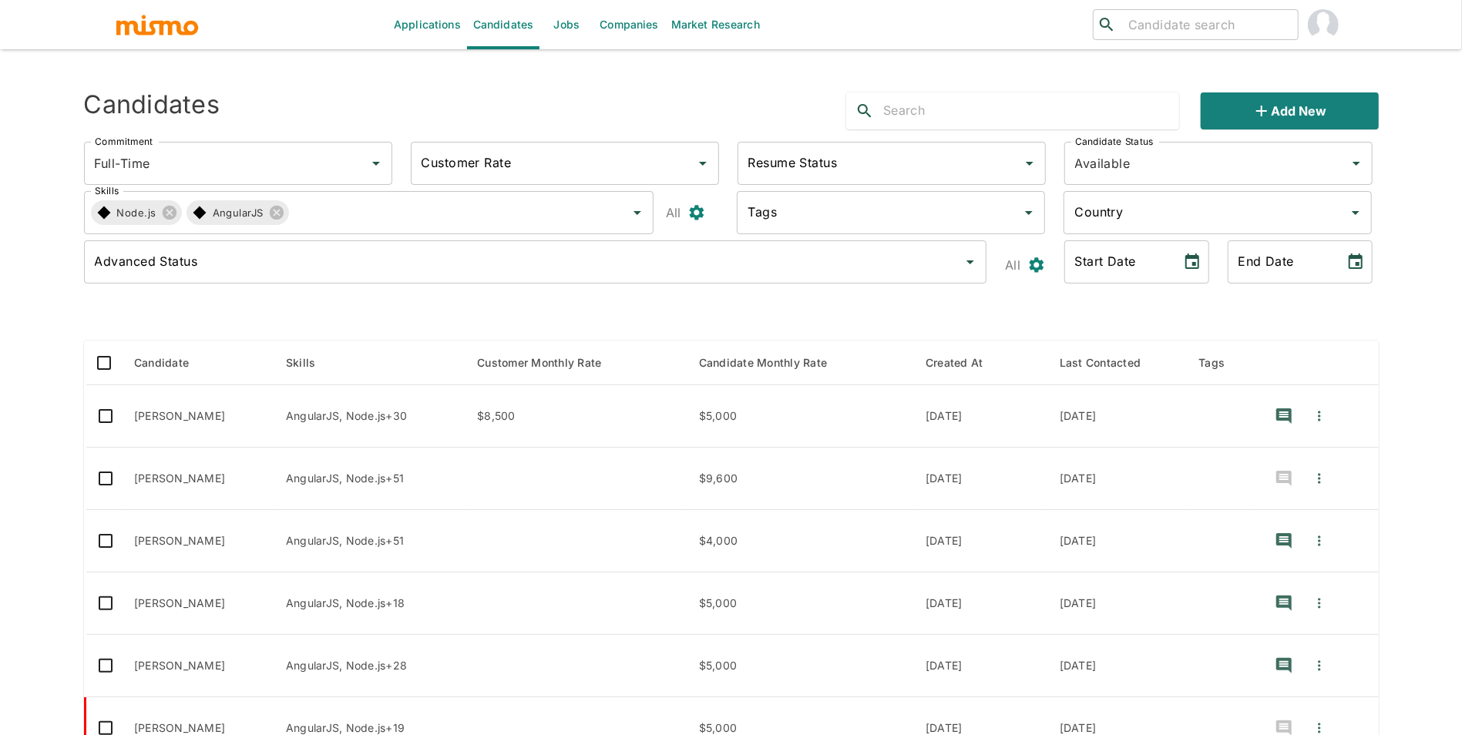
click at [239, 486] on td "Felipe Souza" at bounding box center [198, 479] width 152 height 62
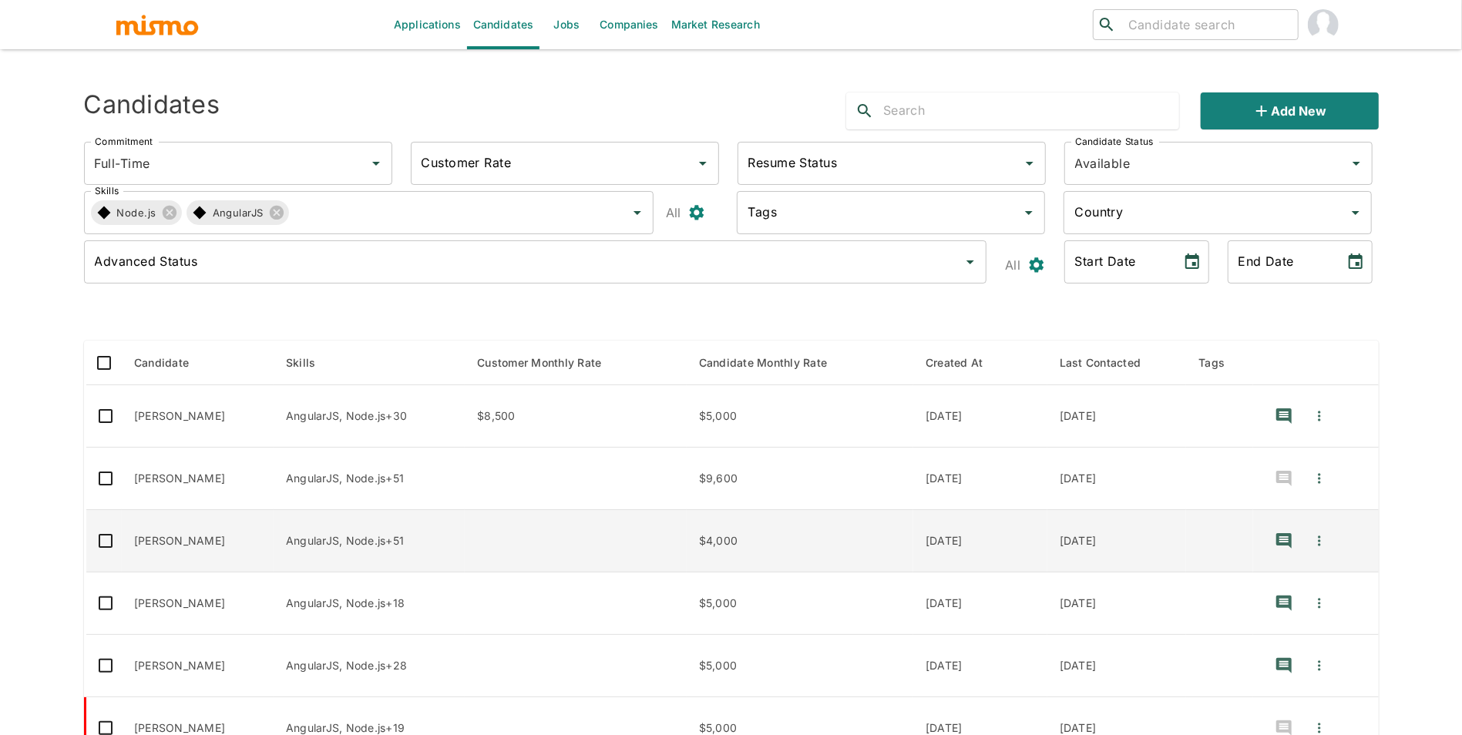
click at [231, 557] on td "Pablo Magalhaes" at bounding box center [198, 541] width 152 height 62
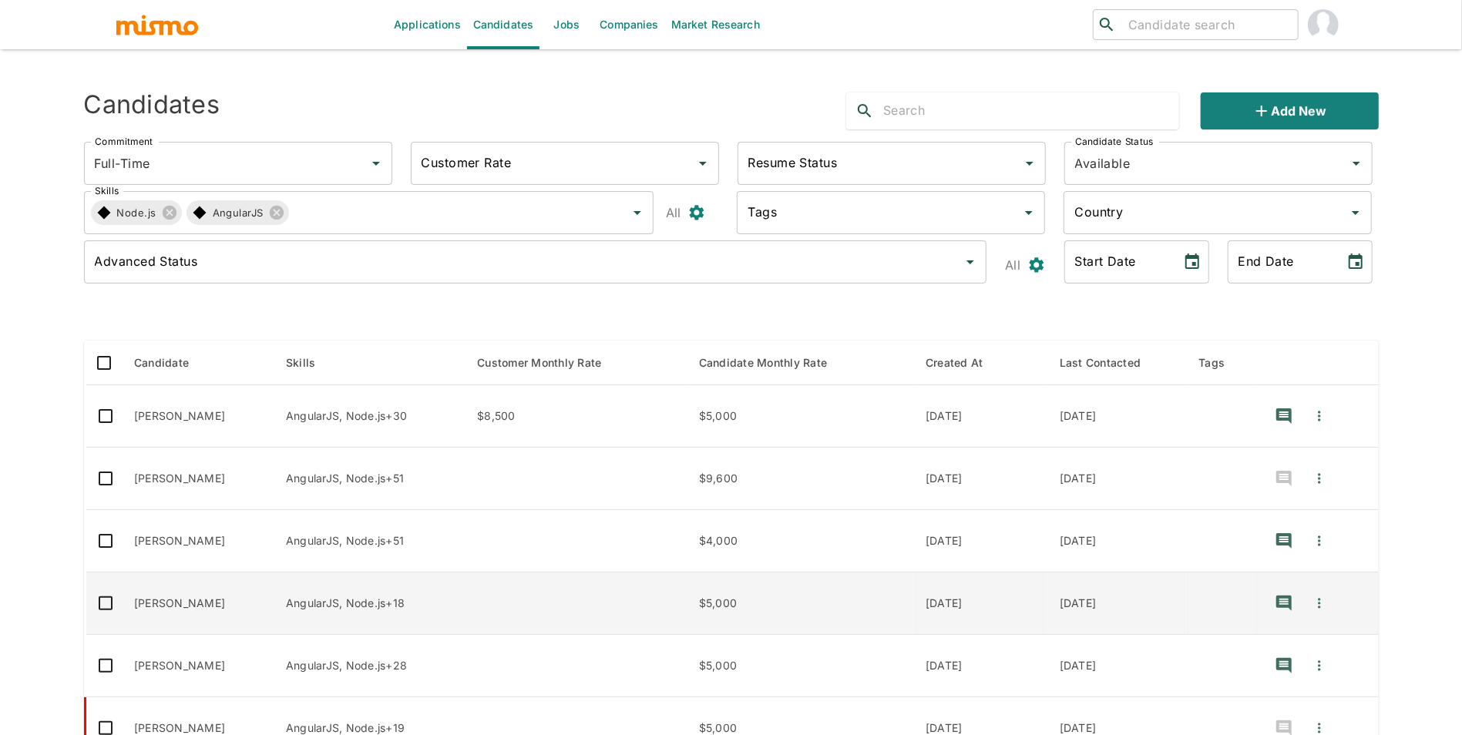
click at [216, 621] on td "Juan Santí" at bounding box center [198, 603] width 152 height 62
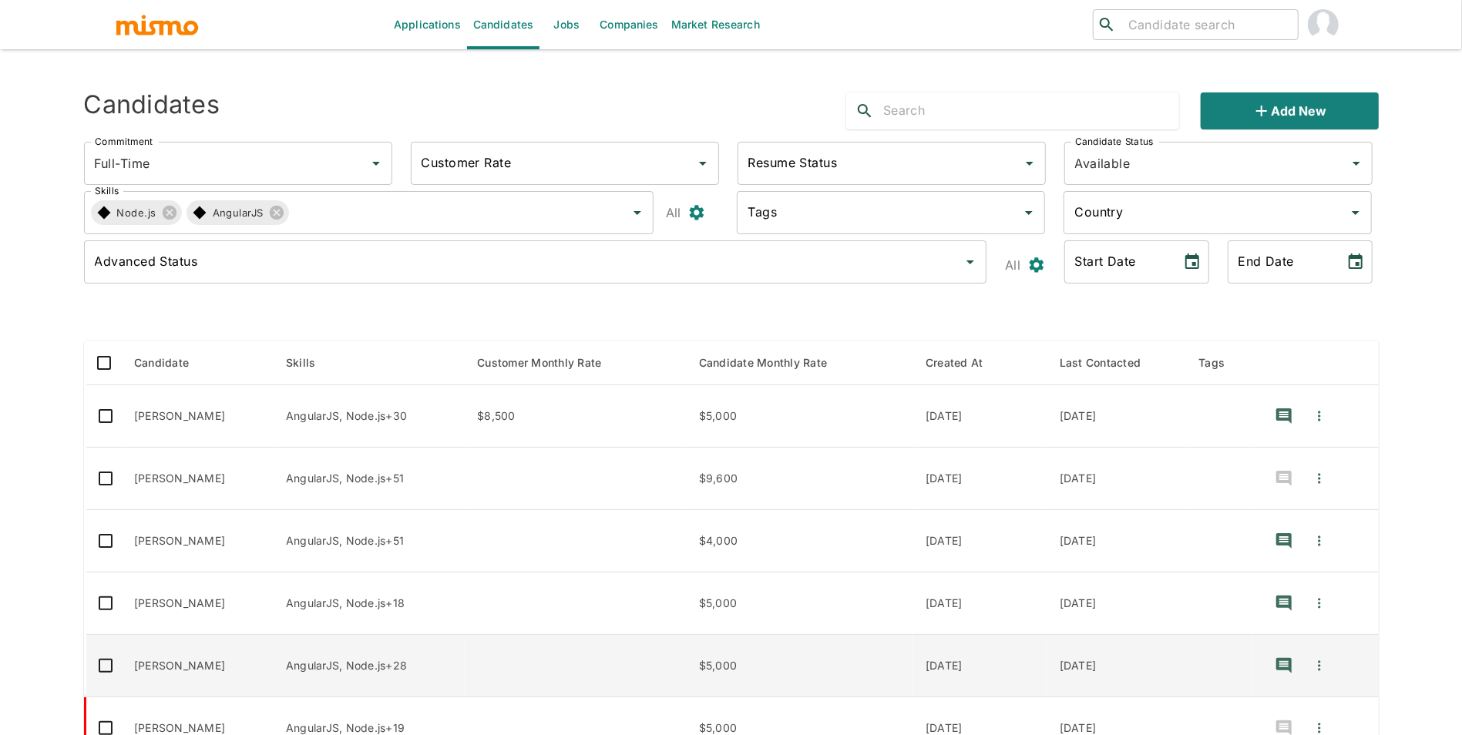
click at [209, 660] on td "Oscar Toribio" at bounding box center [198, 666] width 152 height 62
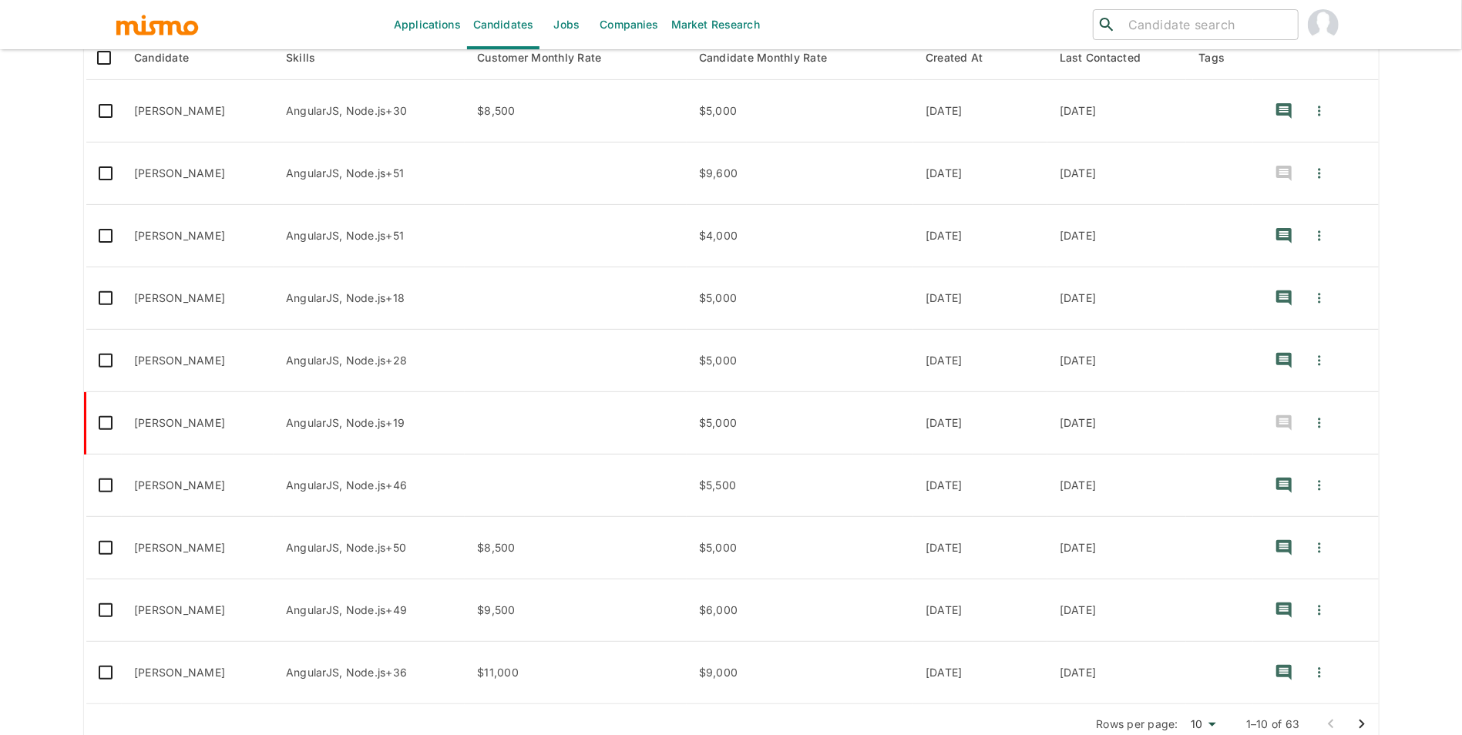
scroll to position [328, 0]
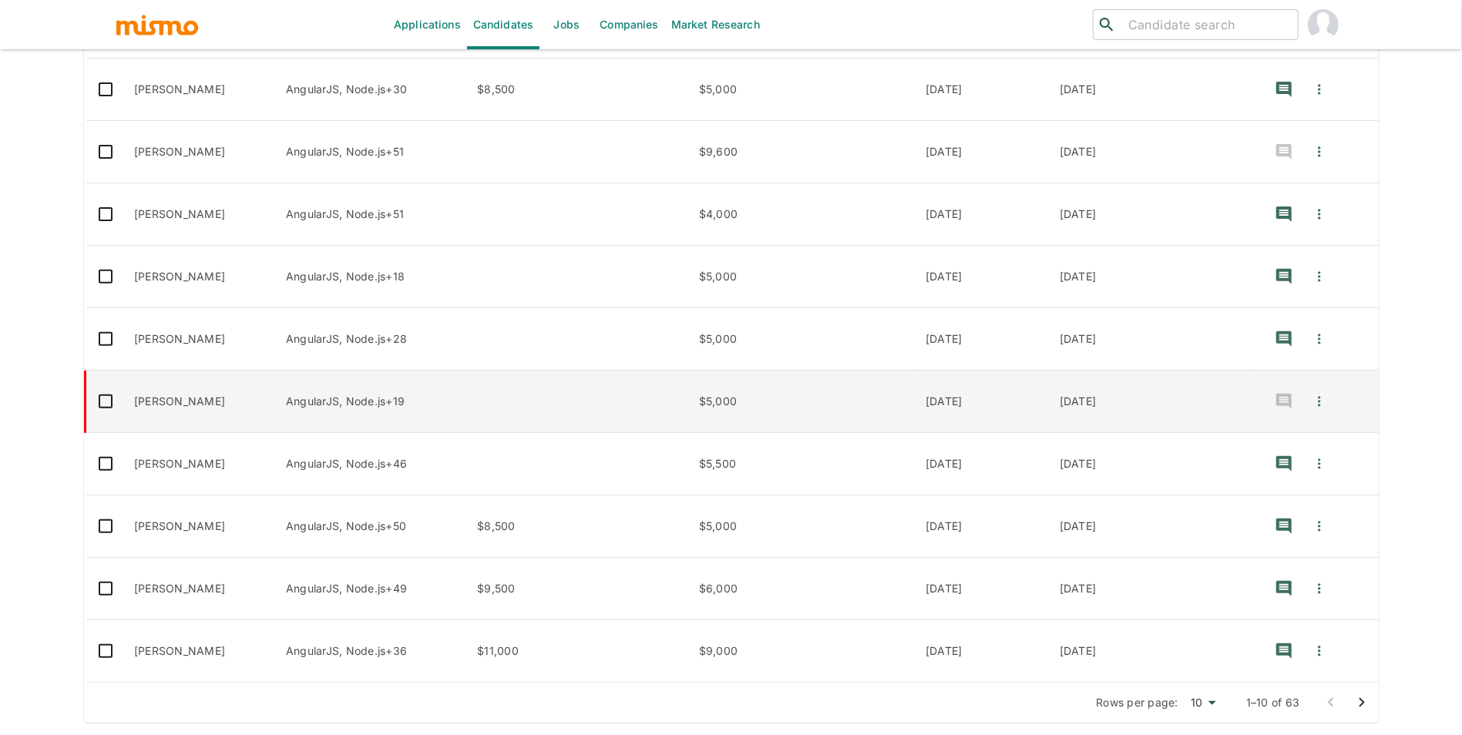
click at [203, 412] on td "Nicolas Mossmann" at bounding box center [198, 402] width 152 height 62
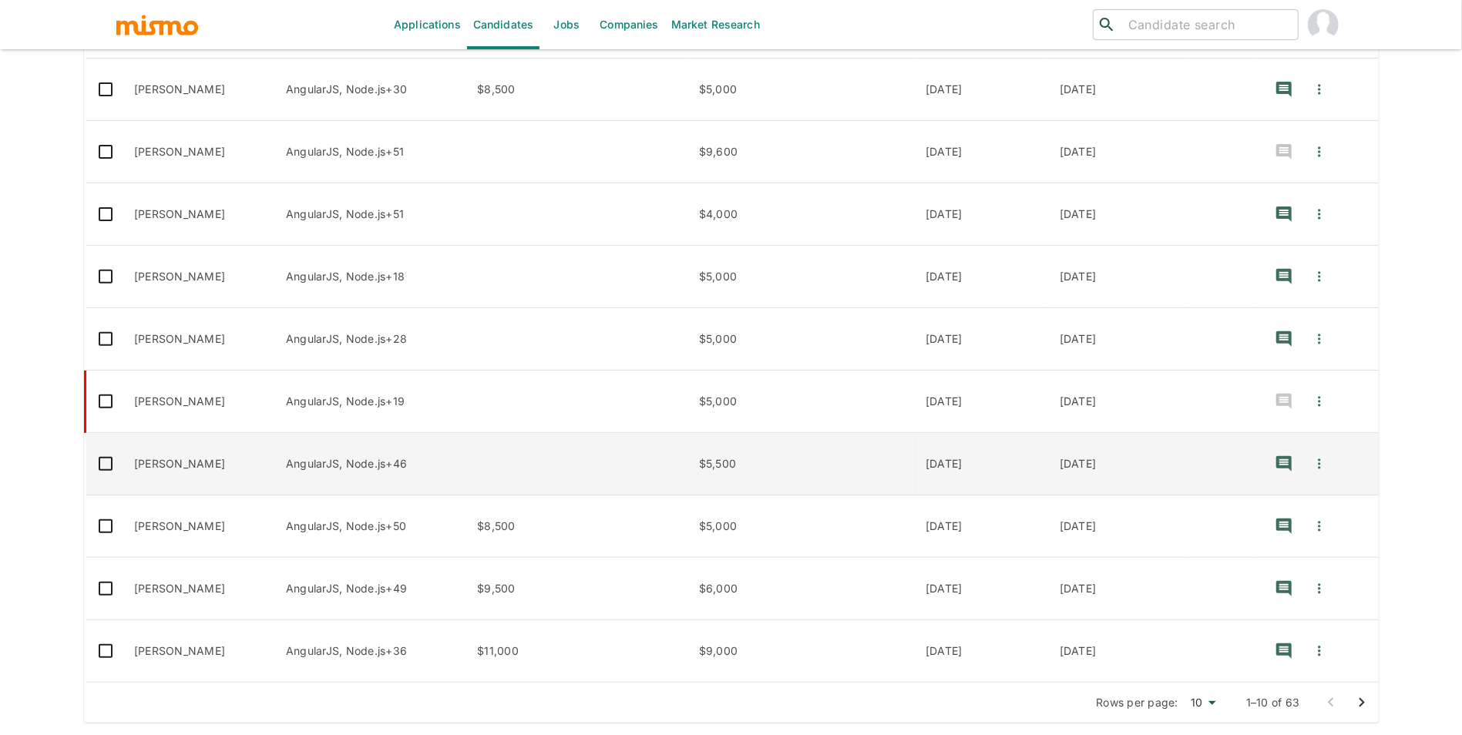
click at [202, 468] on td "Luis Javier" at bounding box center [198, 464] width 152 height 62
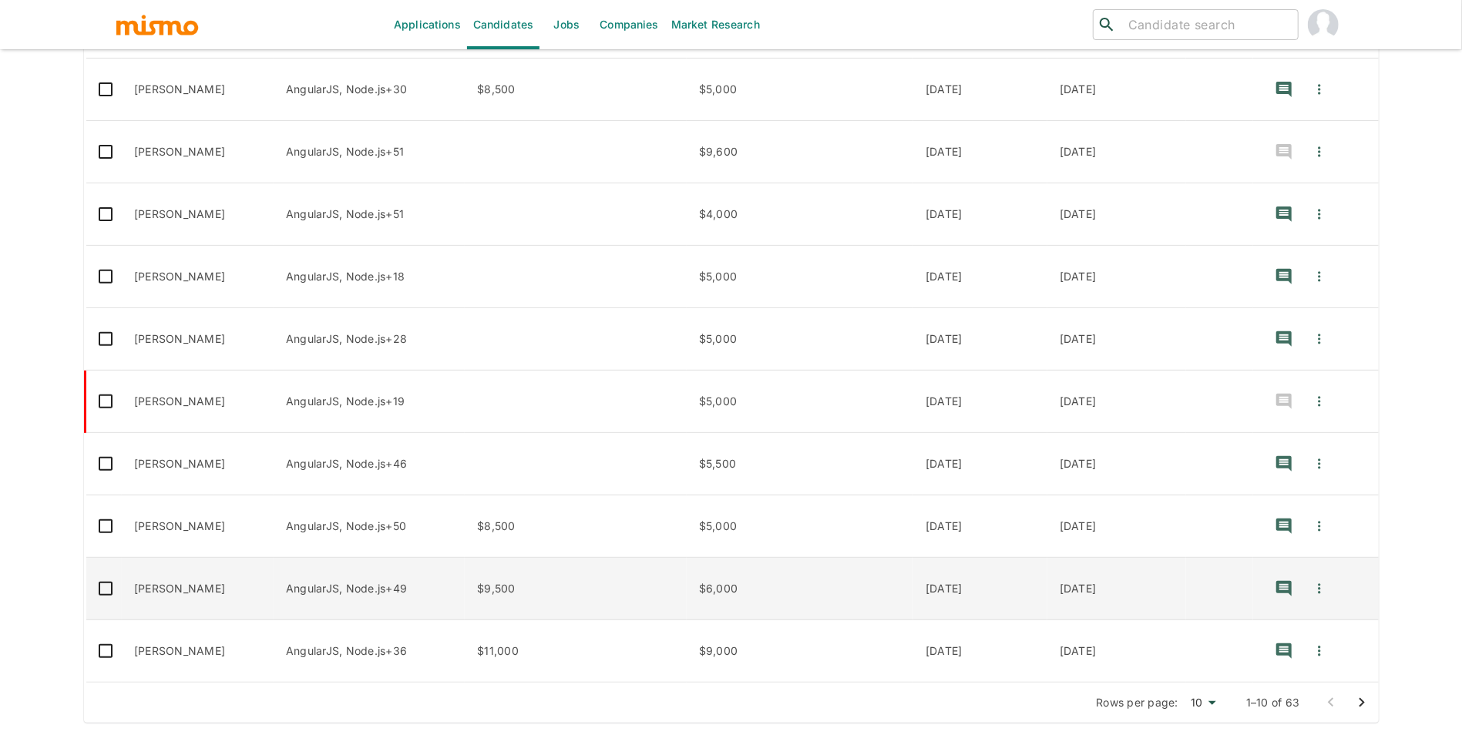
click at [203, 597] on td "Juan Fuentes" at bounding box center [198, 589] width 152 height 62
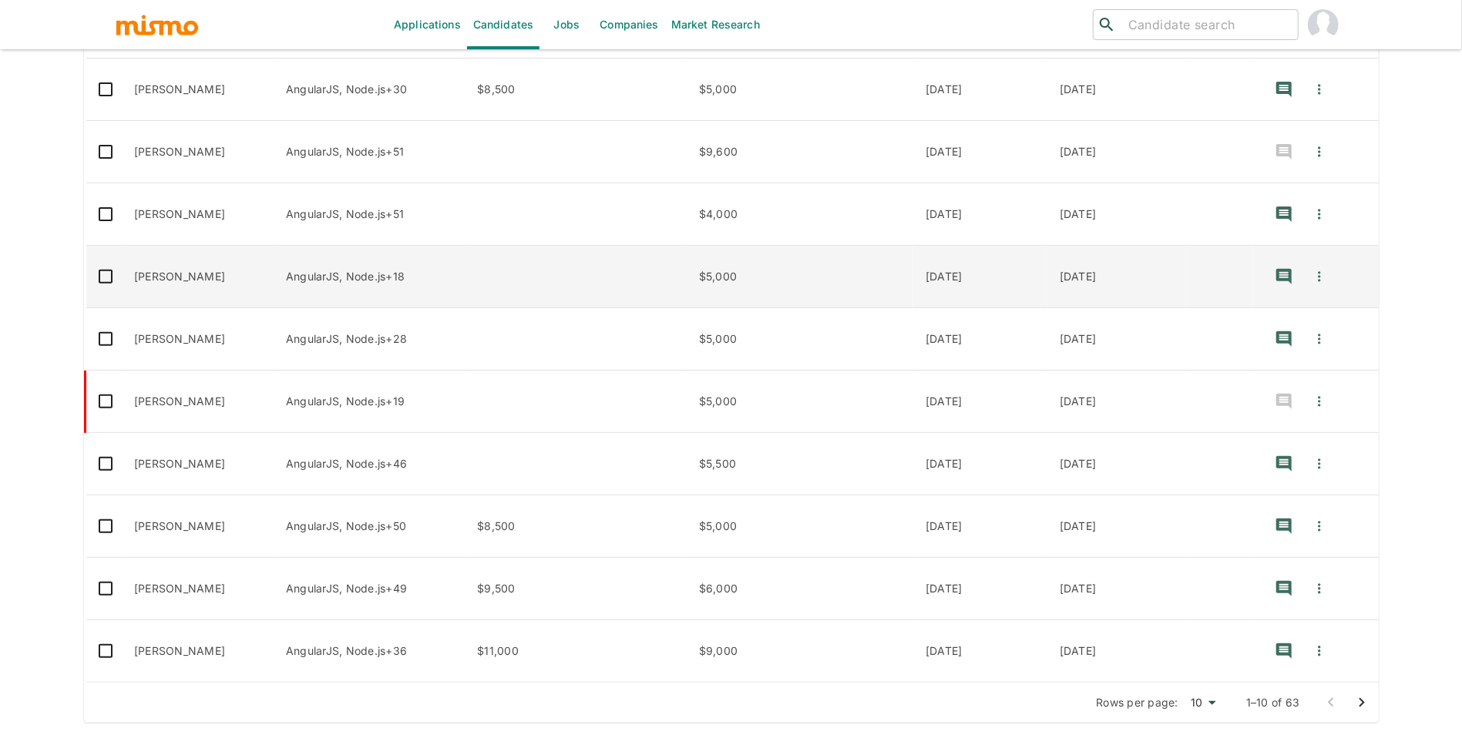
click at [243, 652] on td "Mateus Vieira" at bounding box center [198, 651] width 152 height 62
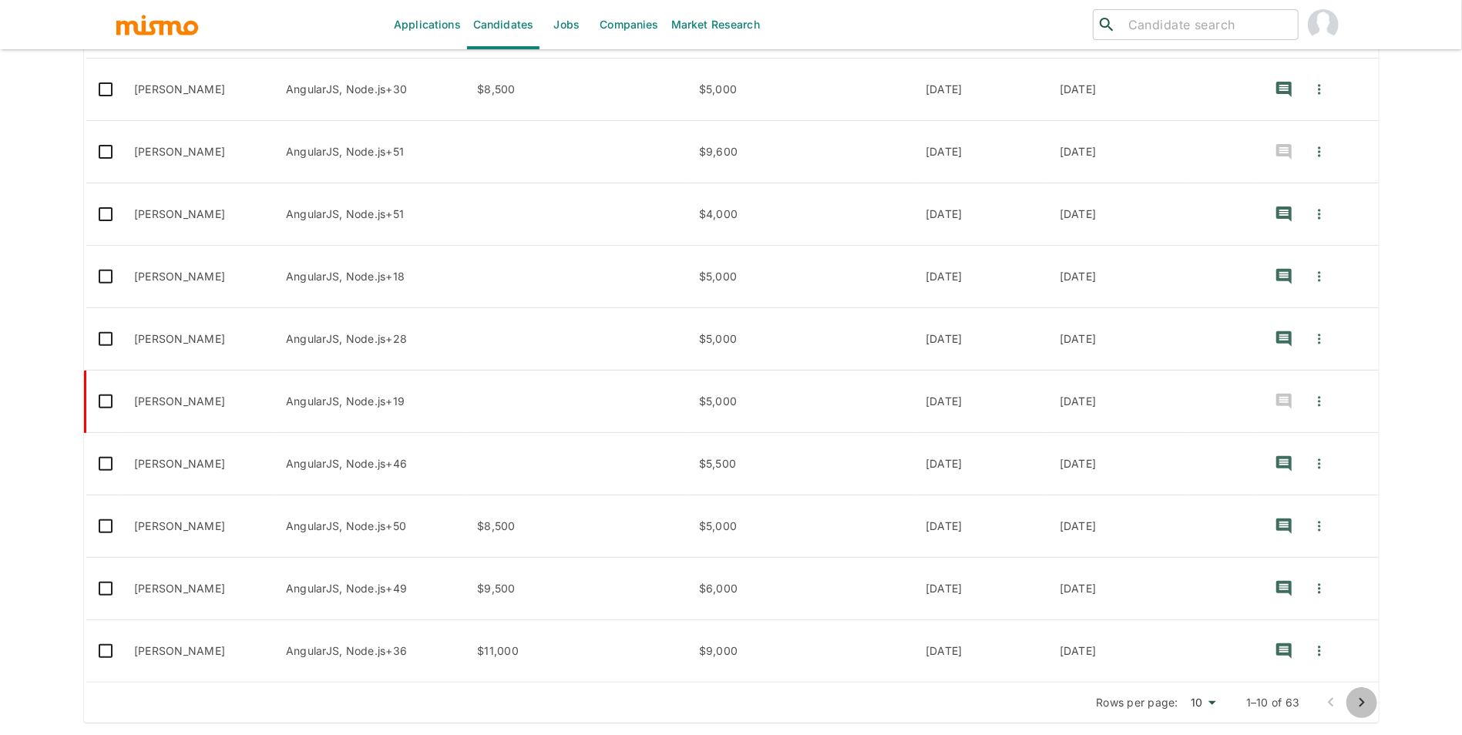
click at [1361, 704] on icon "Go to next page" at bounding box center [1361, 702] width 18 height 18
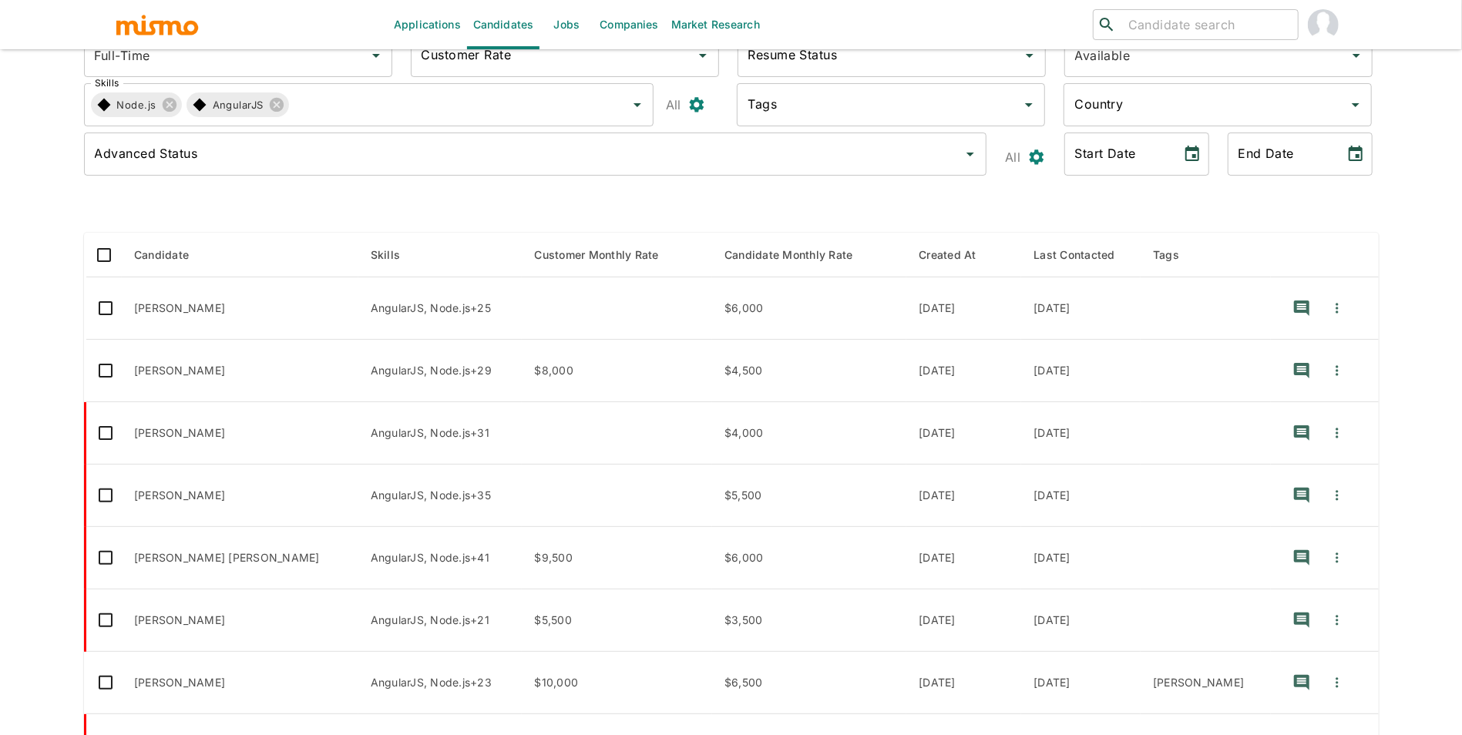
scroll to position [84, 0]
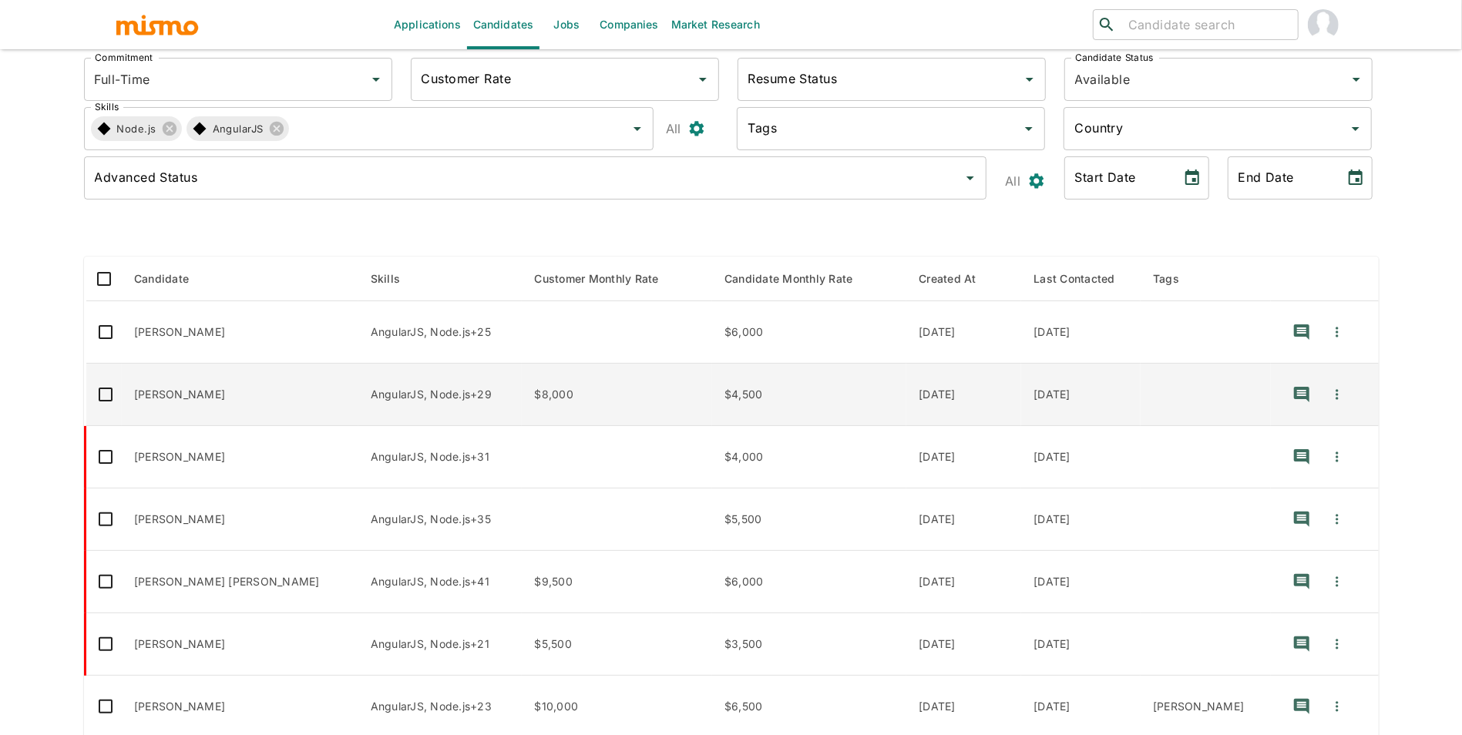
click at [243, 401] on td "Ariann Farias" at bounding box center [240, 395] width 237 height 62
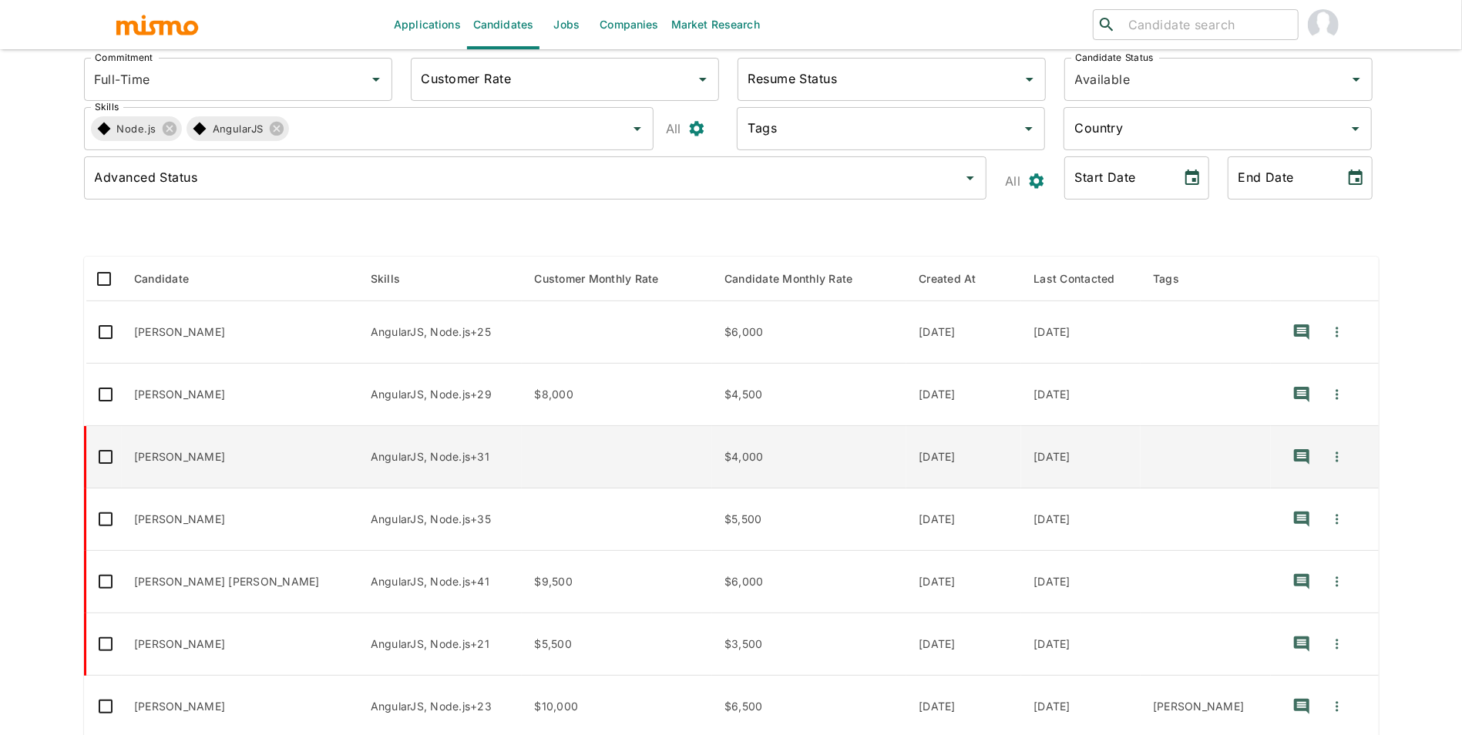
click at [233, 472] on td "Jhuonas de Oliveira" at bounding box center [240, 457] width 237 height 62
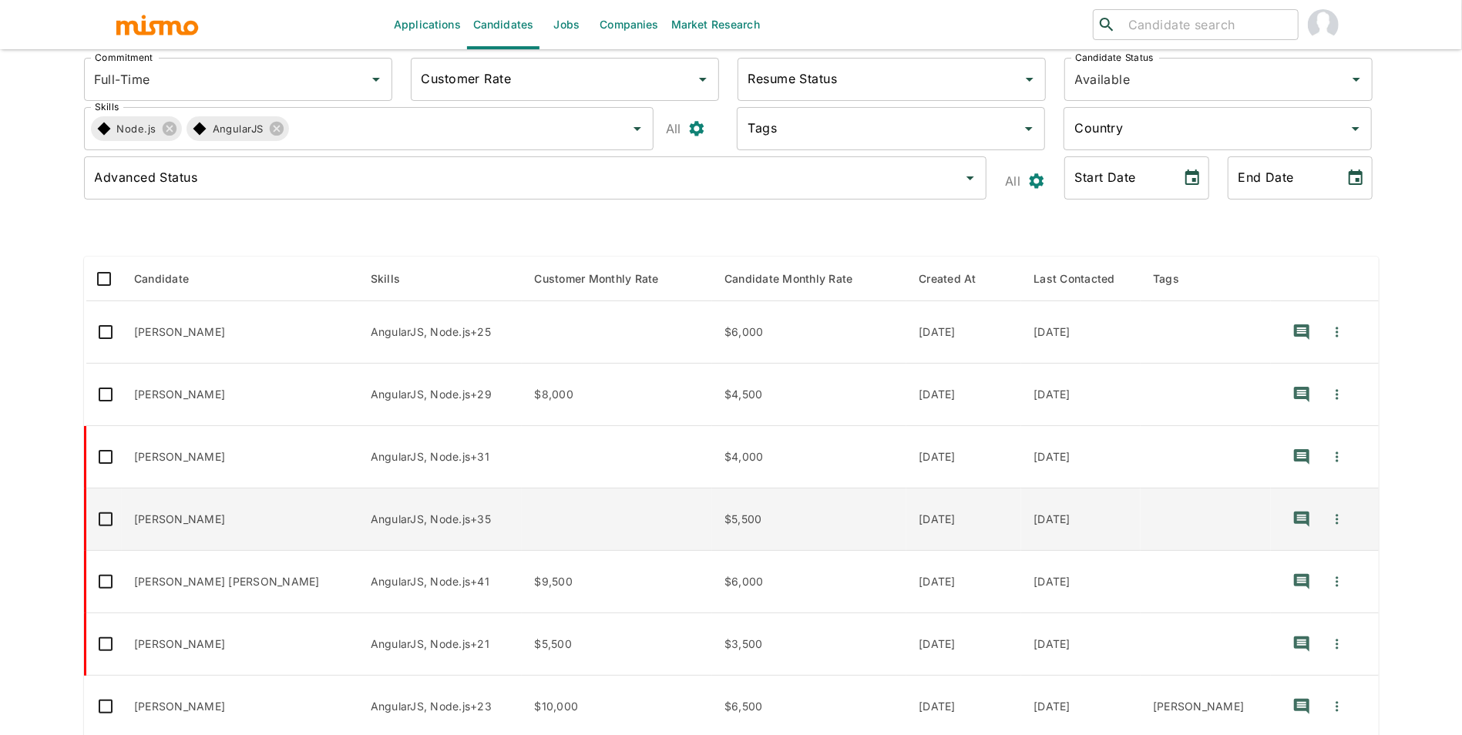
click at [220, 536] on td "José Ricardo Junior" at bounding box center [240, 519] width 237 height 62
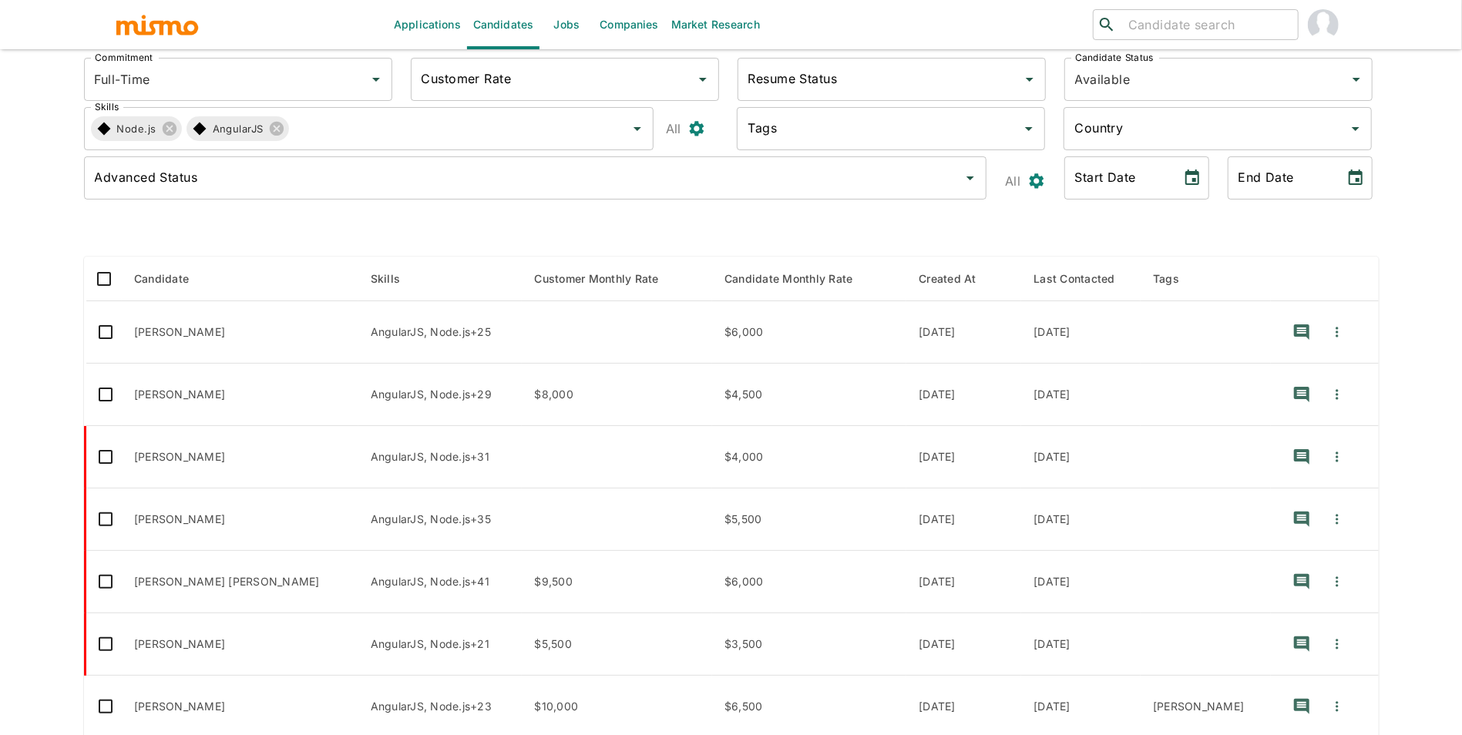
click at [248, 592] on td "Hendrix Roa" at bounding box center [240, 582] width 237 height 62
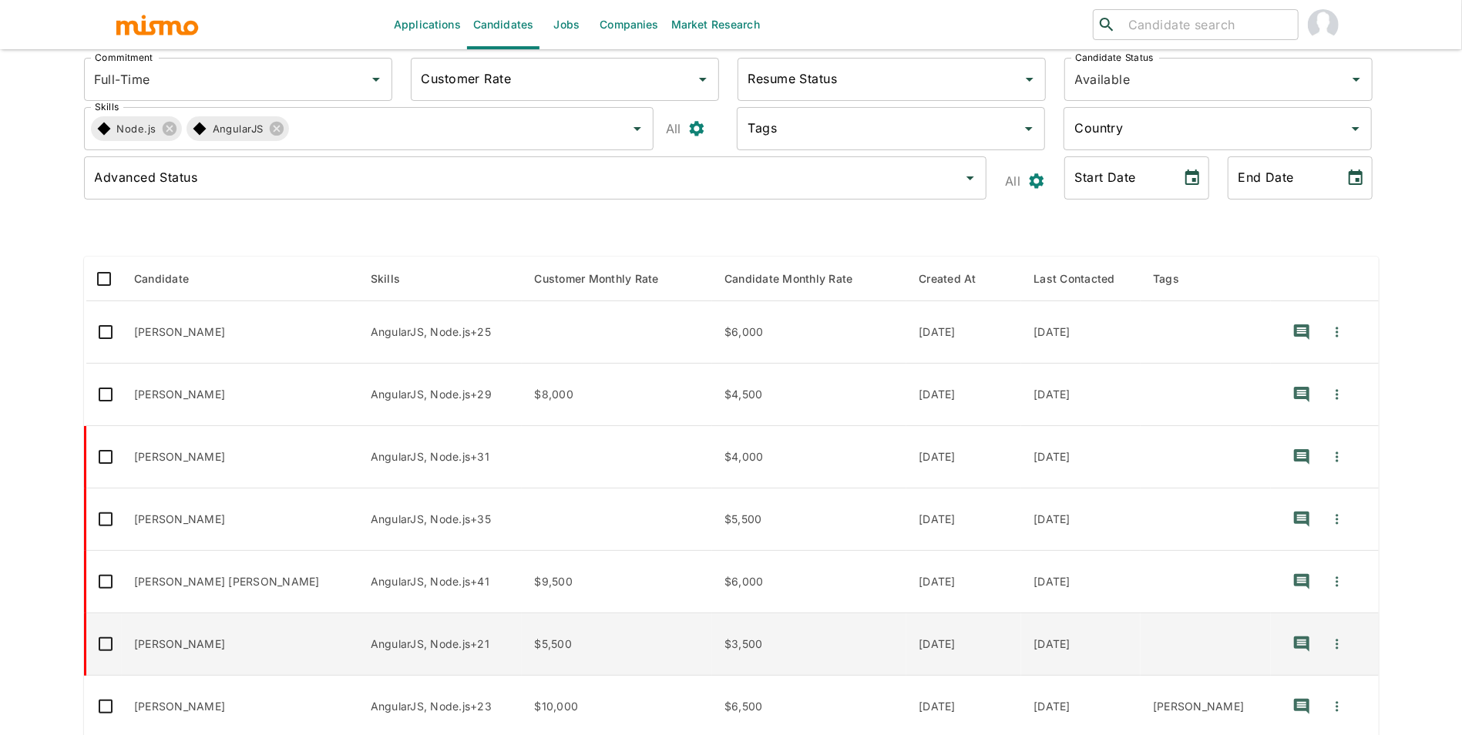
click at [227, 660] on td "Jeferson Franco" at bounding box center [240, 644] width 237 height 62
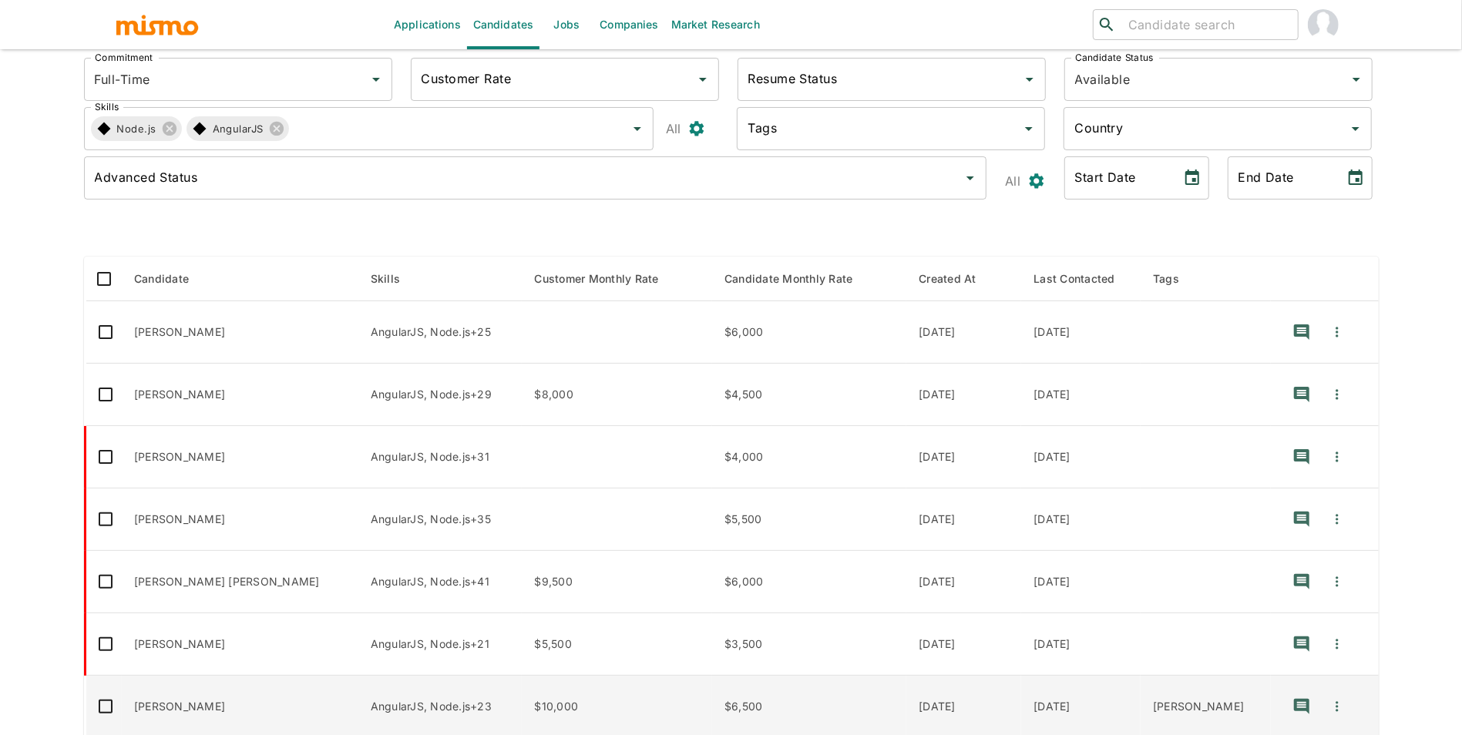
click at [220, 716] on td "Cristhian Moreno" at bounding box center [240, 707] width 237 height 62
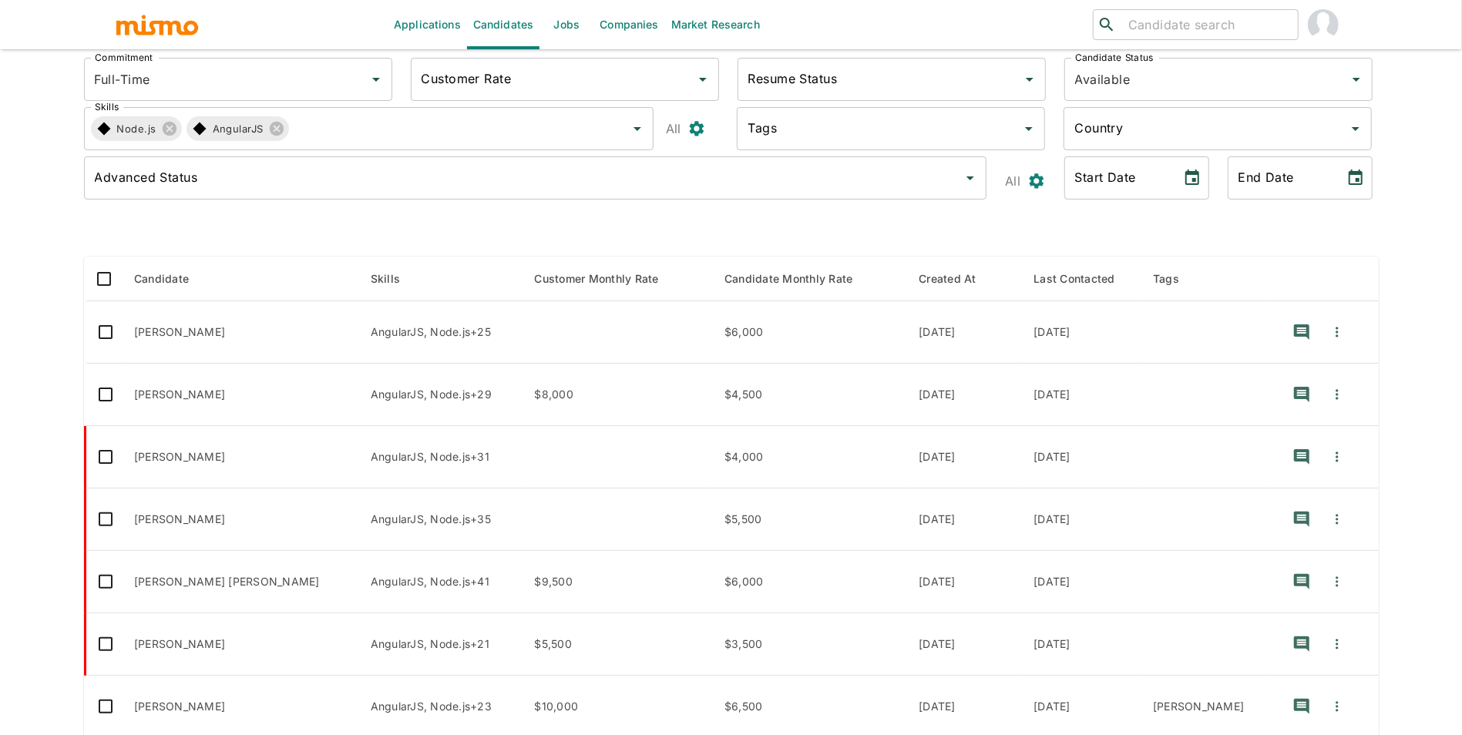
scroll to position [328, 0]
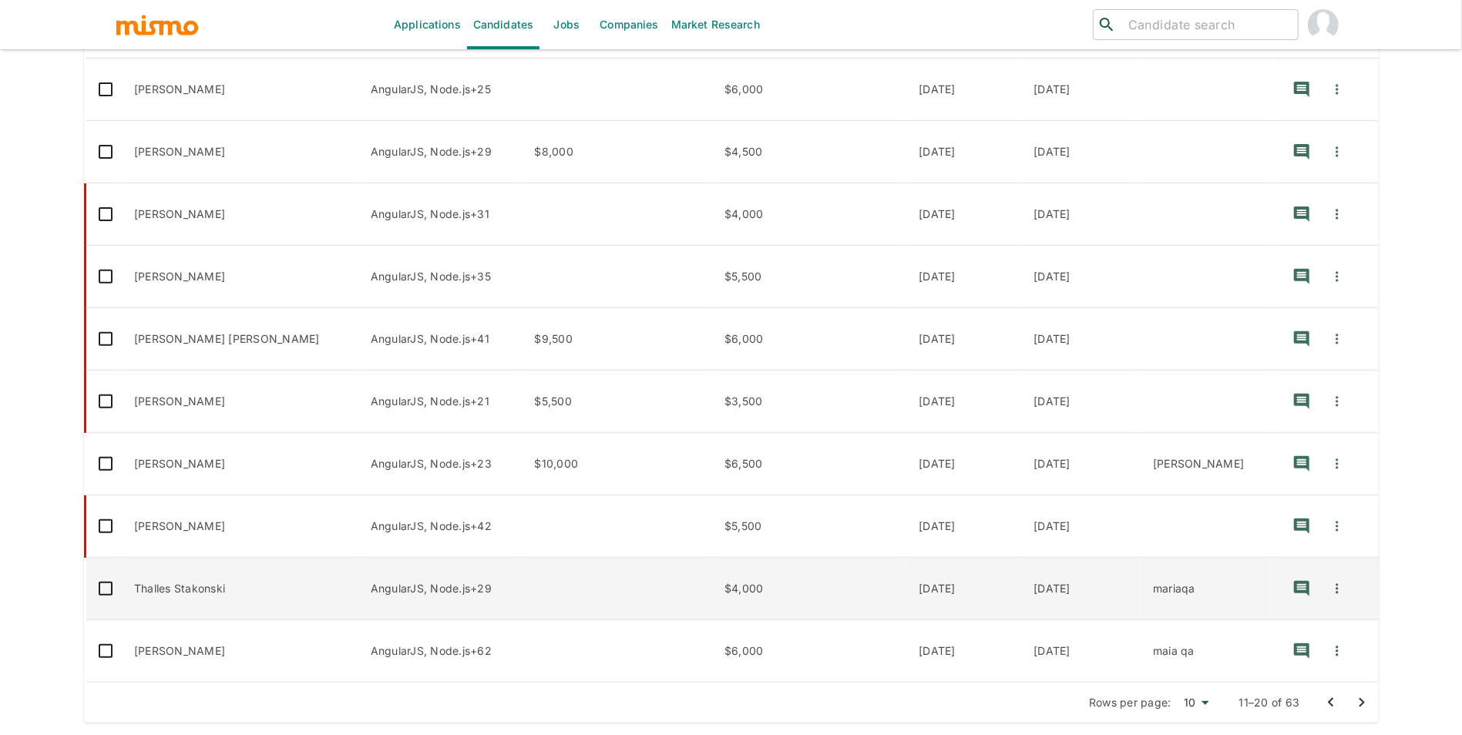
click at [205, 586] on td "Thalles Stakonski" at bounding box center [240, 589] width 237 height 62
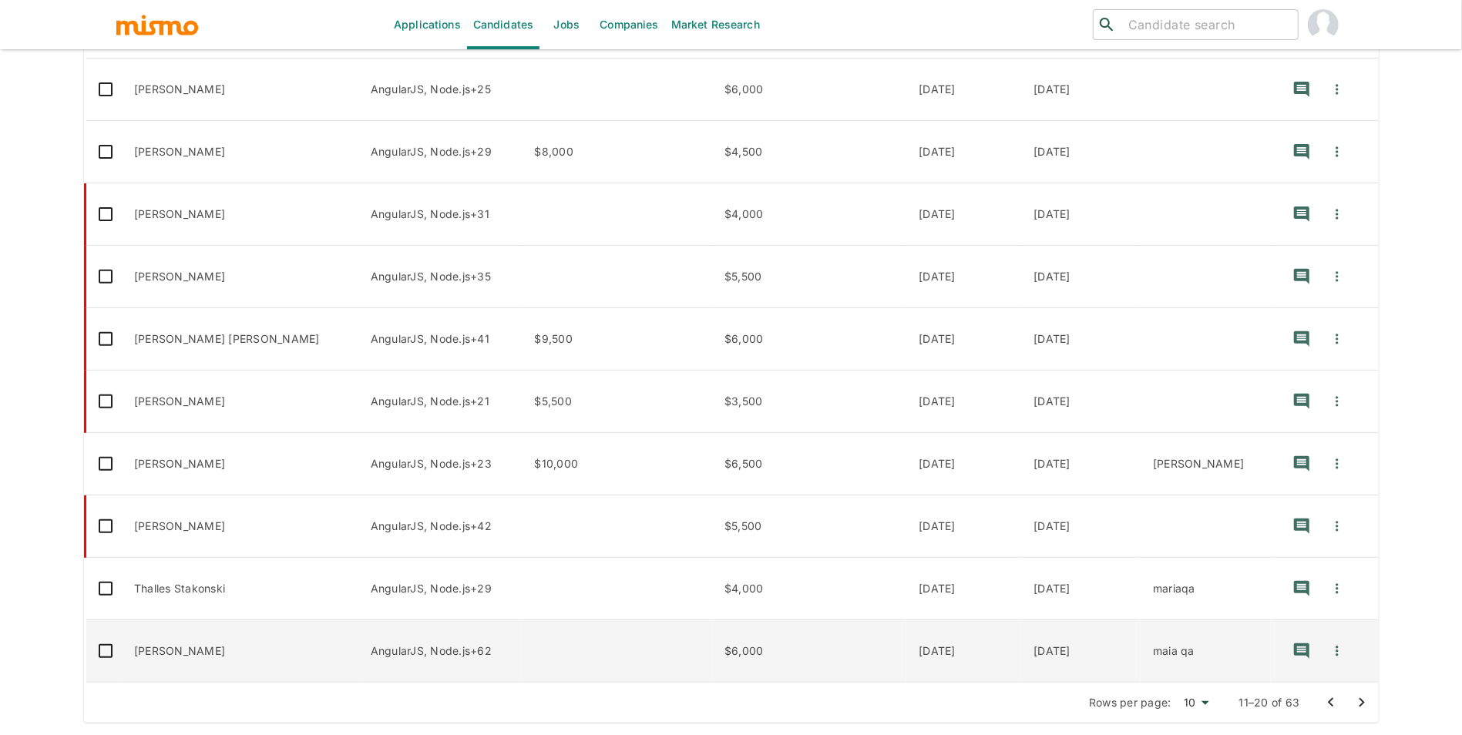
click at [214, 629] on td "Lucas Oromi" at bounding box center [240, 651] width 237 height 62
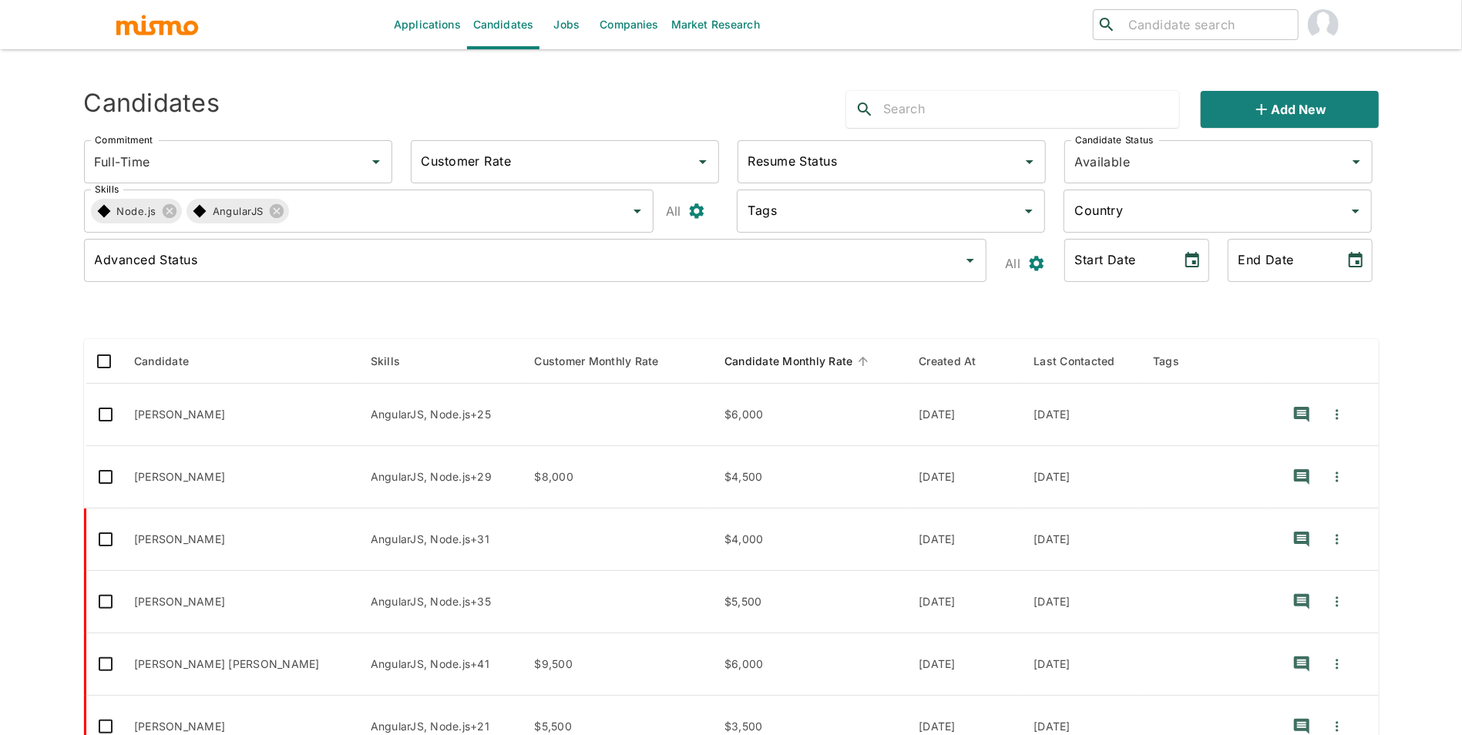
scroll to position [0, 0]
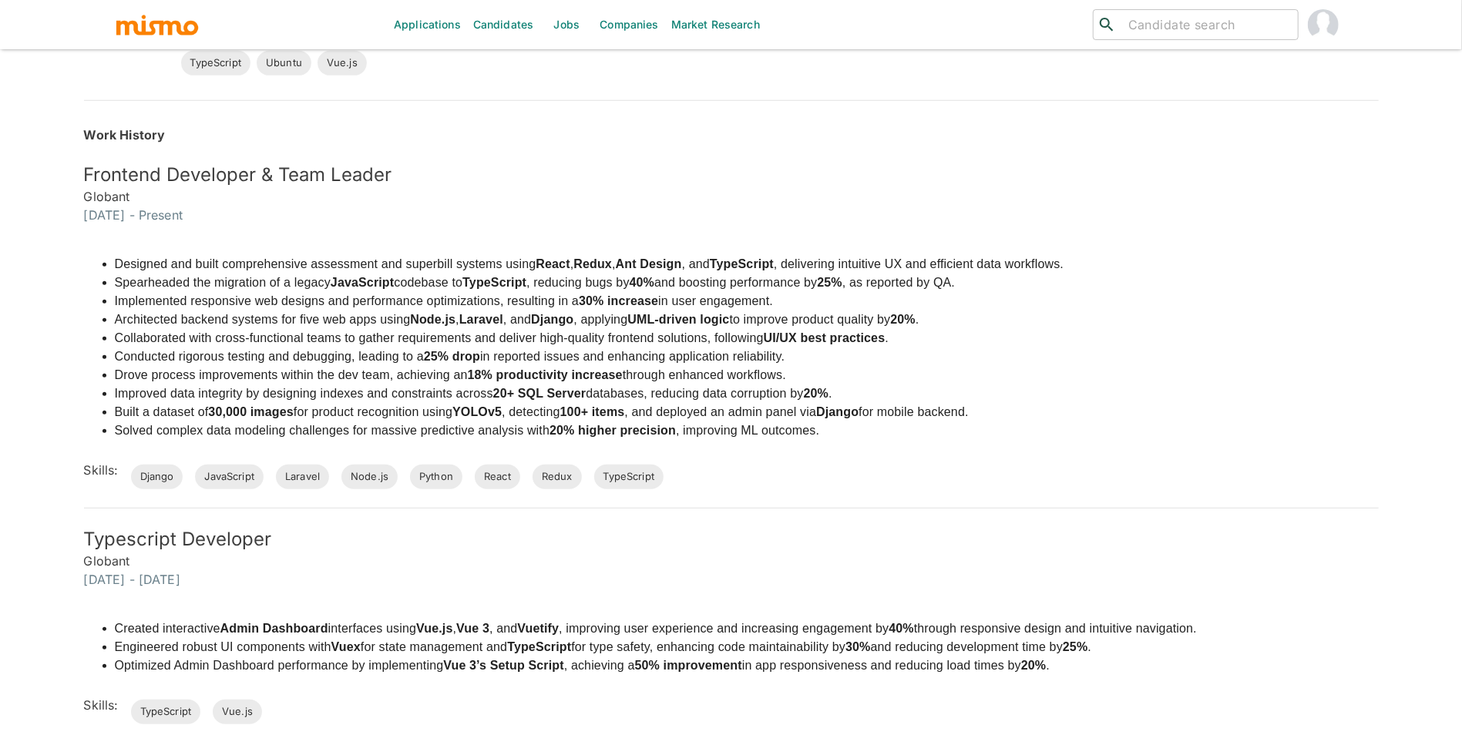
scroll to position [595, 0]
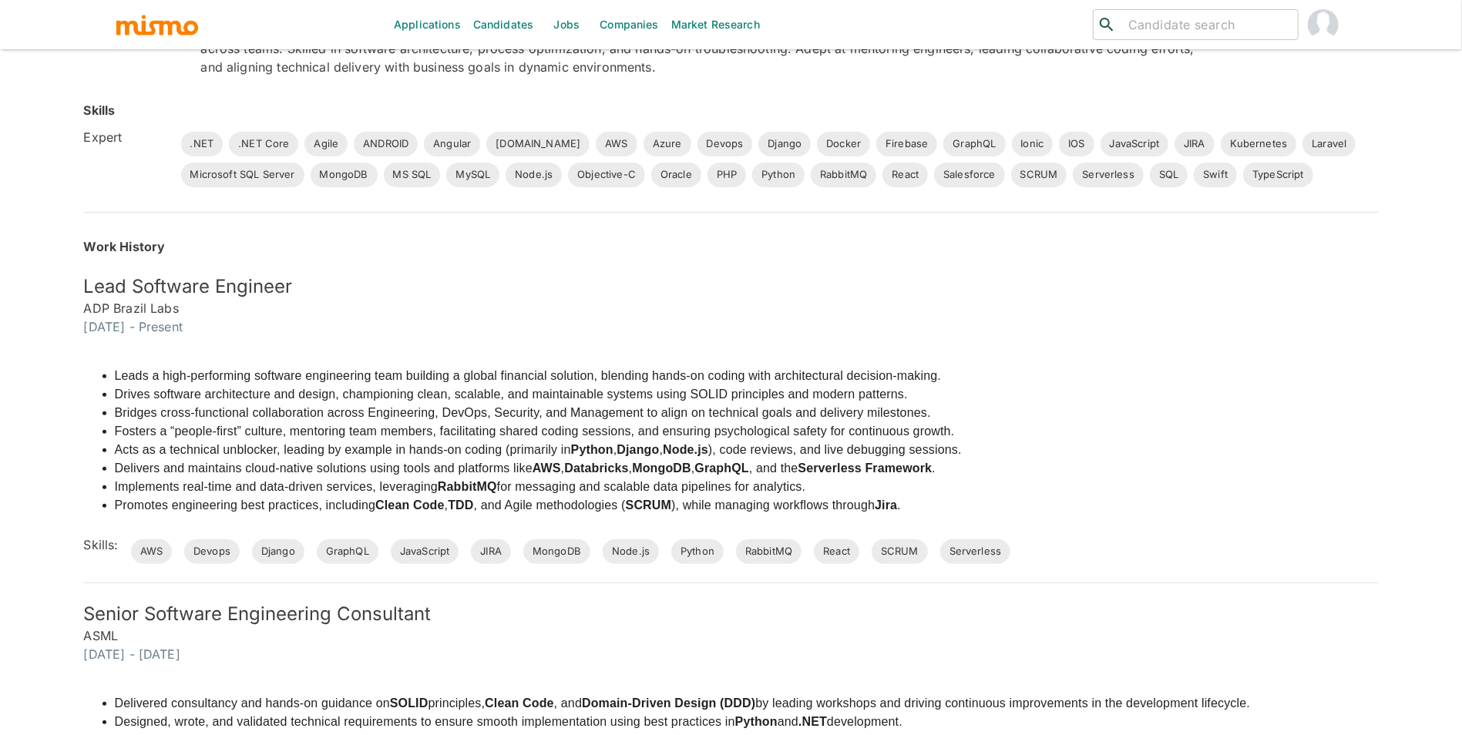
scroll to position [340, 0]
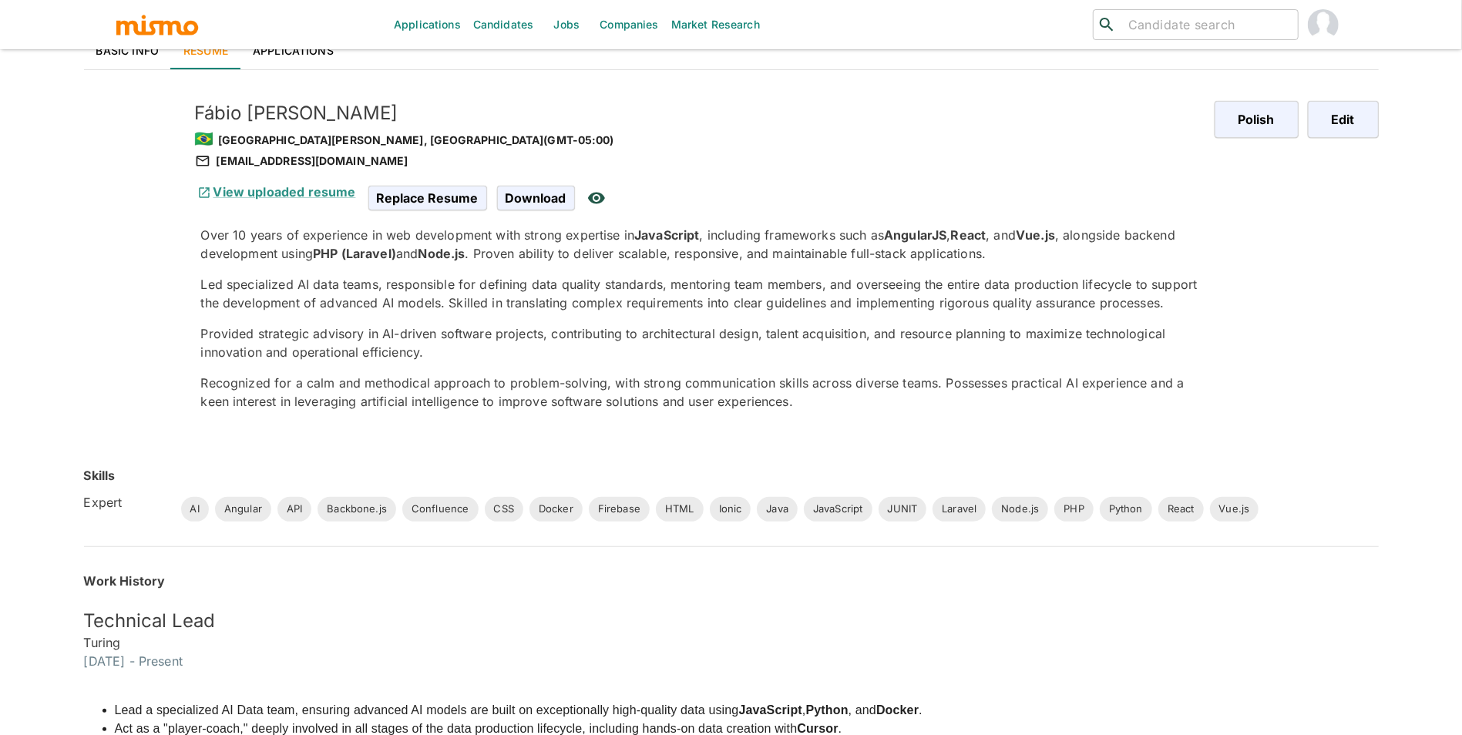
scroll to position [47, 0]
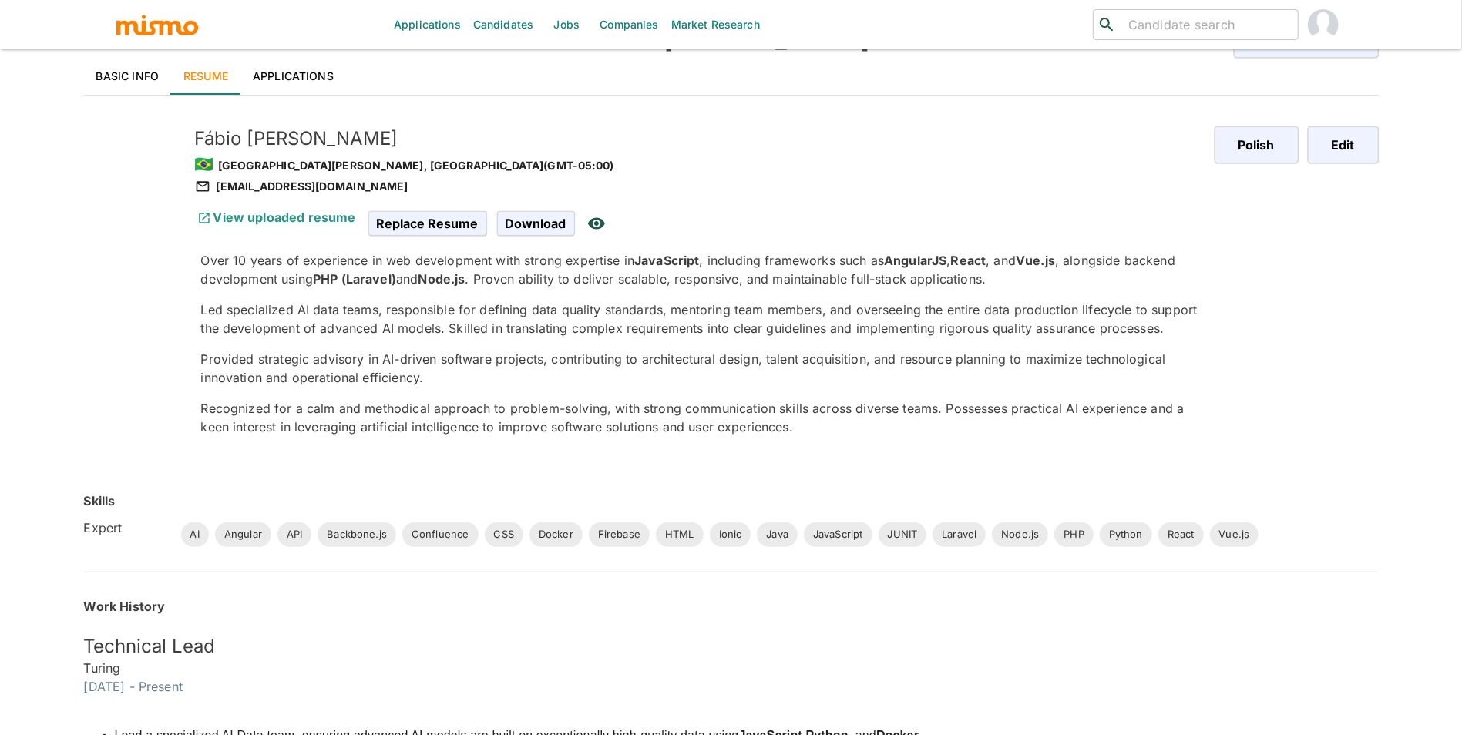
click at [106, 76] on link "Basic Info" at bounding box center [128, 76] width 88 height 37
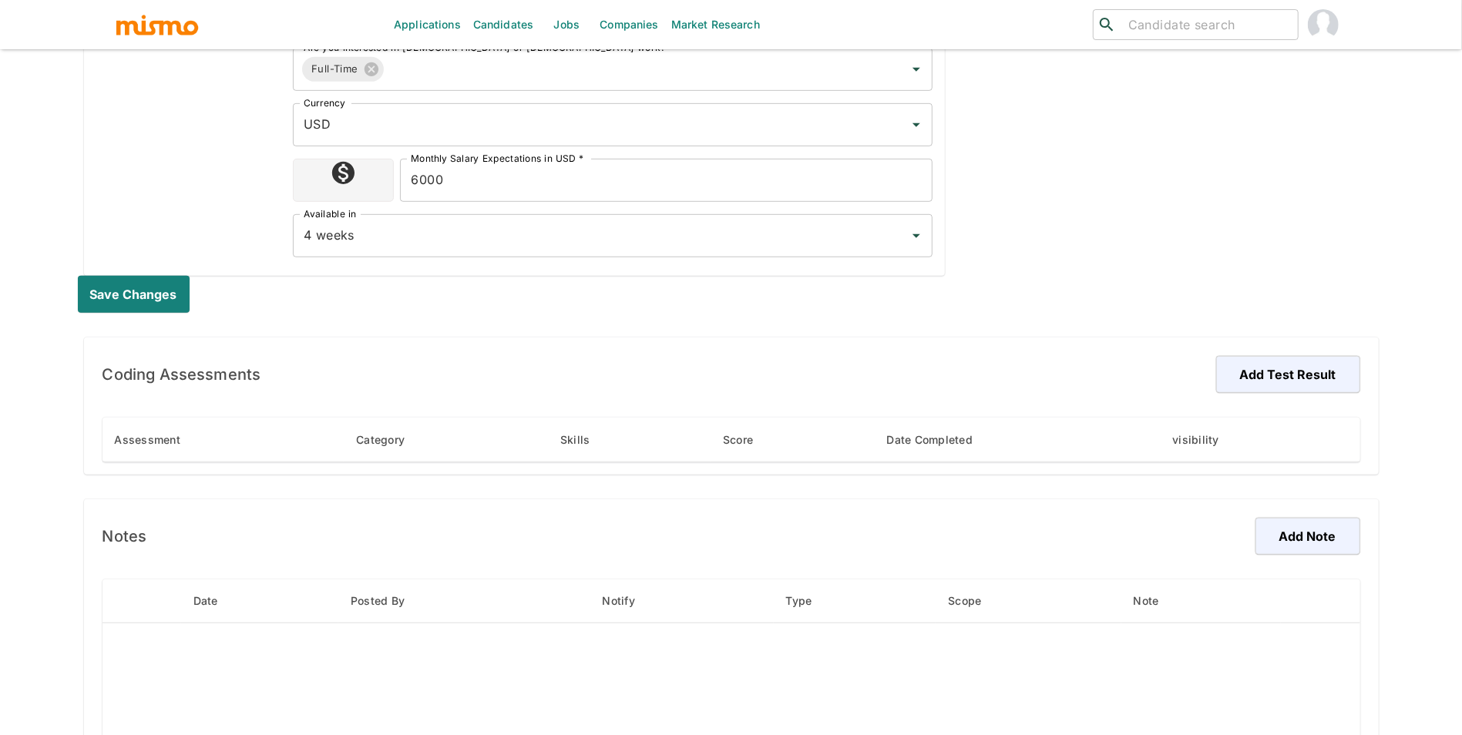
scroll to position [639, 0]
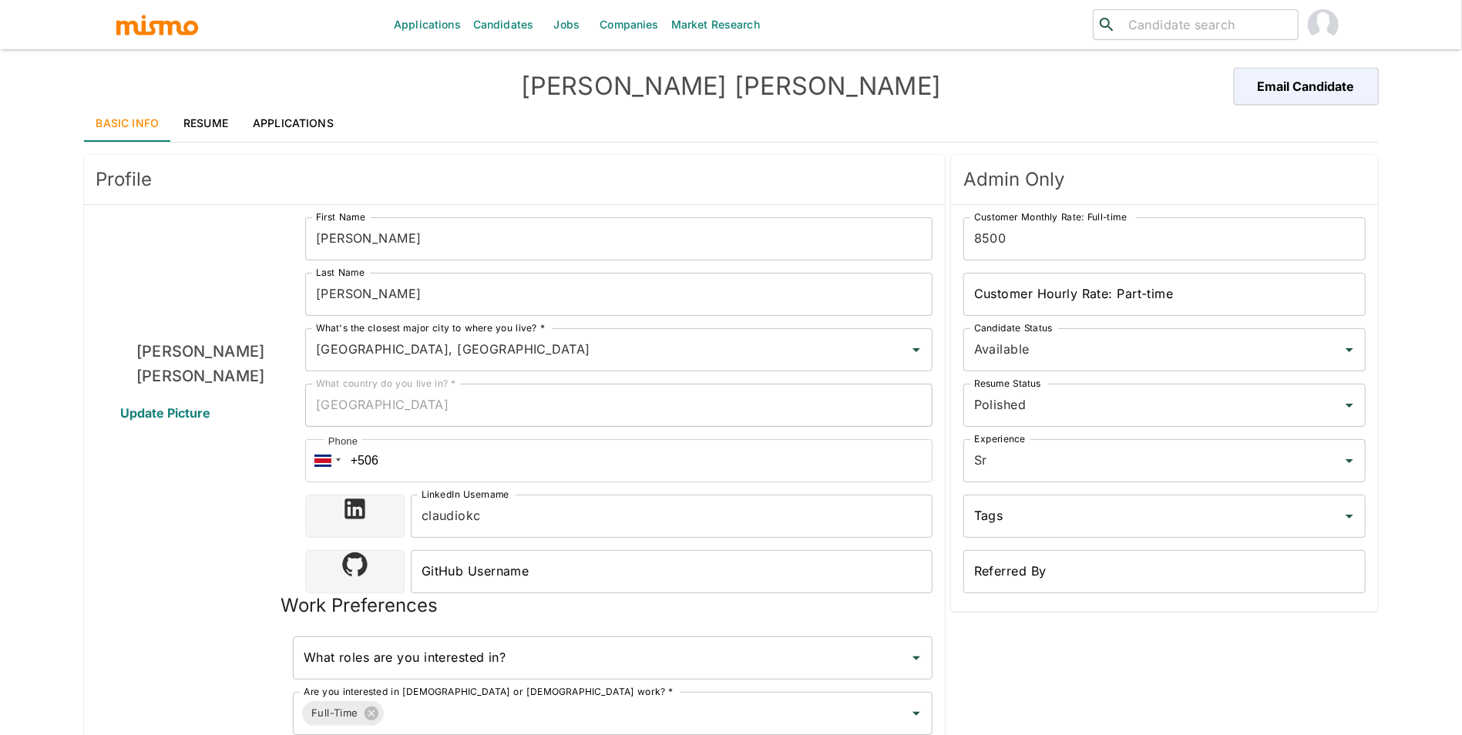
click at [210, 112] on link "Resume" at bounding box center [205, 123] width 69 height 37
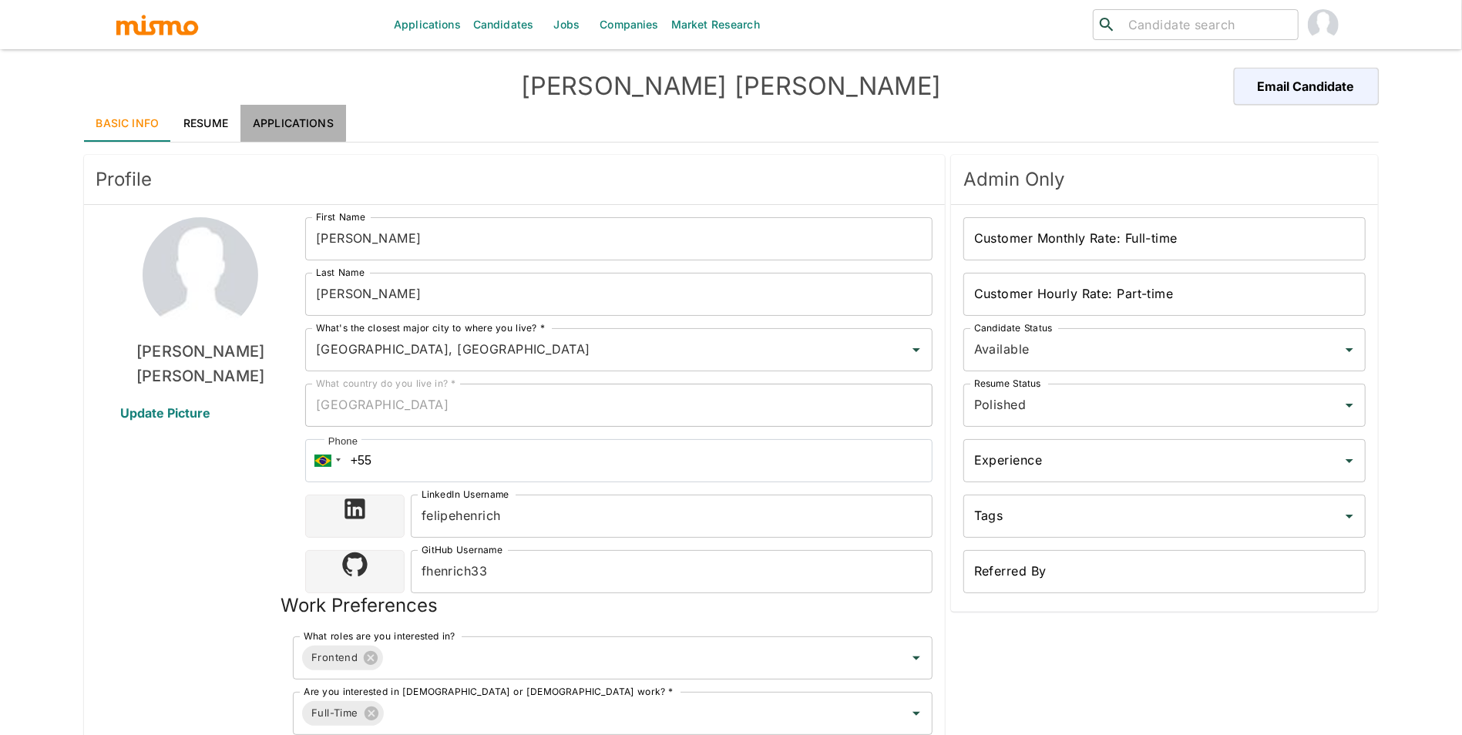
click at [249, 108] on link "Applications" at bounding box center [293, 123] width 106 height 37
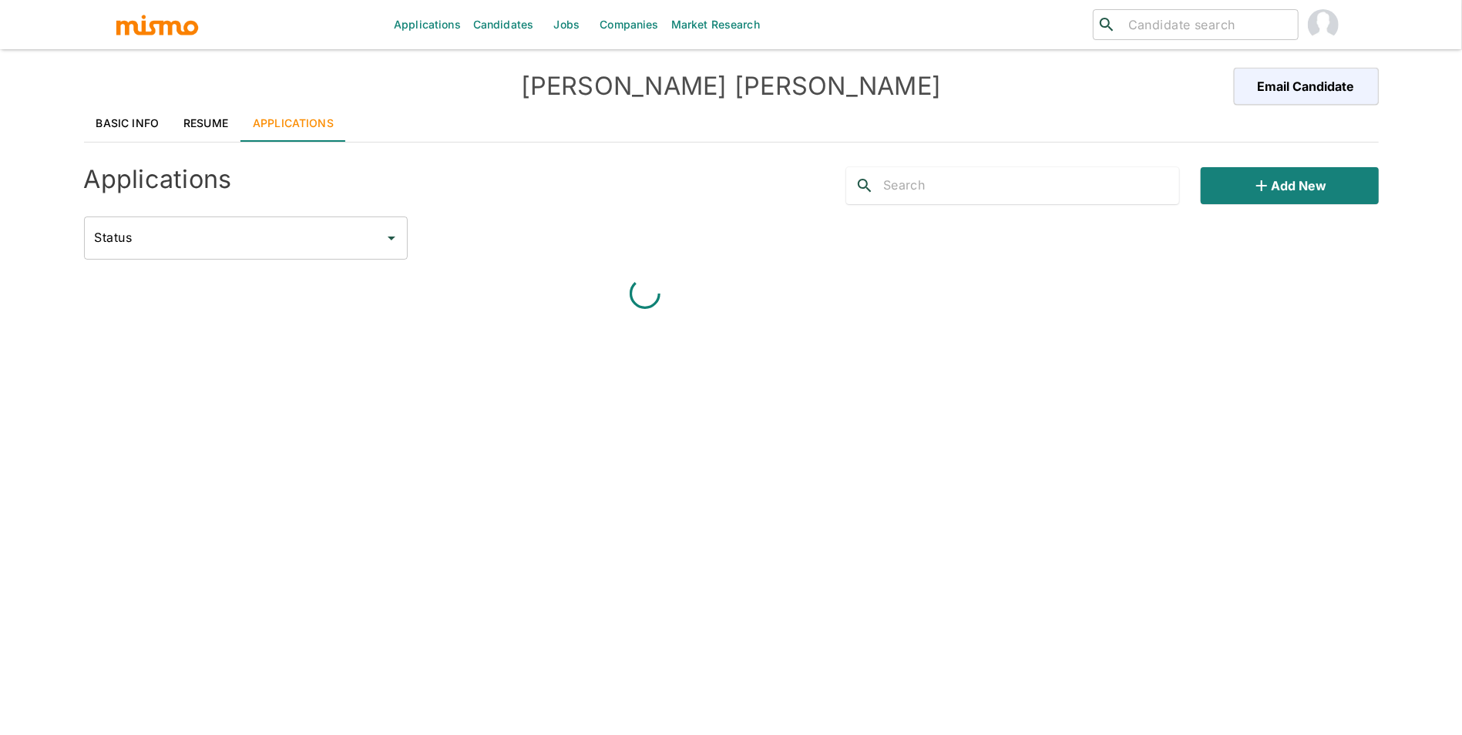
click at [210, 114] on link "Resume" at bounding box center [205, 123] width 69 height 37
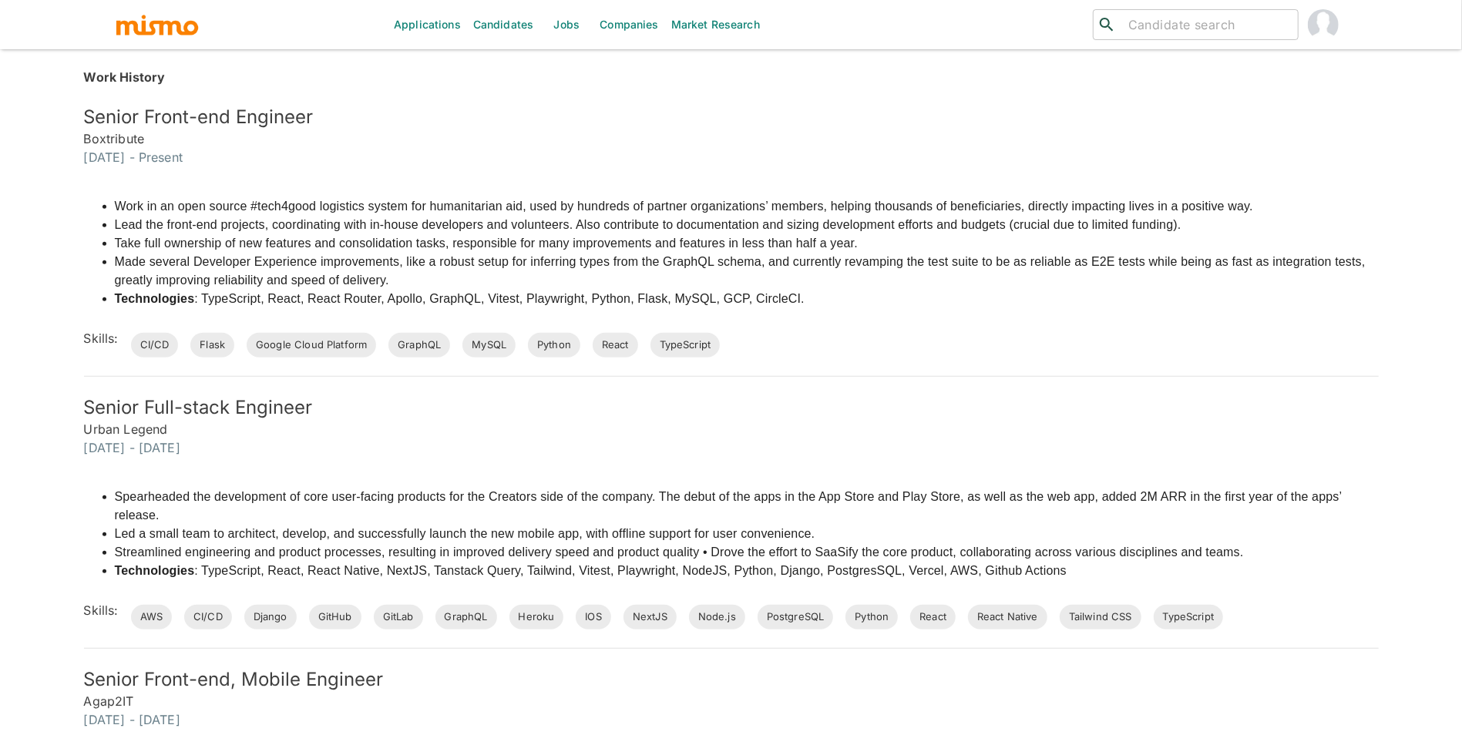
scroll to position [537, 0]
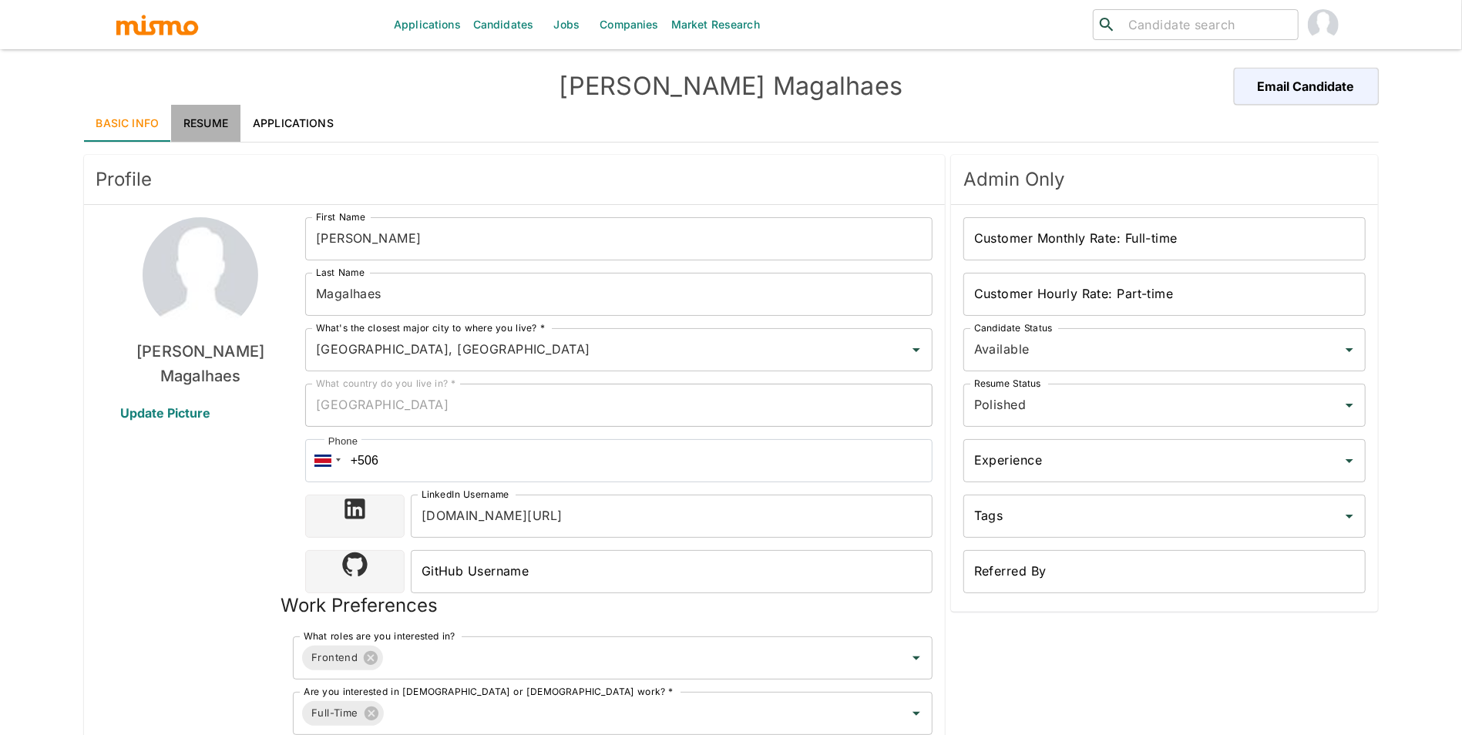
click at [190, 124] on link "Resume" at bounding box center [205, 123] width 69 height 37
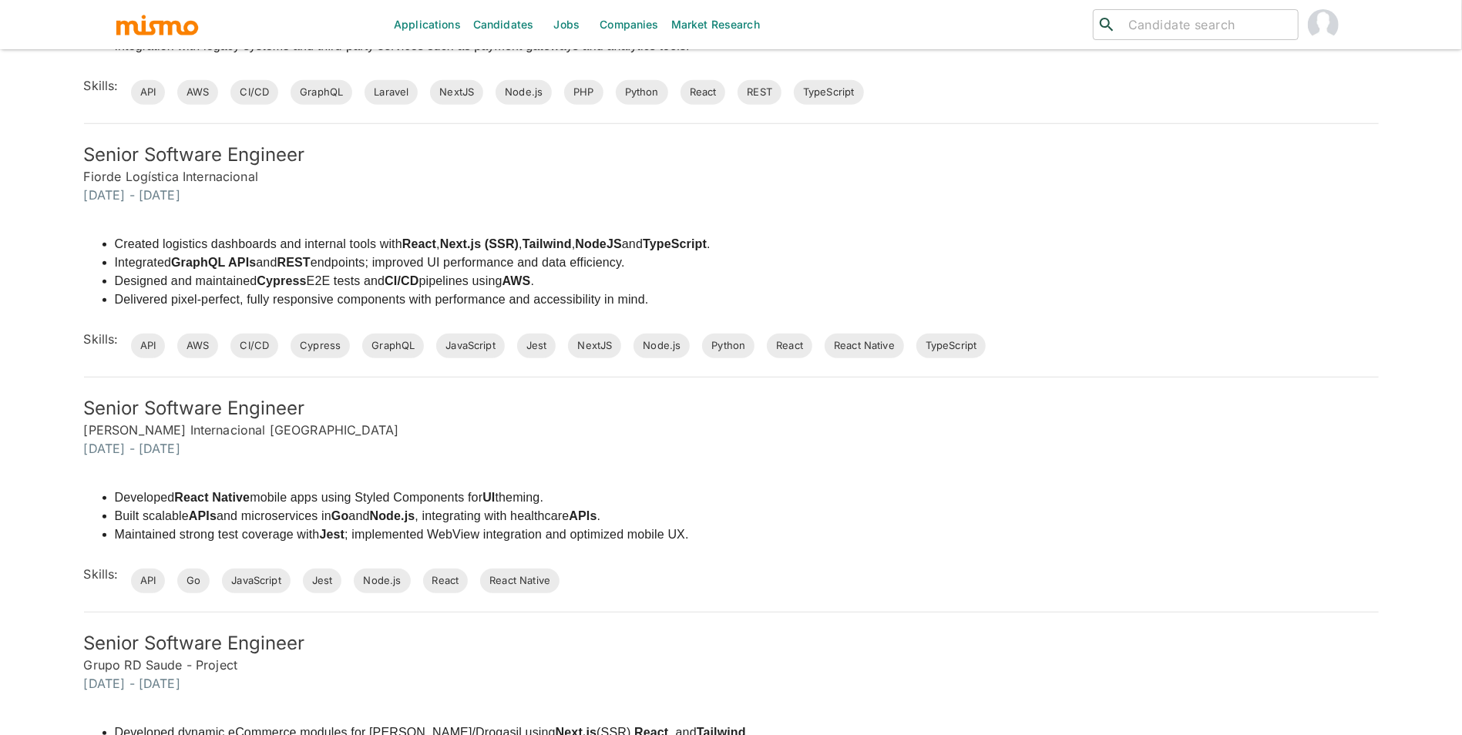
scroll to position [840, 0]
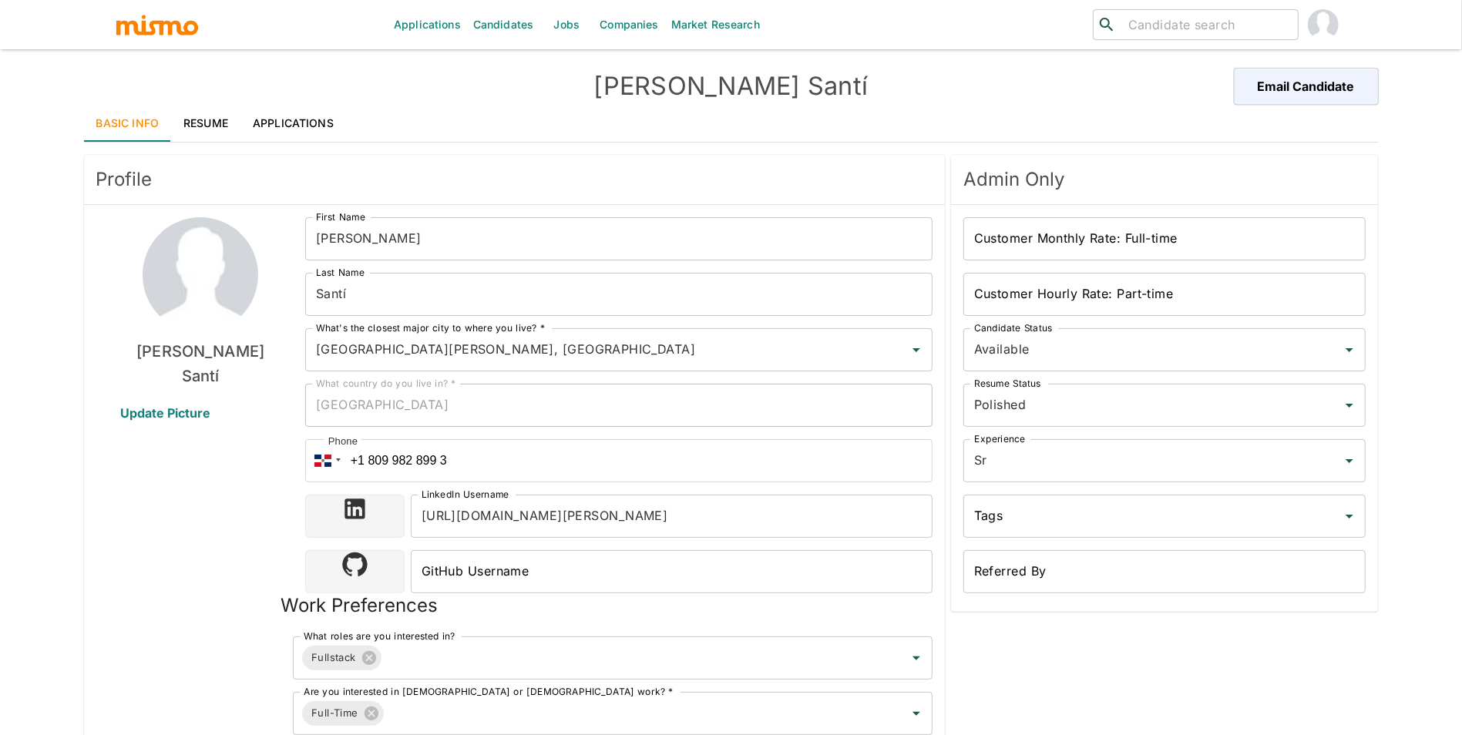
click at [213, 123] on link "Resume" at bounding box center [205, 123] width 69 height 37
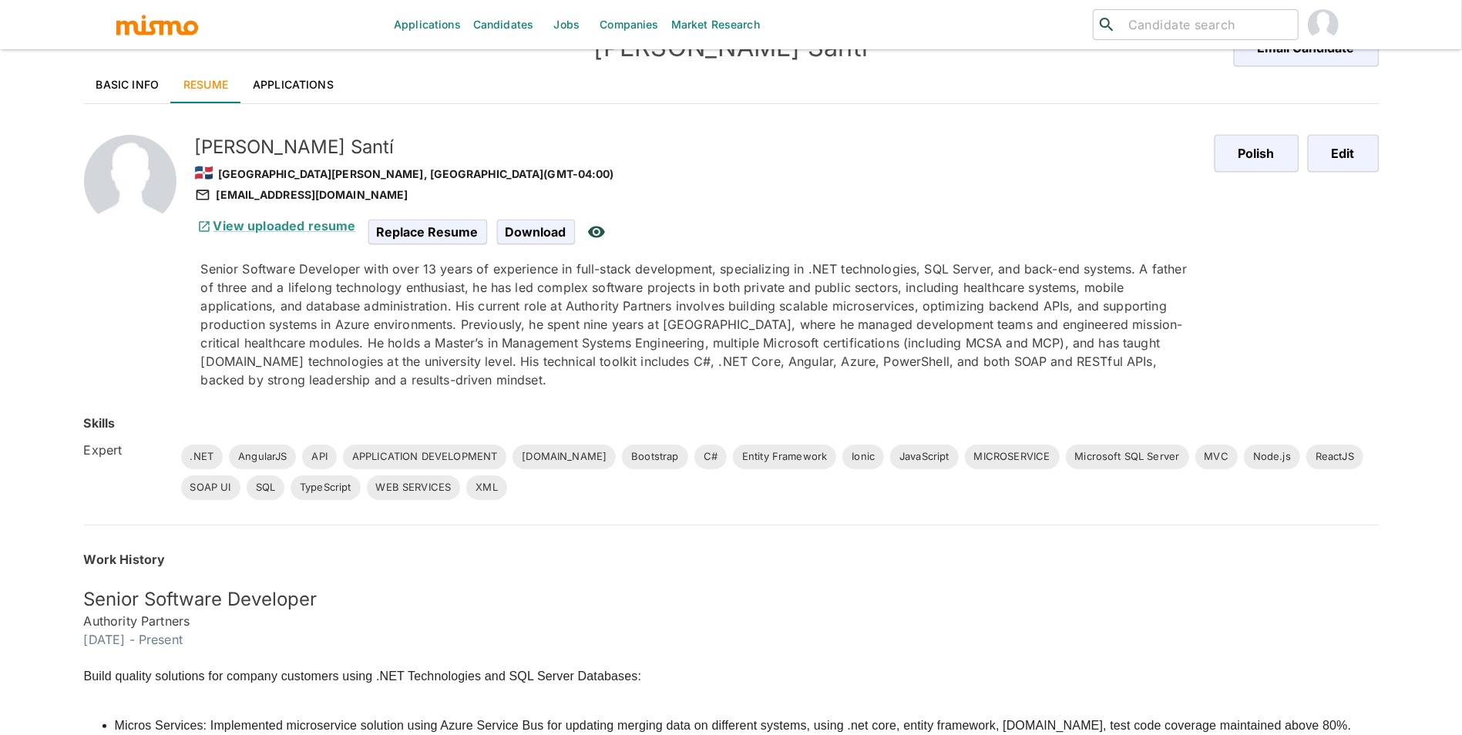
scroll to position [322, 0]
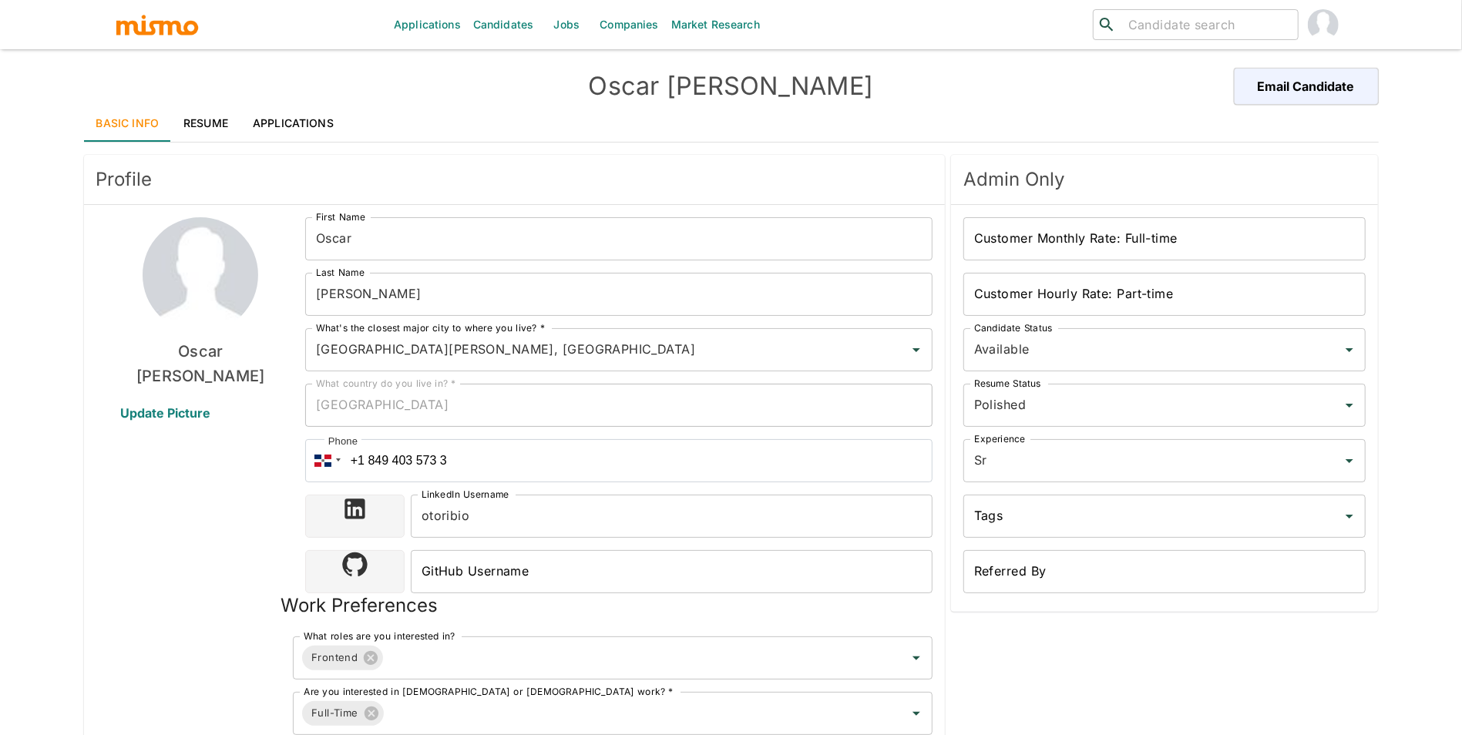
click at [216, 106] on link "Resume" at bounding box center [205, 123] width 69 height 37
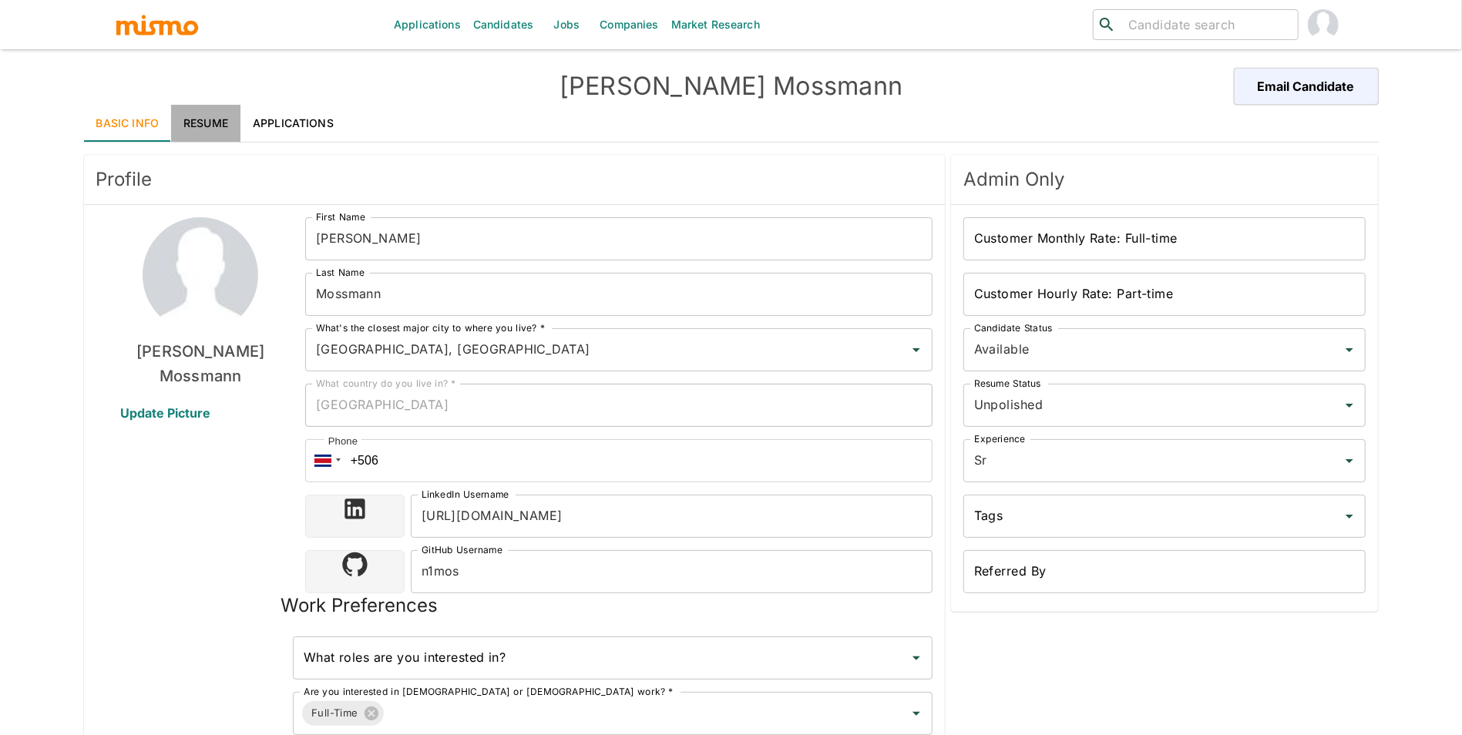
click at [222, 122] on link "Resume" at bounding box center [205, 123] width 69 height 37
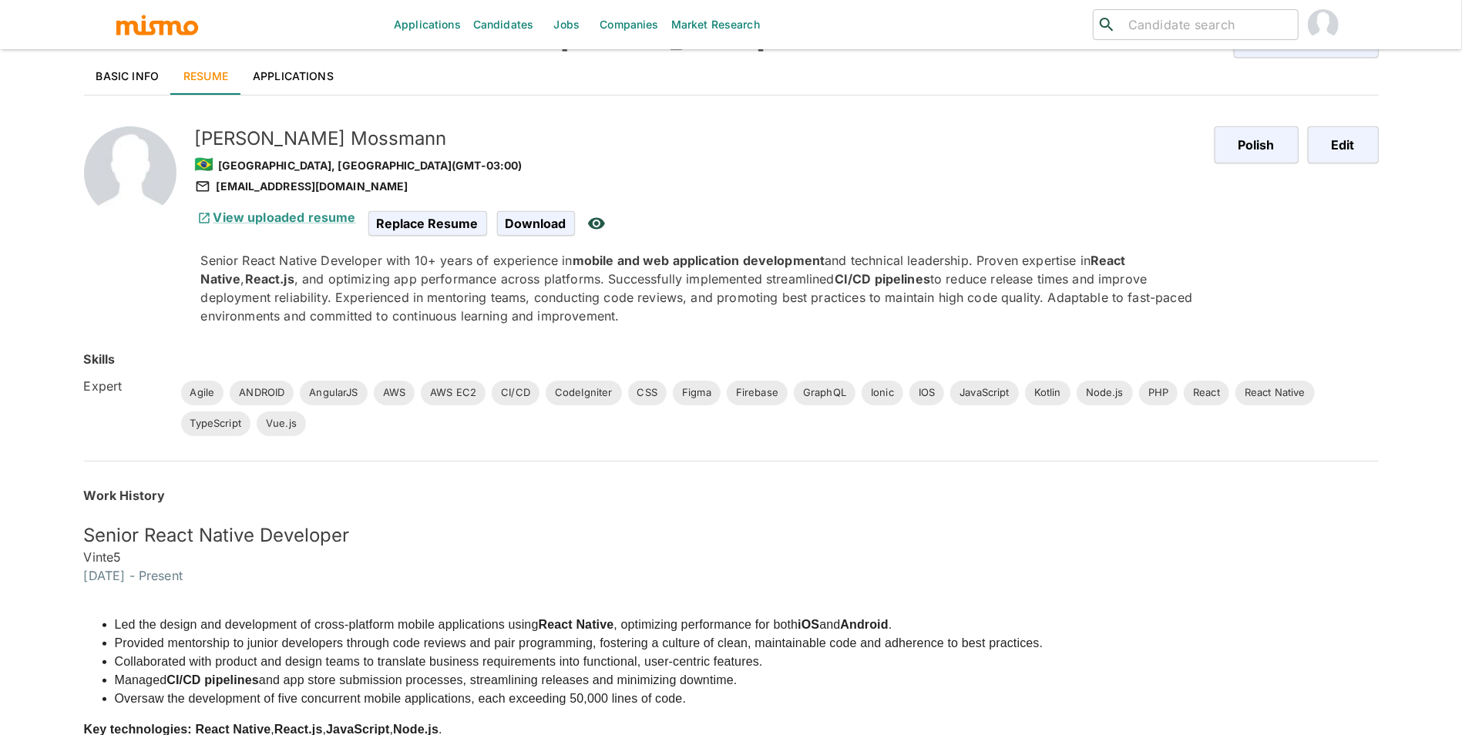
scroll to position [390, 0]
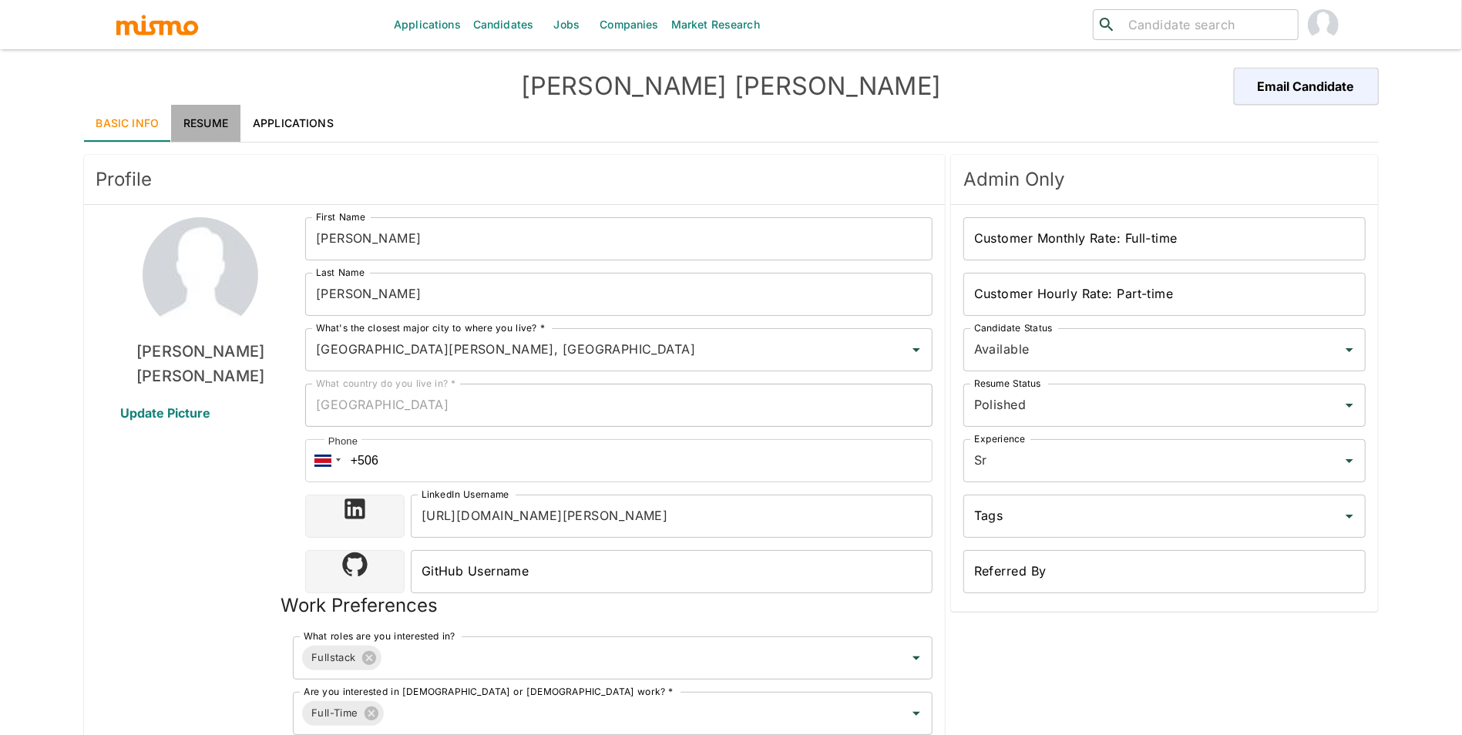
click at [206, 138] on link "Resume" at bounding box center [205, 123] width 69 height 37
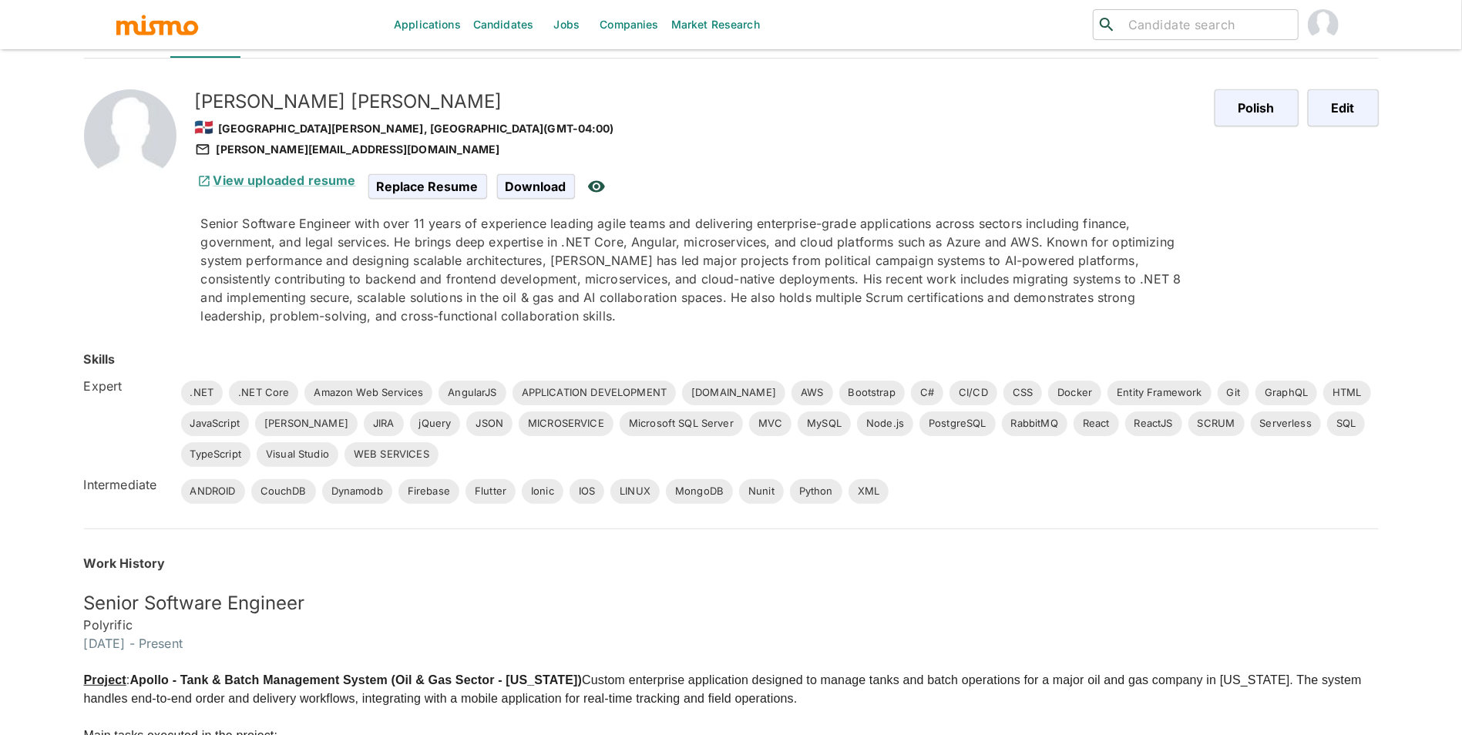
scroll to position [145, 0]
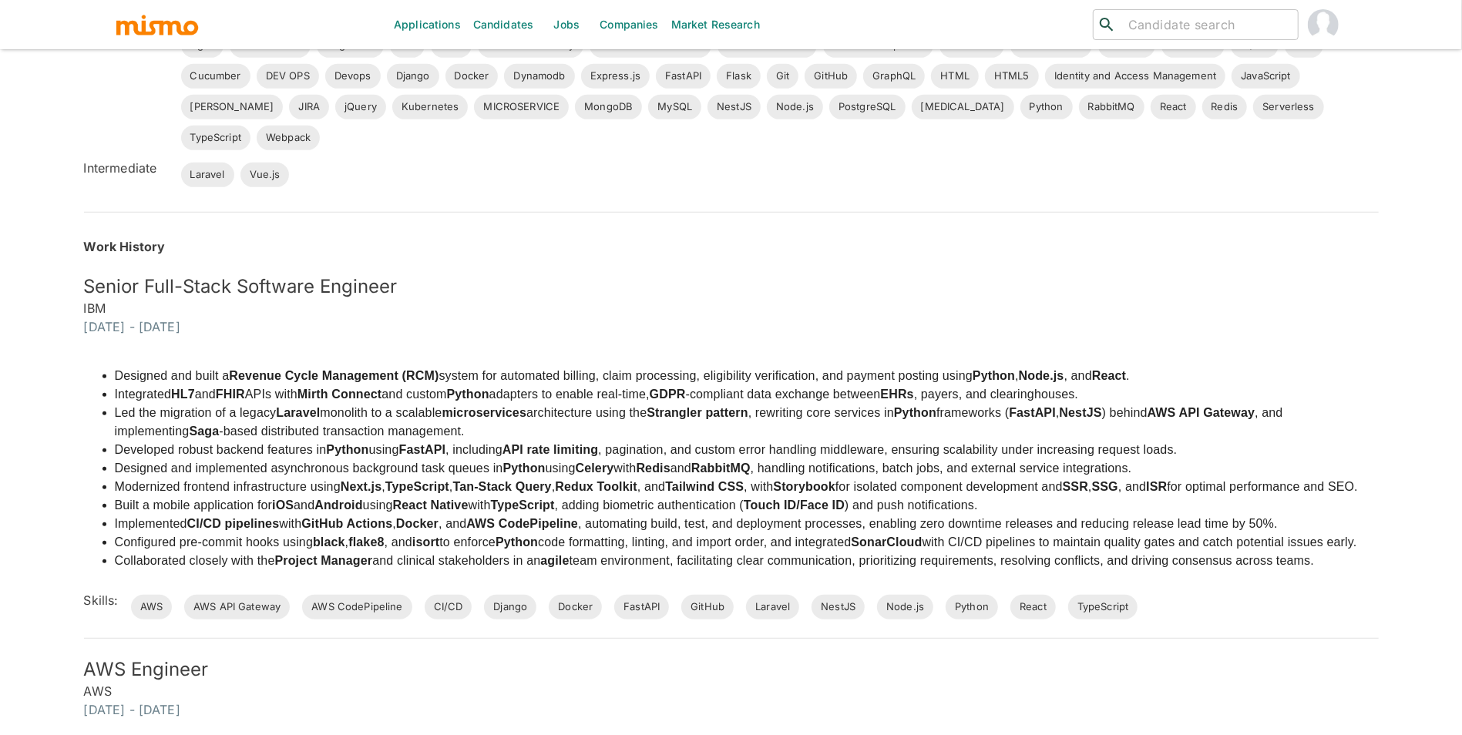
scroll to position [570, 0]
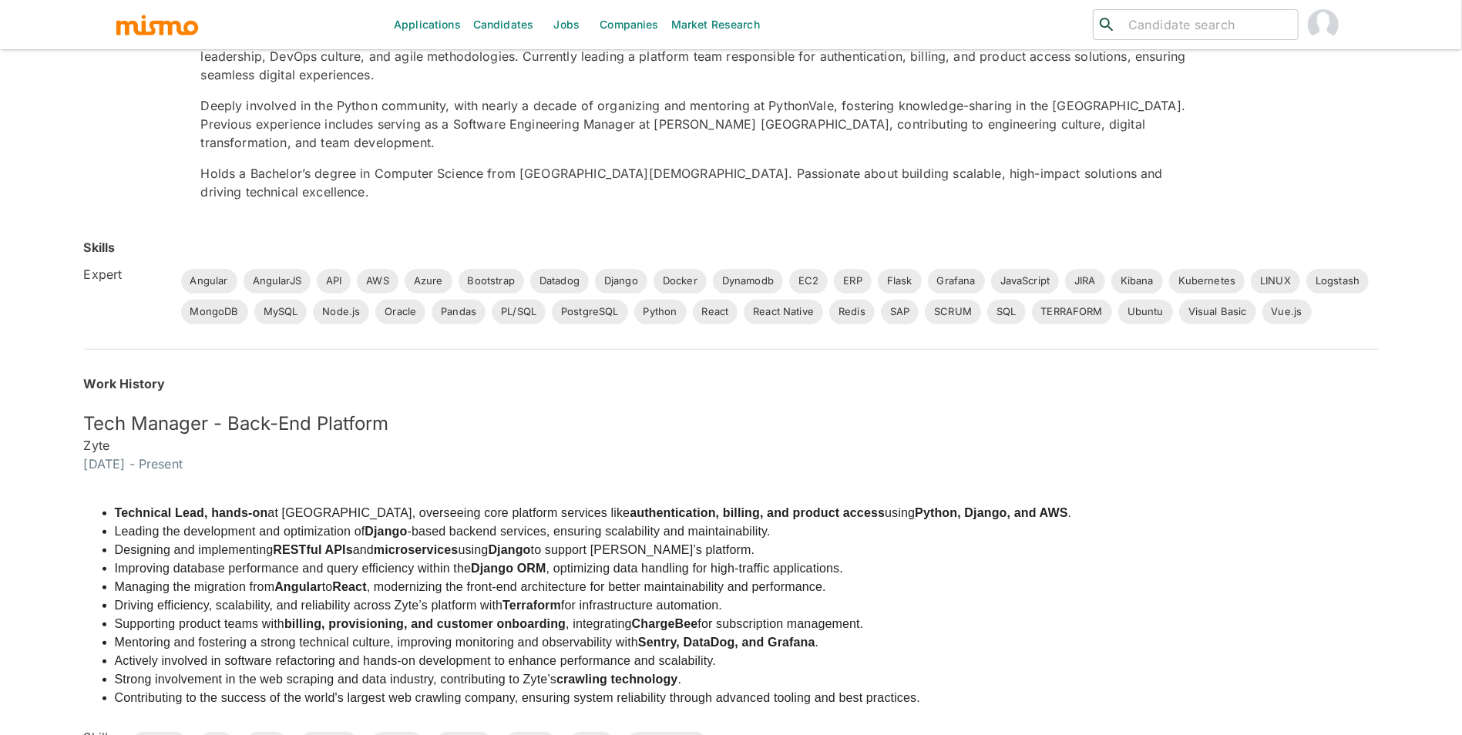
scroll to position [405, 0]
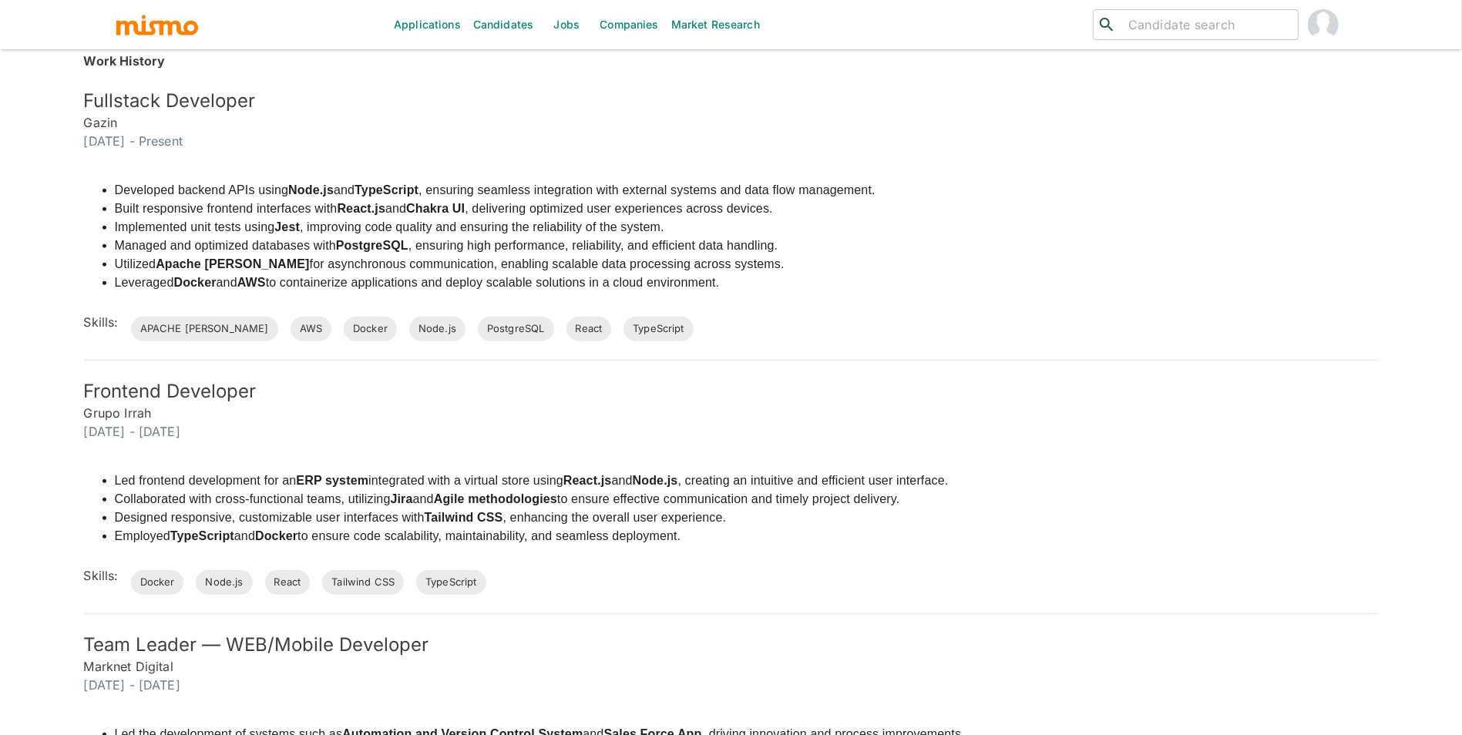
scroll to position [516, 0]
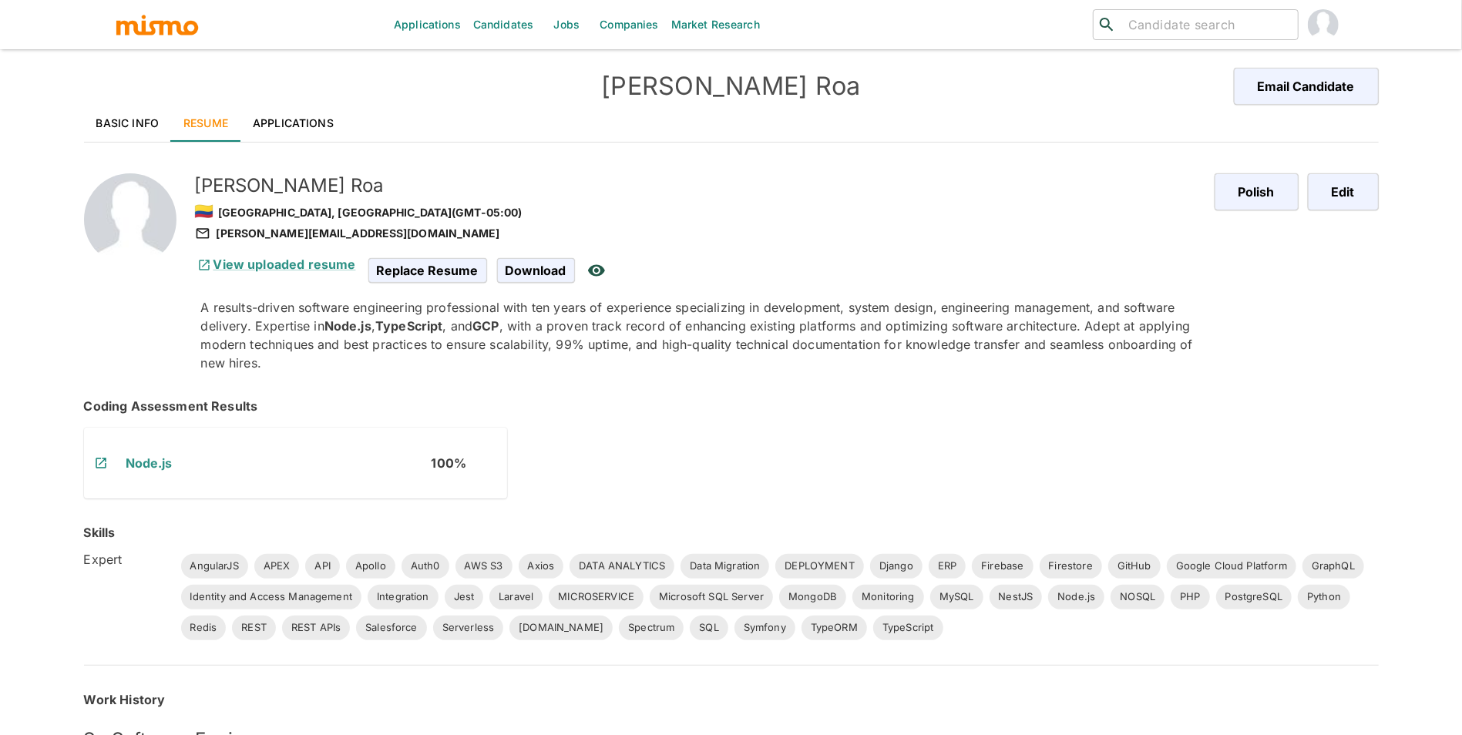
click at [96, 127] on link "Basic Info" at bounding box center [128, 123] width 88 height 37
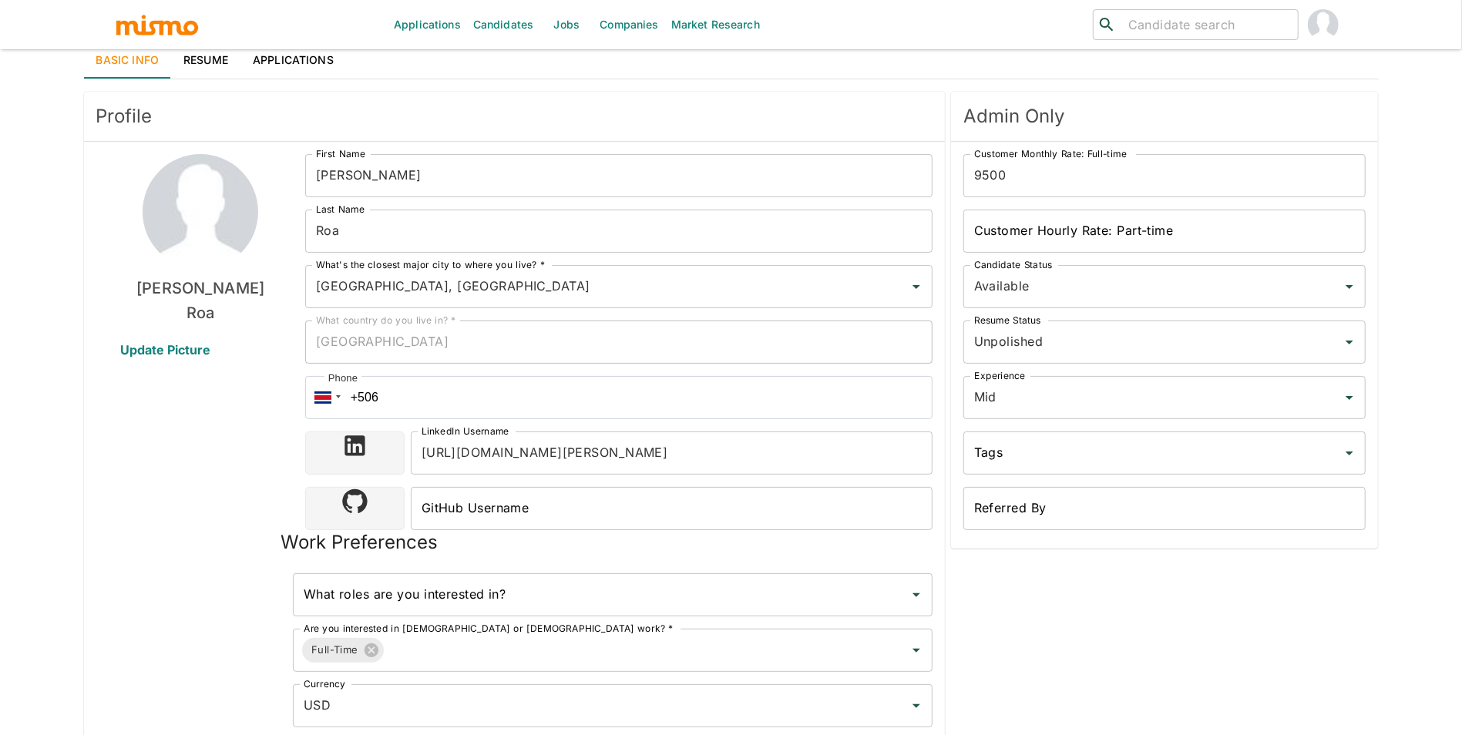
scroll to position [6, 0]
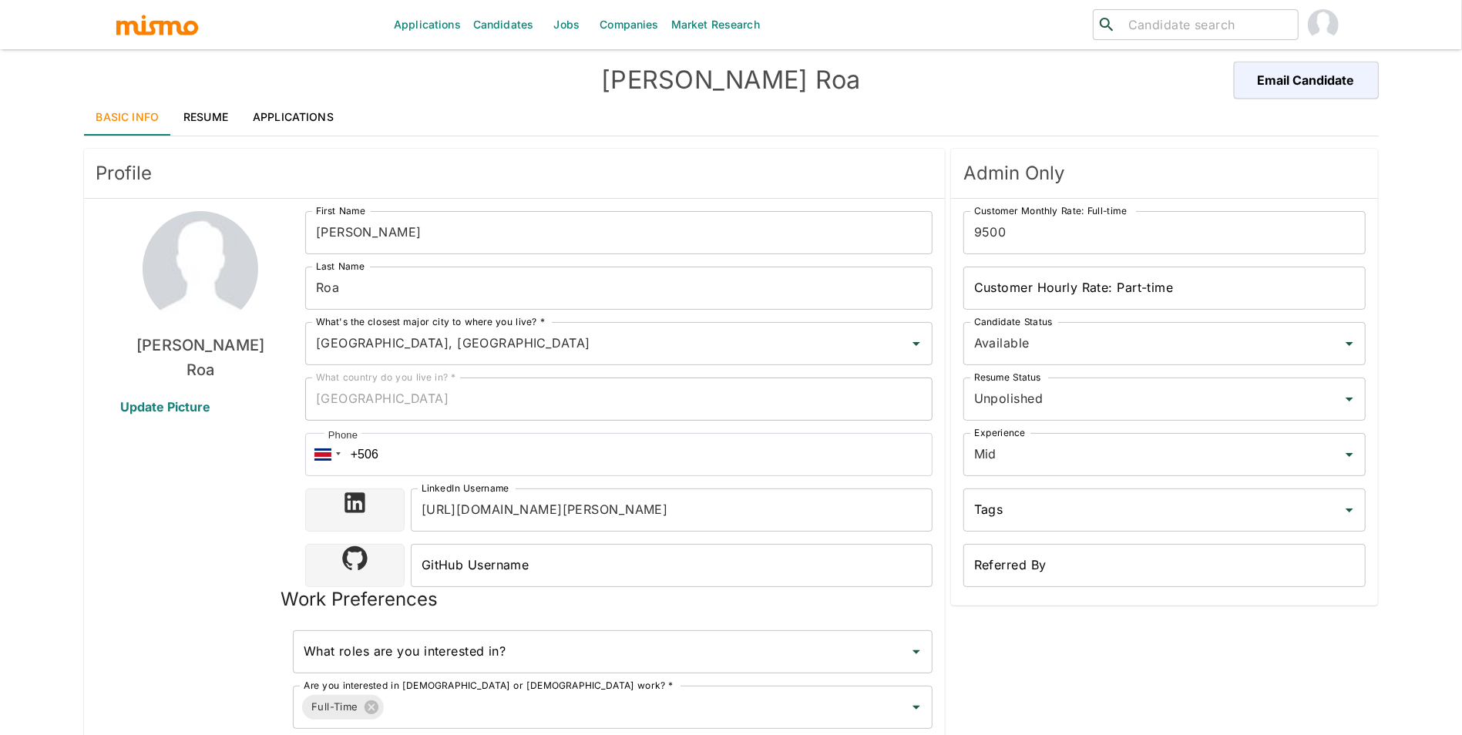
click at [216, 119] on link "Resume" at bounding box center [205, 117] width 69 height 37
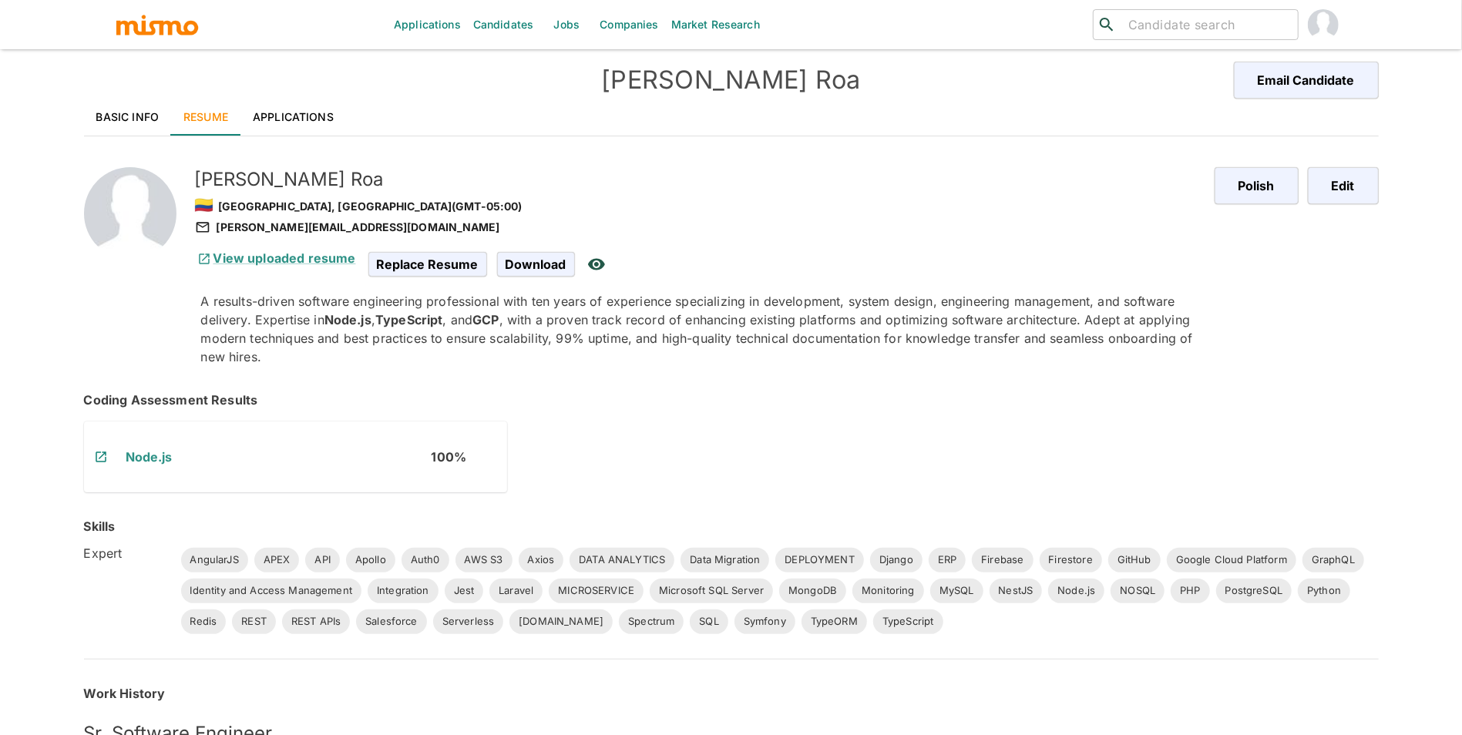
scroll to position [1544, 0]
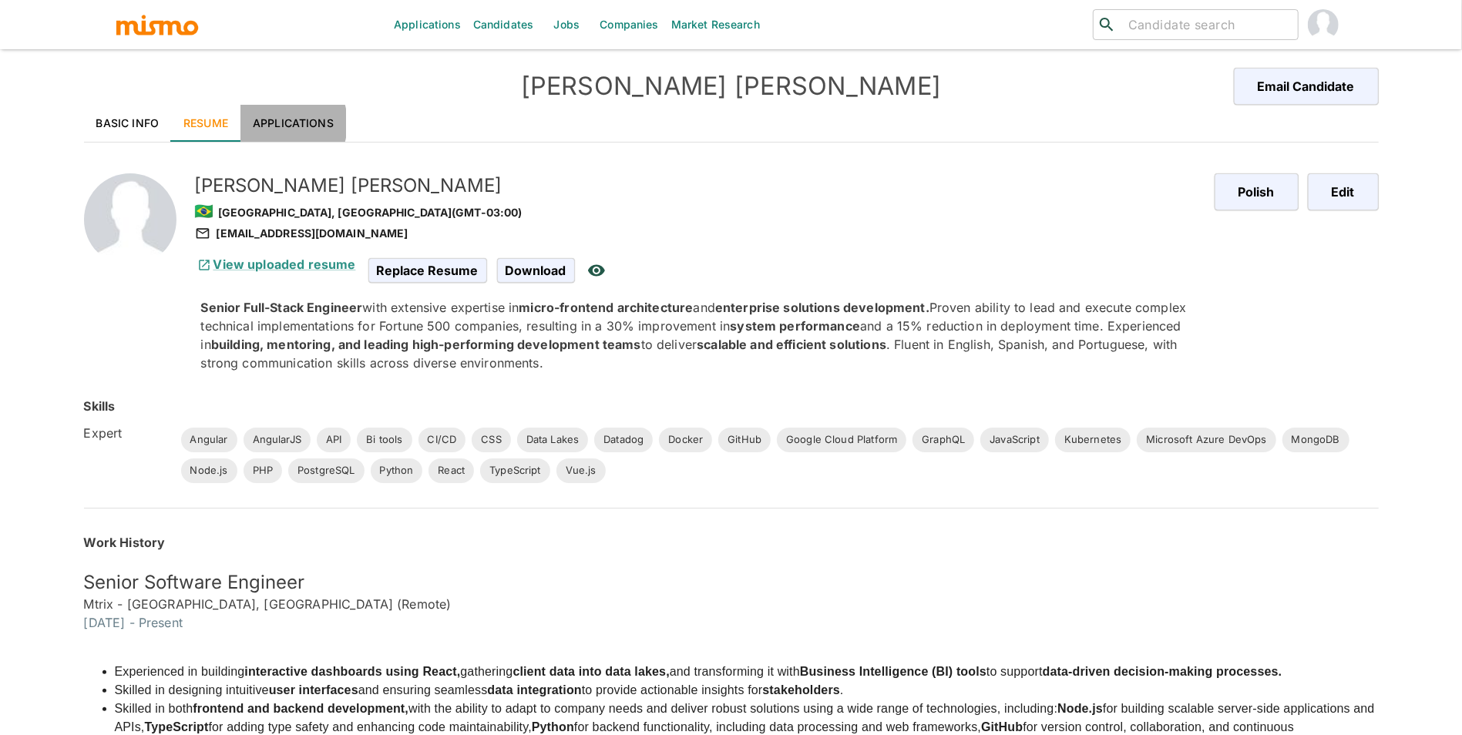
click at [277, 123] on link "Applications" at bounding box center [293, 123] width 106 height 37
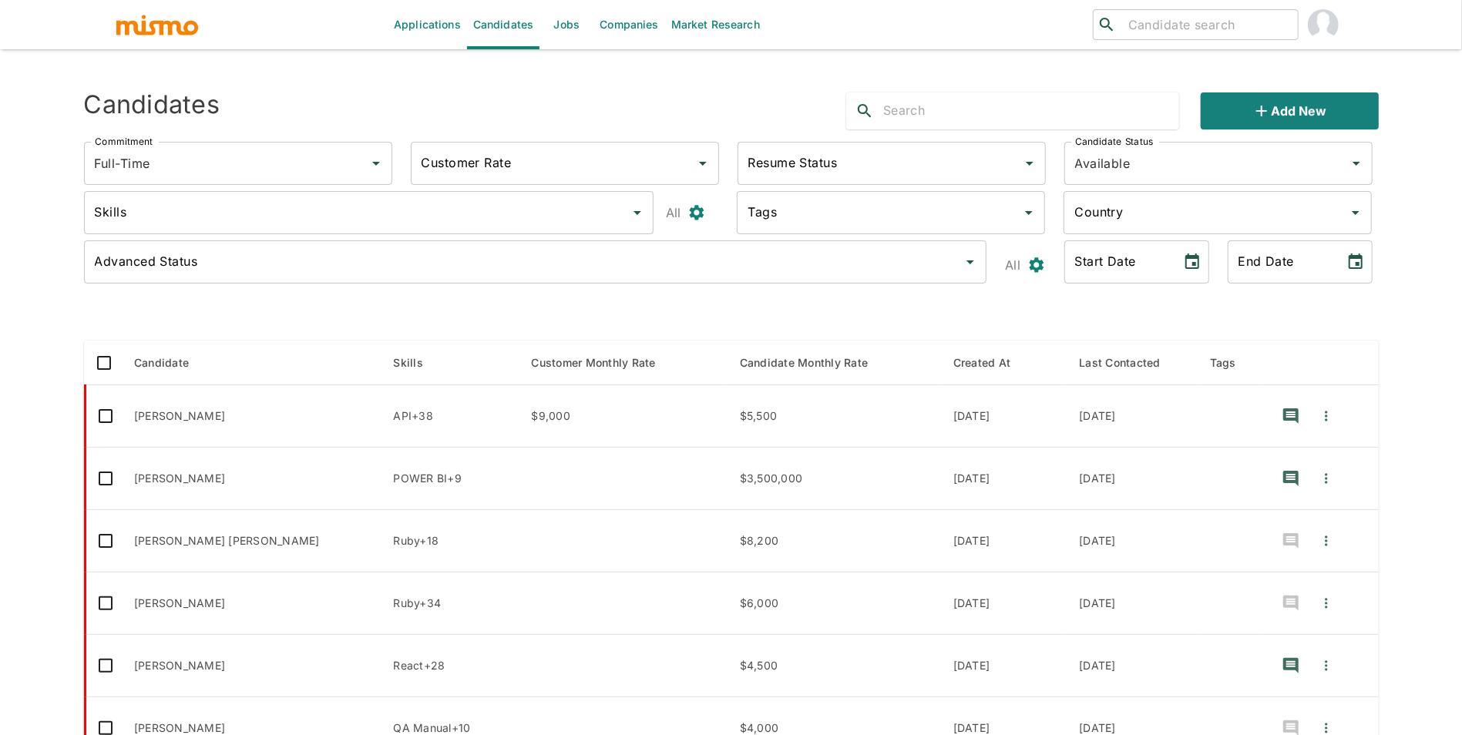
click at [575, 21] on link "Jobs" at bounding box center [566, 24] width 54 height 49
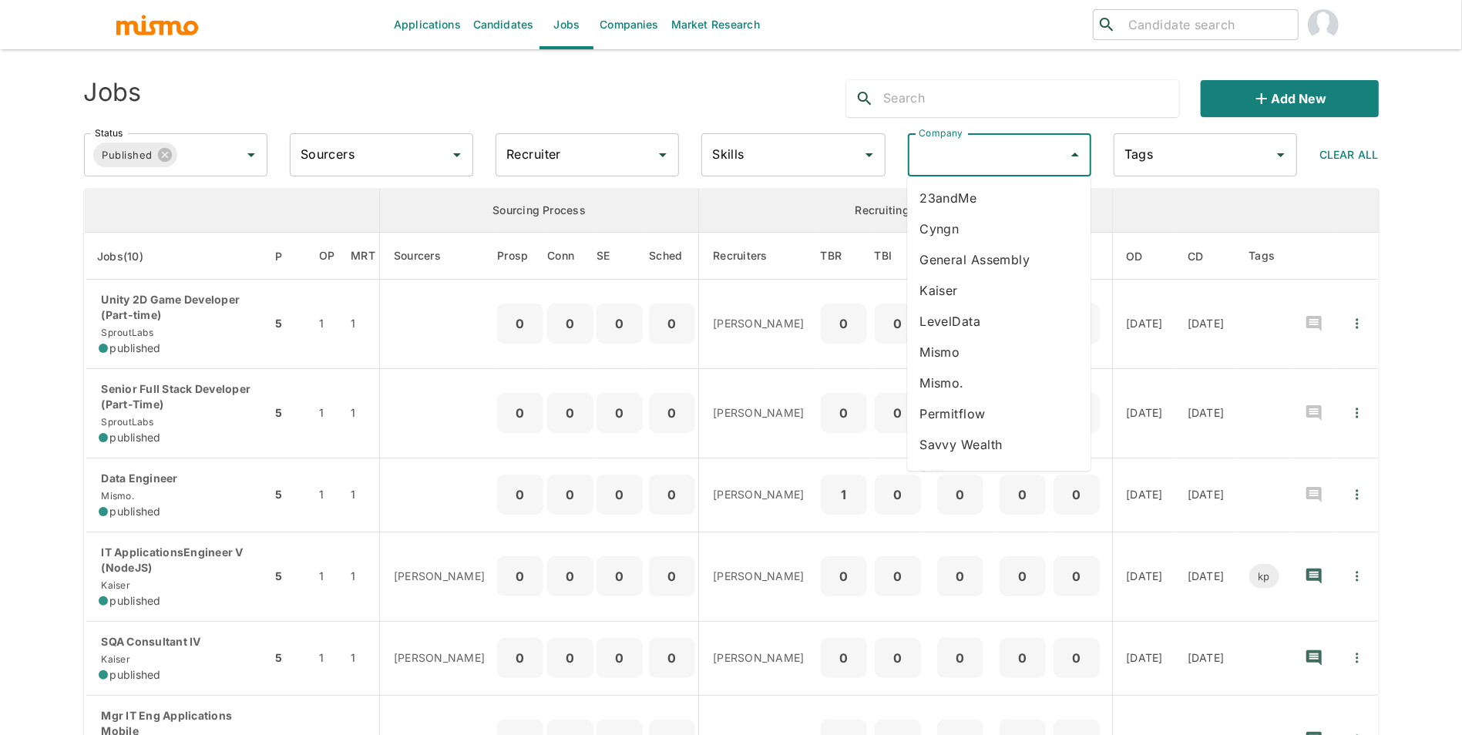
click at [957, 157] on div "Company Company" at bounding box center [999, 154] width 183 height 43
click at [1003, 357] on li "SproutLabs" at bounding box center [998, 356] width 183 height 31
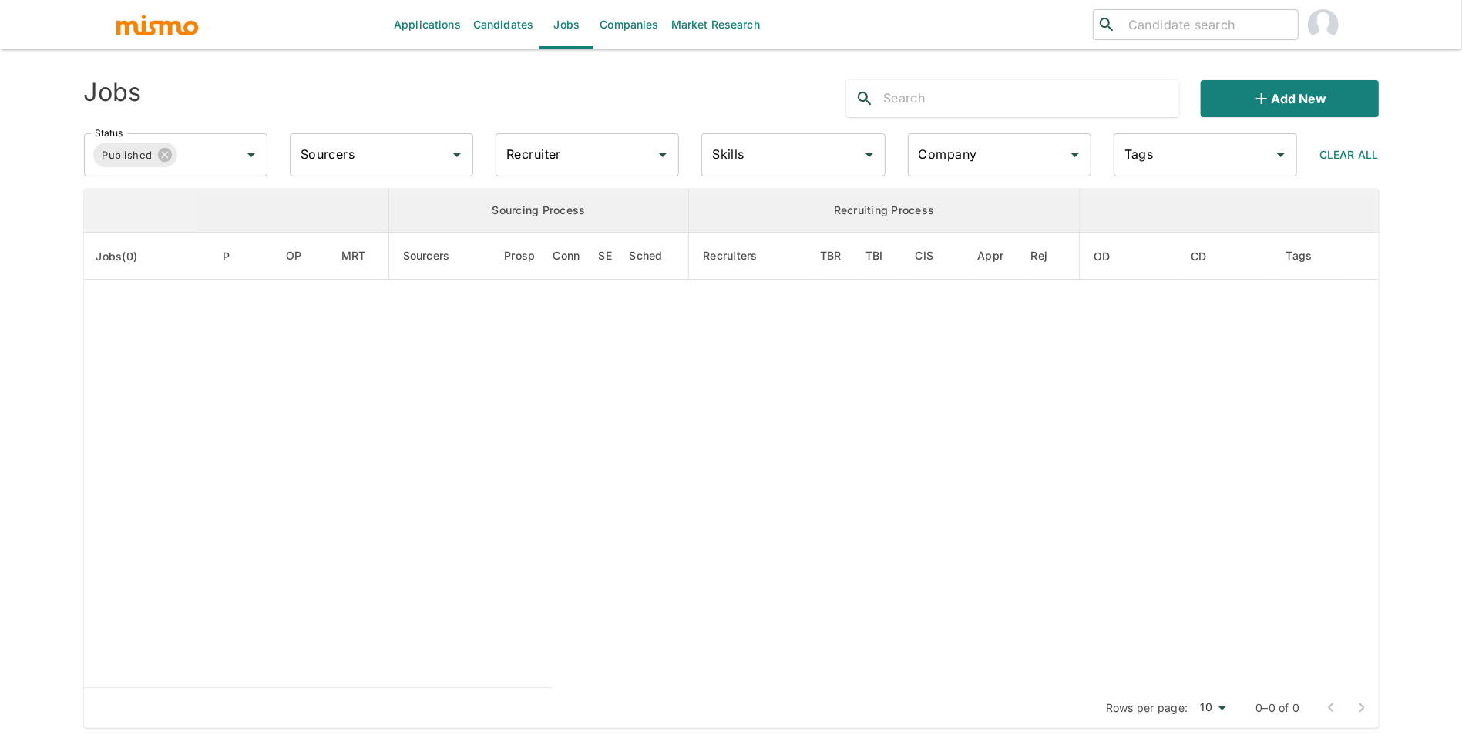
type input "SproutLabs"
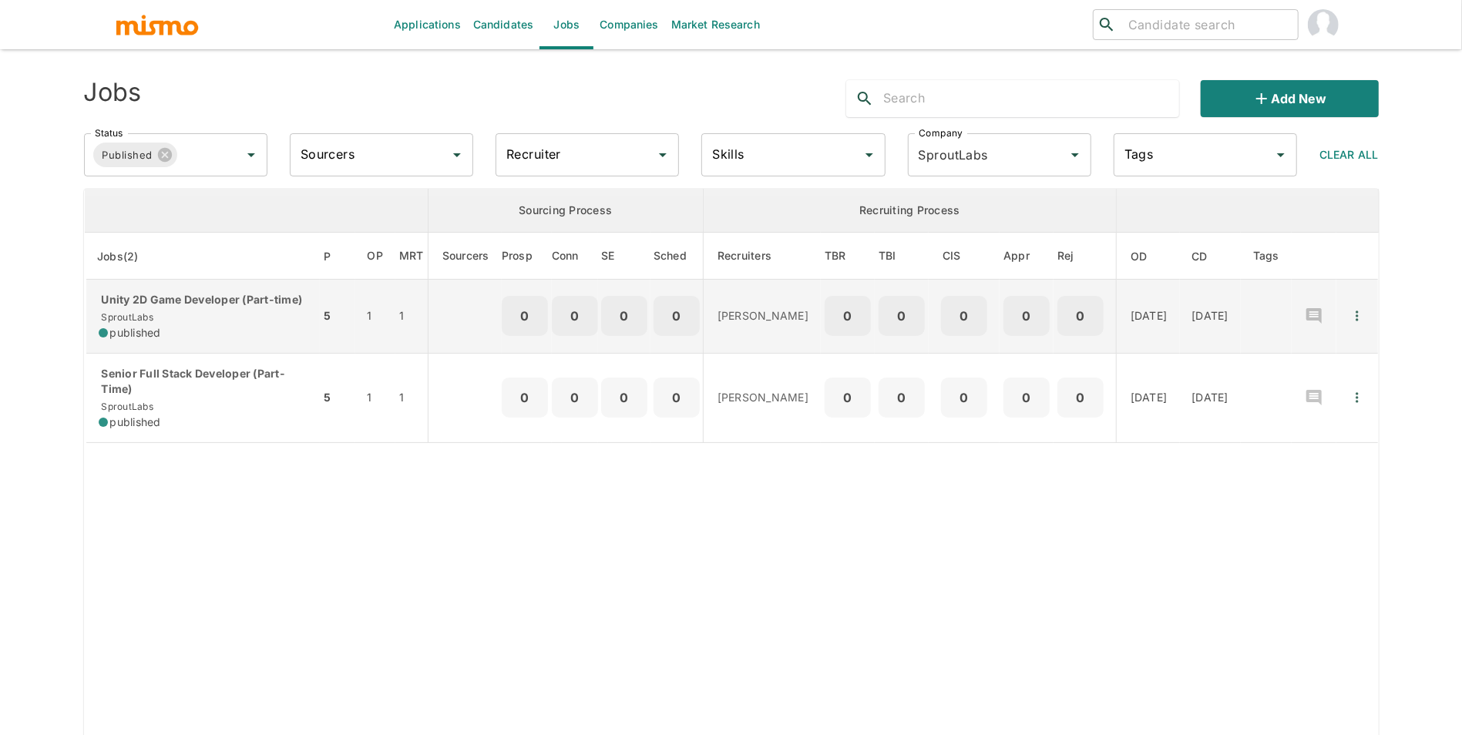
click at [200, 341] on div "published" at bounding box center [204, 332] width 210 height 15
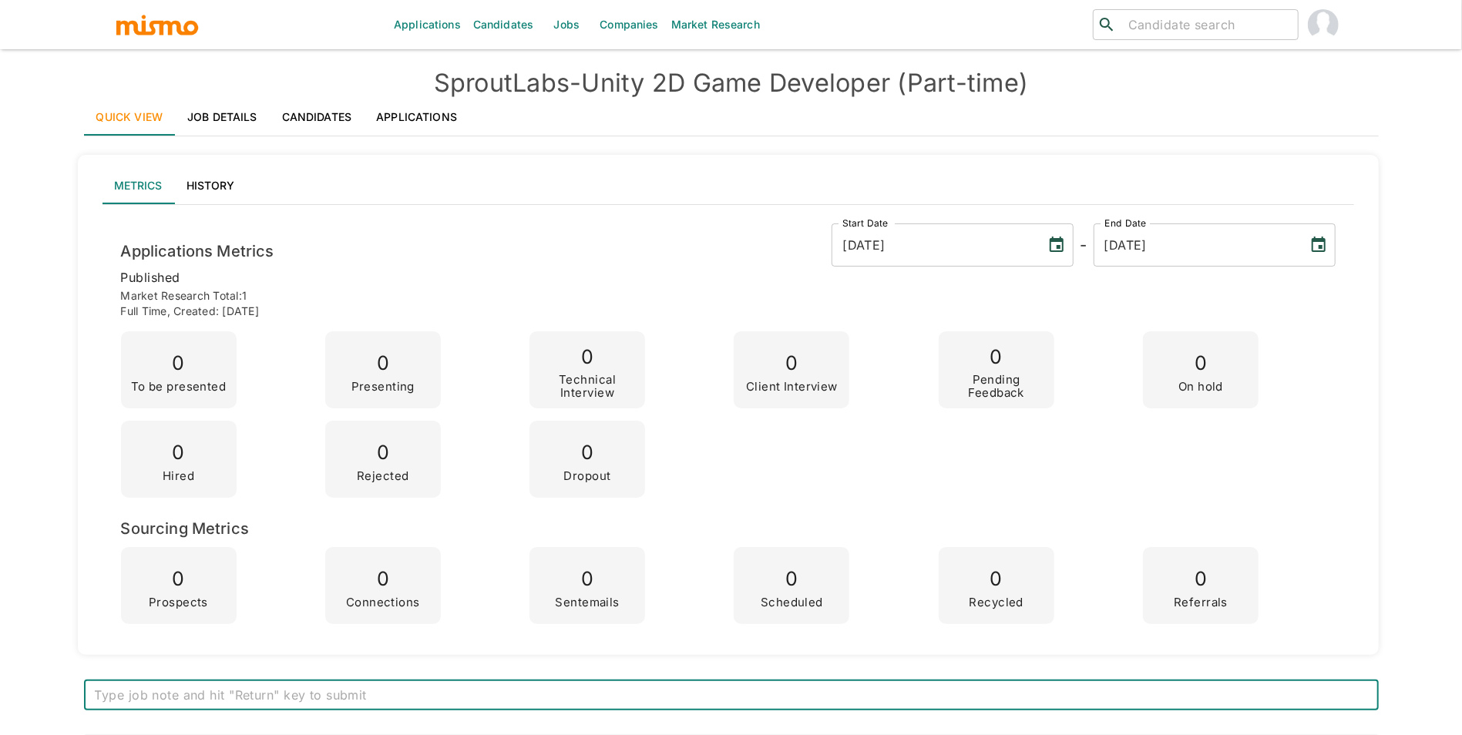
click at [218, 116] on link "Job Details" at bounding box center [222, 117] width 95 height 37
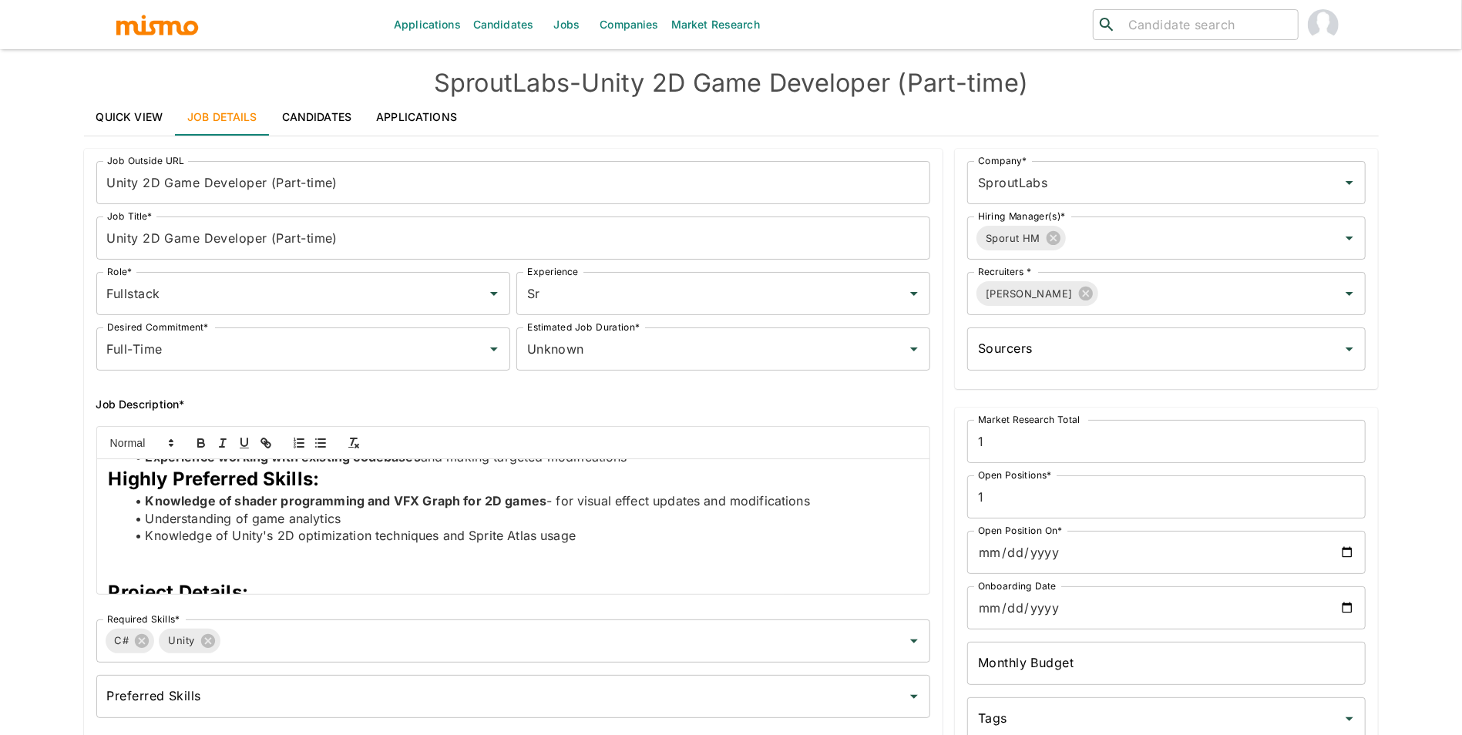
scroll to position [463, 0]
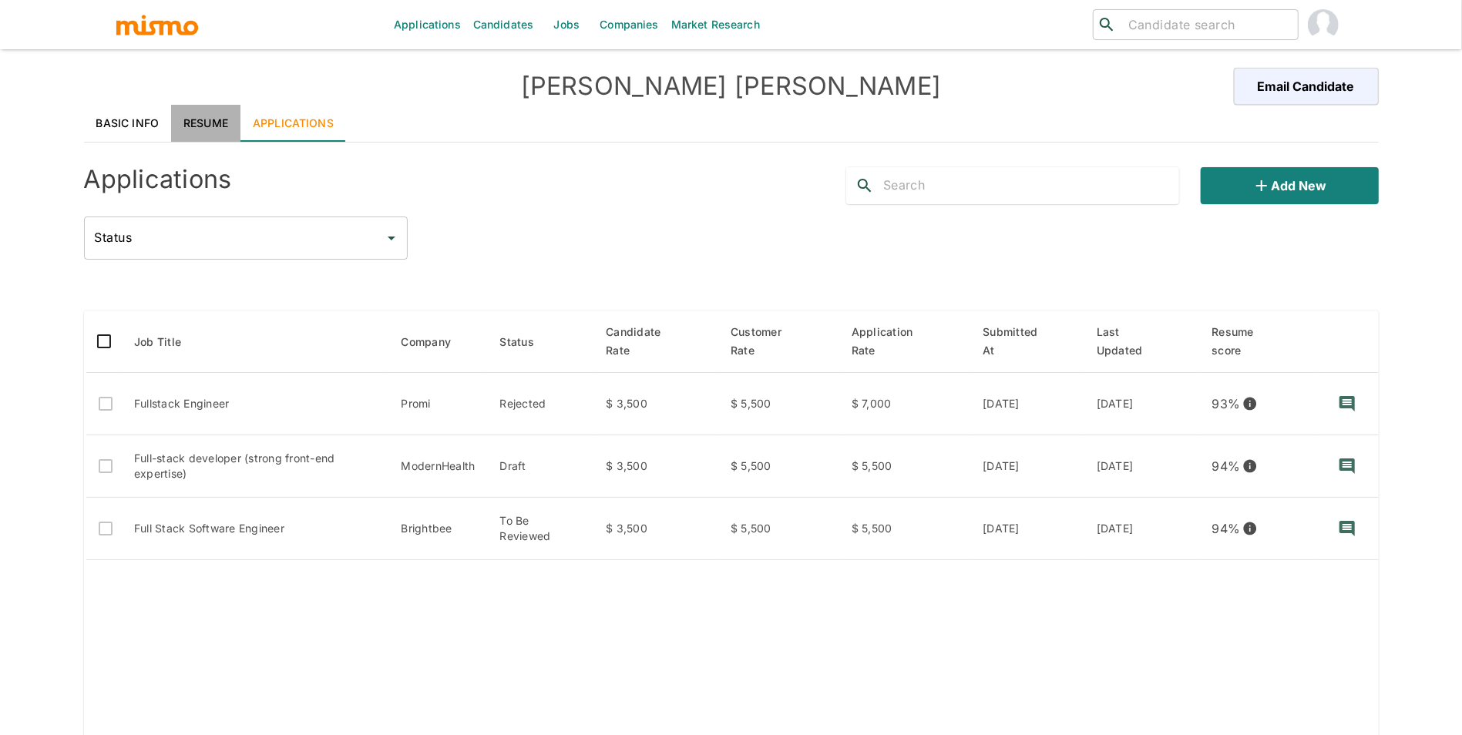
click at [214, 120] on link "Resume" at bounding box center [205, 123] width 69 height 37
